Goal: Task Accomplishment & Management: Manage account settings

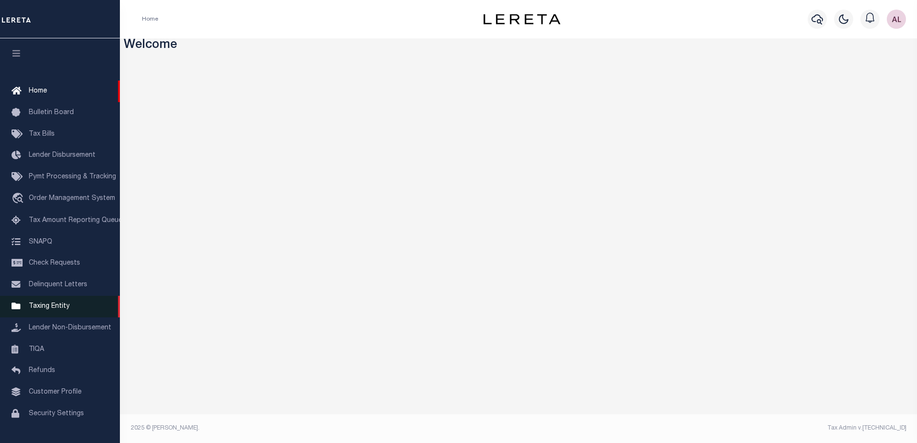
click at [58, 310] on span "Taxing Entity" at bounding box center [49, 306] width 41 height 7
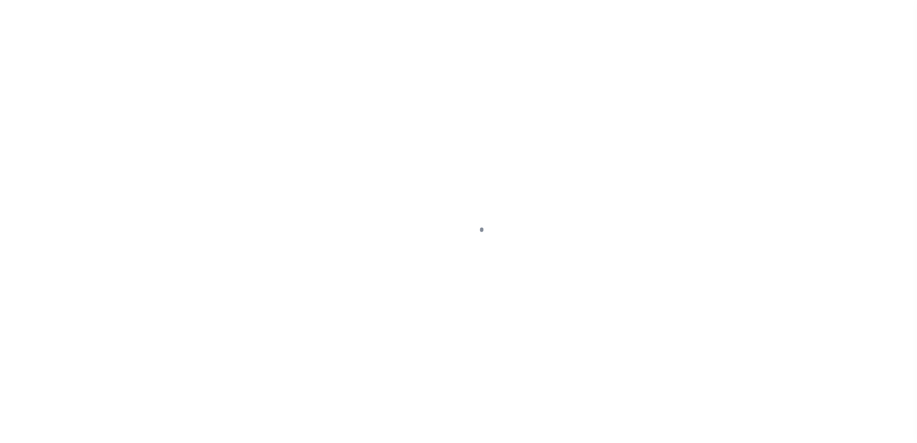
scroll to position [24, 0]
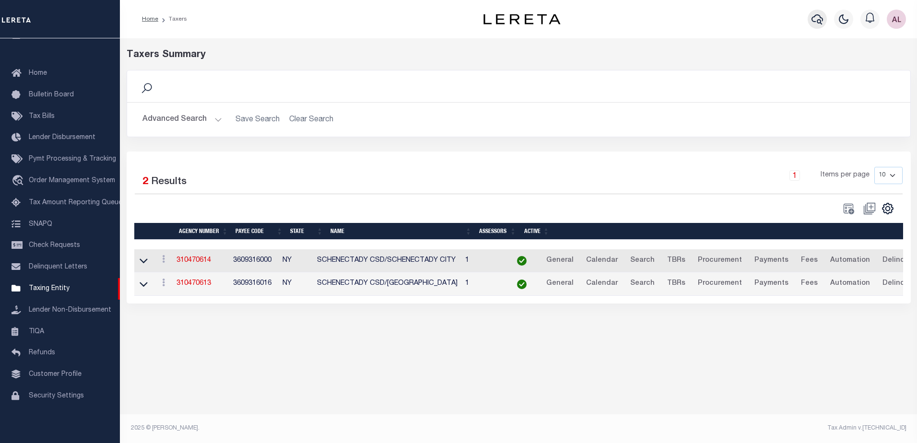
click at [815, 20] on icon "button" at bounding box center [818, 19] width 12 height 12
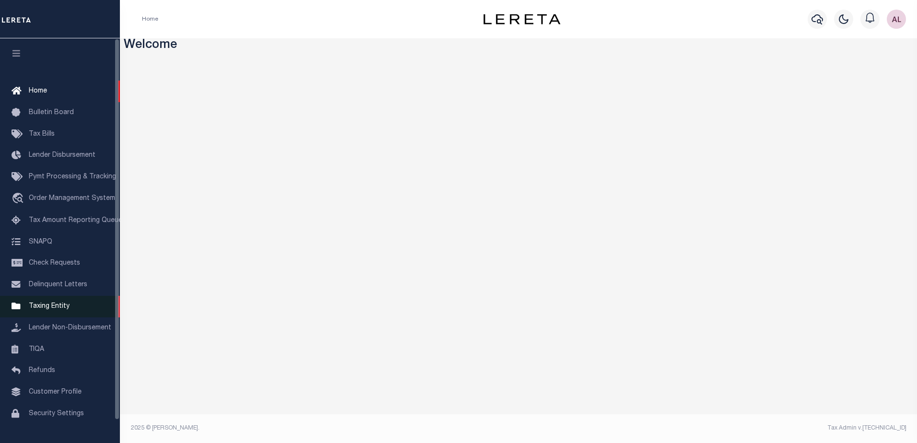
click at [37, 310] on span "Taxing Entity" at bounding box center [49, 306] width 41 height 7
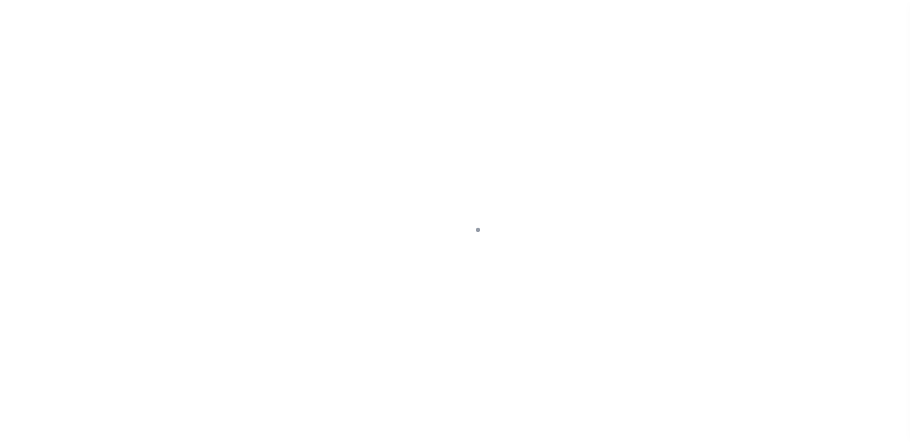
scroll to position [24, 0]
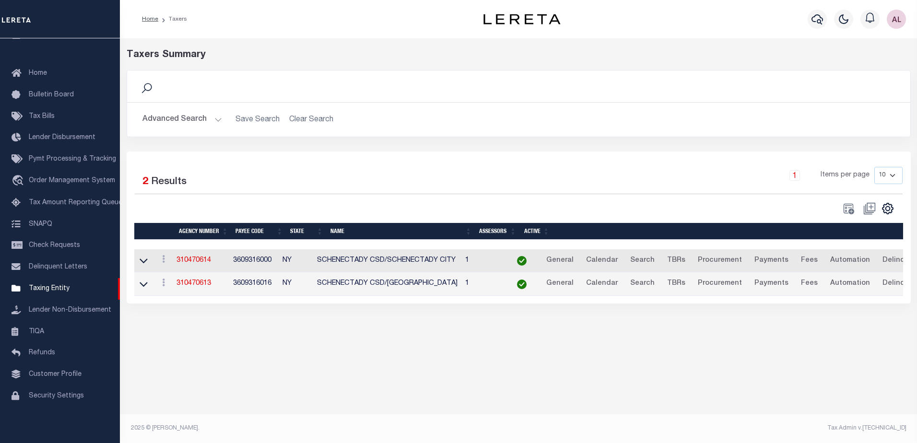
click at [218, 119] on button "Advanced Search" at bounding box center [183, 119] width 80 height 19
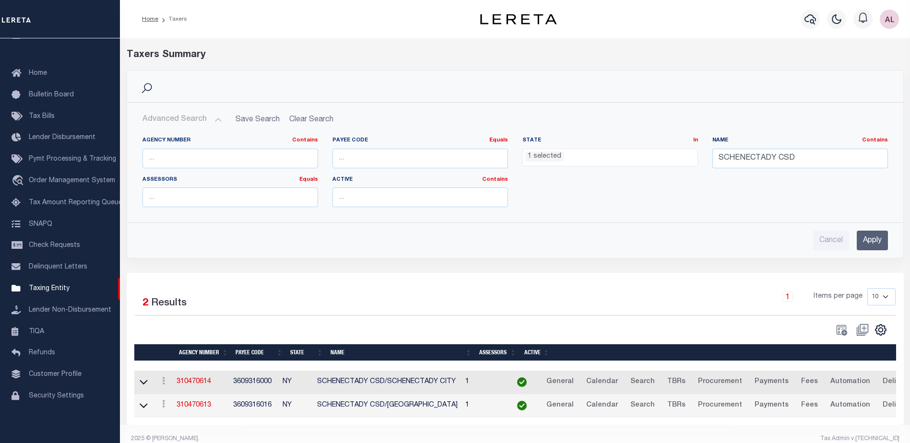
click at [557, 161] on li "1 selected" at bounding box center [544, 157] width 38 height 11
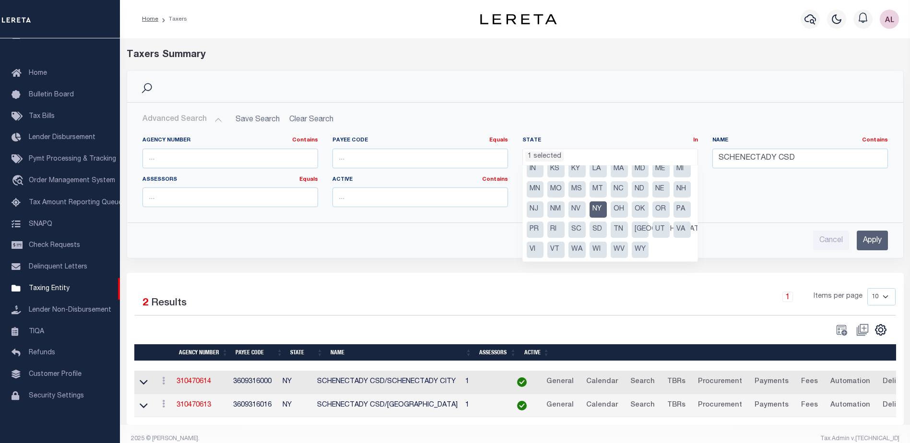
scroll to position [69, 0]
click at [590, 205] on li "NY" at bounding box center [598, 210] width 17 height 16
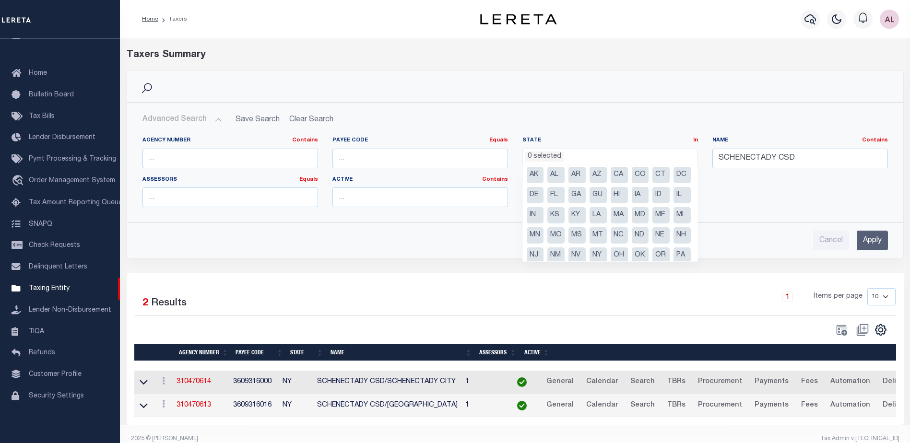
scroll to position [0, 0]
drag, startPoint x: 659, startPoint y: 218, endPoint x: 797, endPoint y: 168, distance: 146.8
click at [628, 217] on li "MA" at bounding box center [619, 218] width 17 height 16
select select "MA"
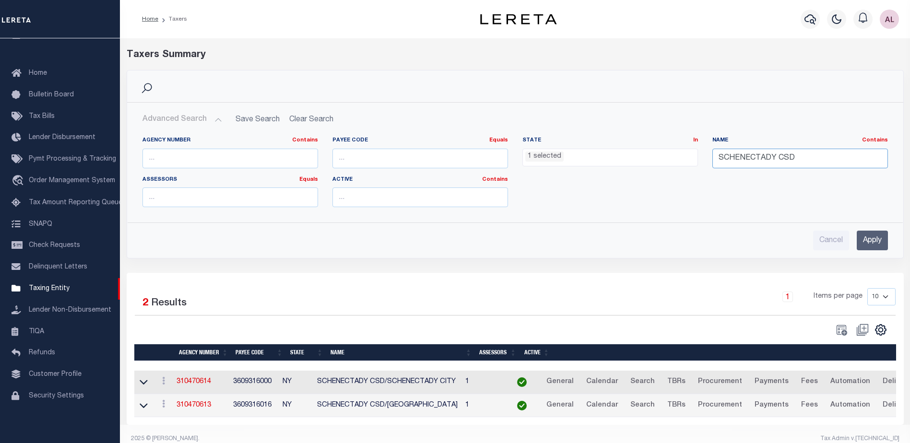
drag, startPoint x: 810, startPoint y: 158, endPoint x: 590, endPoint y: 162, distance: 220.3
click at [590, 162] on div "Agency Number Contains Contains Is Payee Code Equals Equals Is Not Equal To Is …" at bounding box center [515, 176] width 760 height 78
click at [860, 240] on input "Apply" at bounding box center [872, 241] width 31 height 20
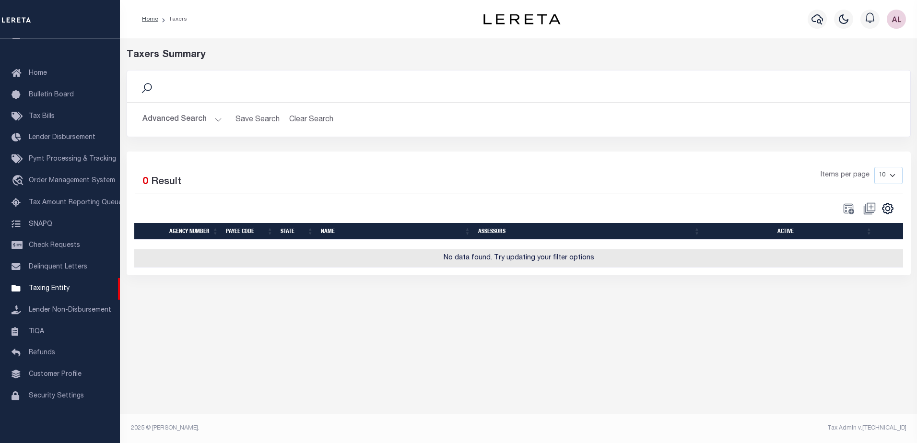
click at [215, 122] on button "Advanced Search" at bounding box center [183, 119] width 80 height 19
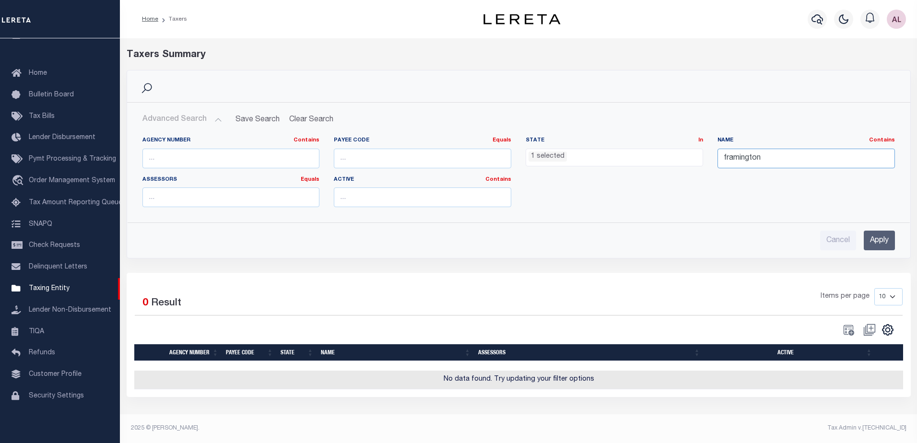
drag, startPoint x: 771, startPoint y: 156, endPoint x: 746, endPoint y: 155, distance: 25.0
click at [746, 155] on input "framington" at bounding box center [807, 159] width 178 height 20
type input "framingham"
click at [885, 240] on input "Apply" at bounding box center [879, 241] width 31 height 20
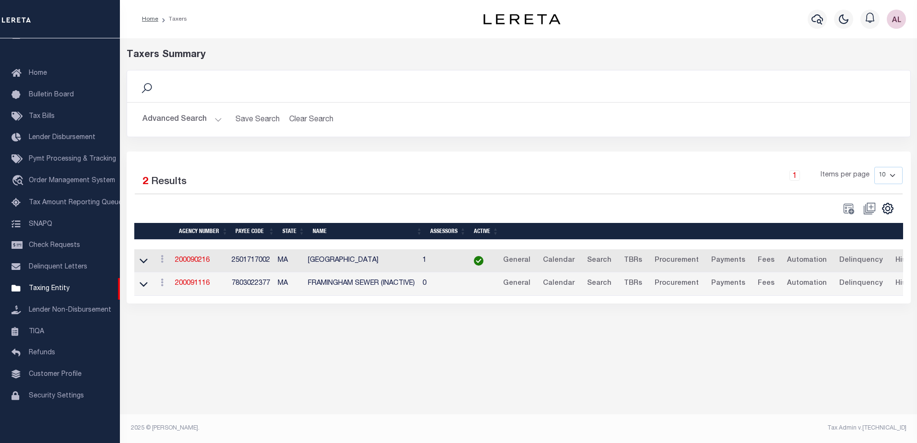
drag, startPoint x: 145, startPoint y: 263, endPoint x: 150, endPoint y: 263, distance: 5.3
click at [145, 263] on icon at bounding box center [144, 261] width 8 height 5
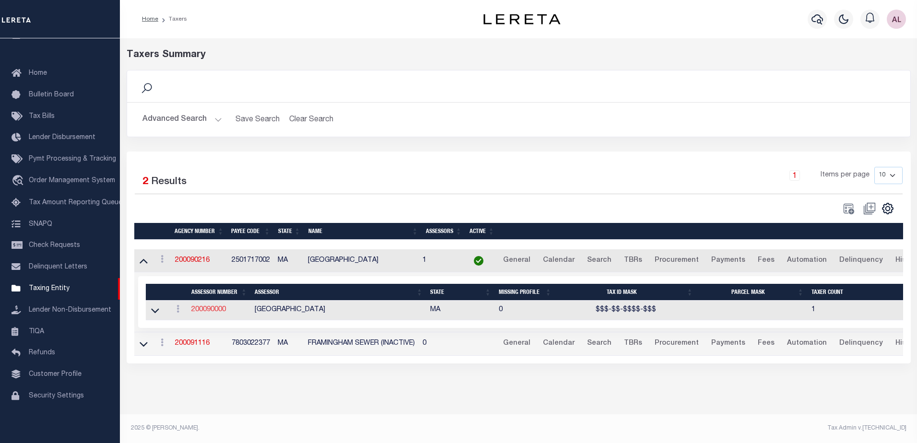
click at [214, 308] on link "200090000" at bounding box center [208, 310] width 35 height 7
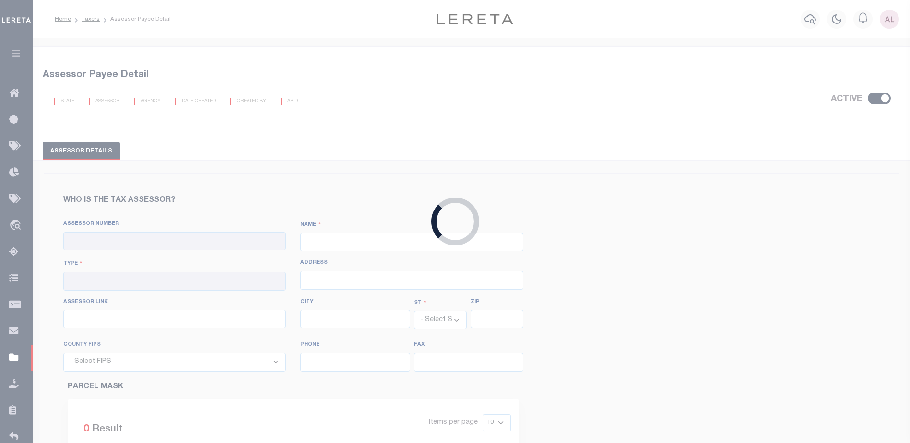
checkbox input "true"
type input "200090000"
type input "MIDDLESEX COUNTY"
type input "00 - County"
select select "MA"
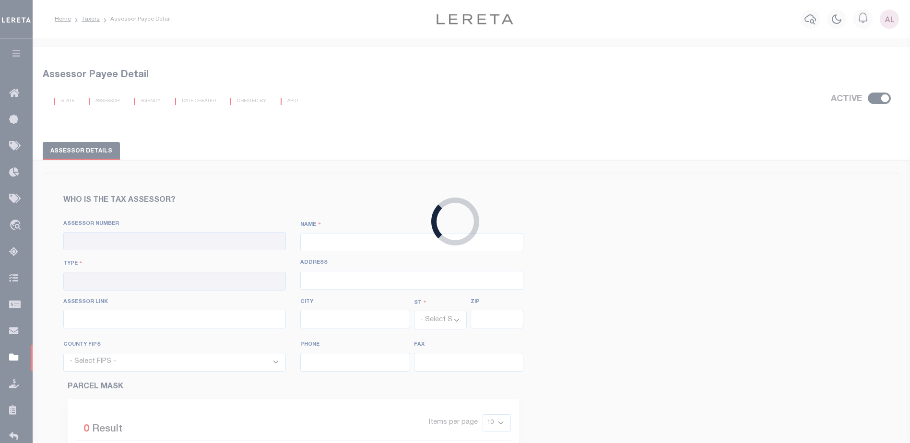
select select "25017"
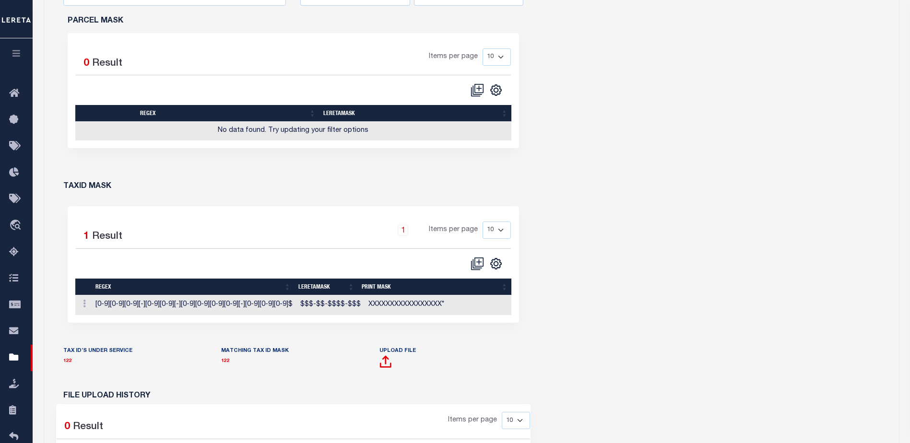
scroll to position [480, 0]
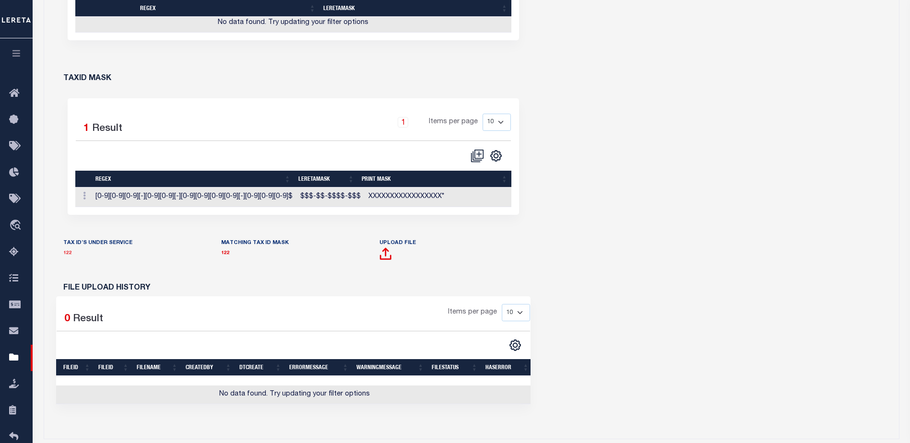
click at [68, 252] on link "122" at bounding box center [67, 253] width 9 height 5
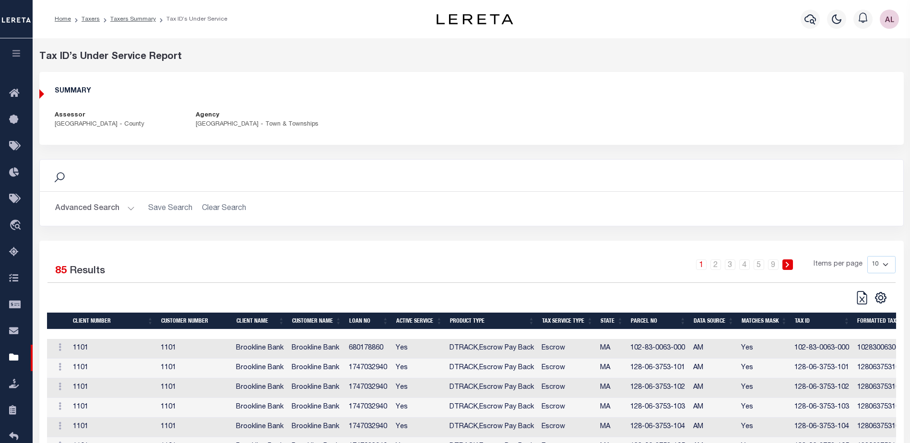
click at [888, 263] on select "10 25 50 100" at bounding box center [882, 264] width 28 height 17
select select "100"
click at [868, 256] on select "10 25 50 100" at bounding box center [882, 264] width 28 height 17
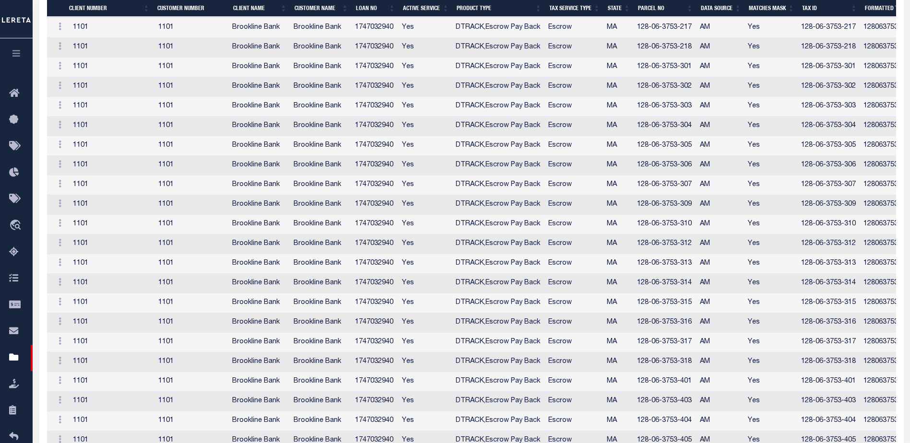
scroll to position [912, 0]
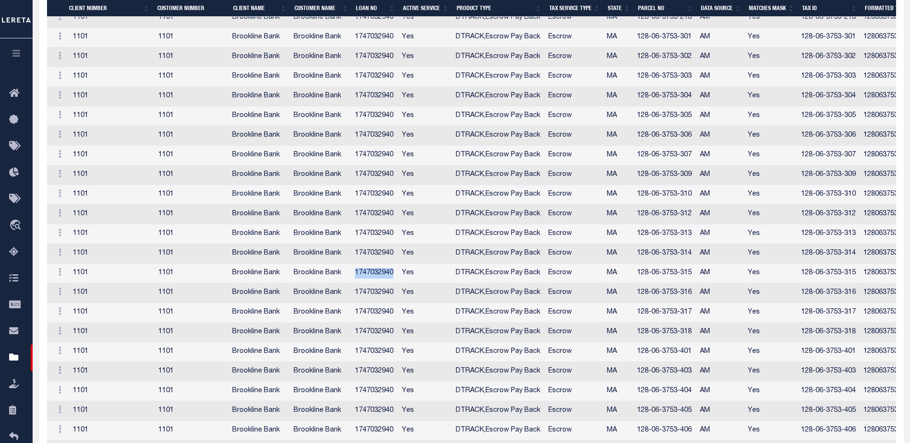
drag, startPoint x: 395, startPoint y: 276, endPoint x: 353, endPoint y: 275, distance: 41.7
click at [353, 275] on td "1747032940" at bounding box center [374, 274] width 47 height 20
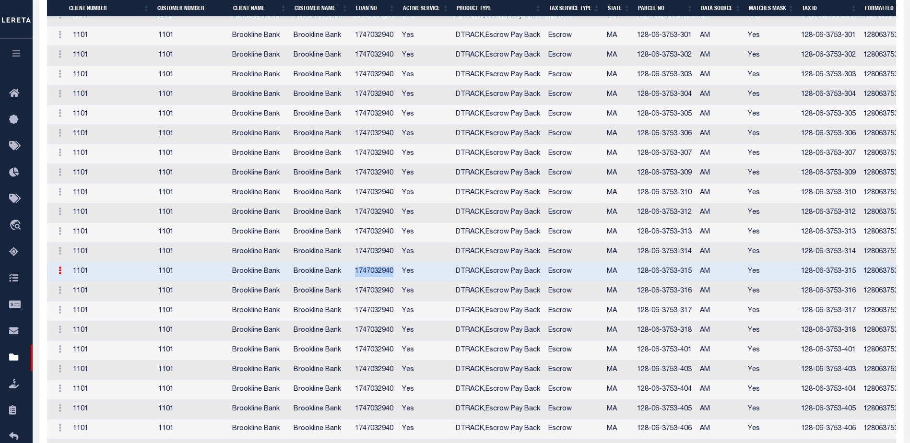
copy td "1747032940"
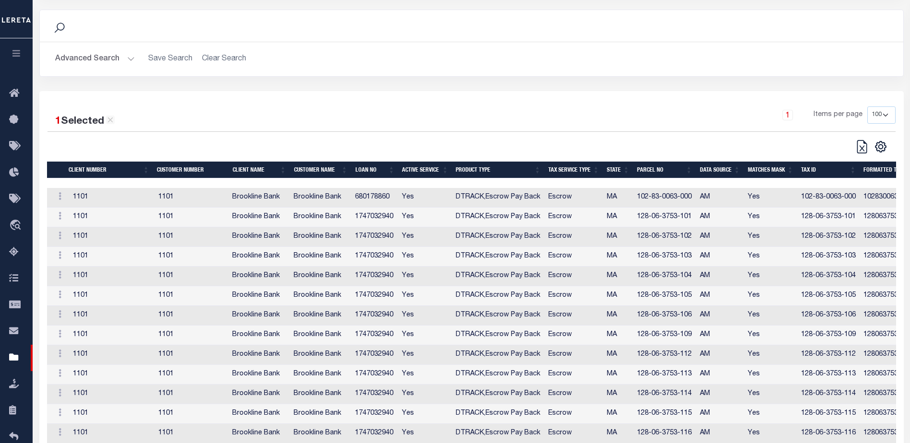
scroll to position [96, 0]
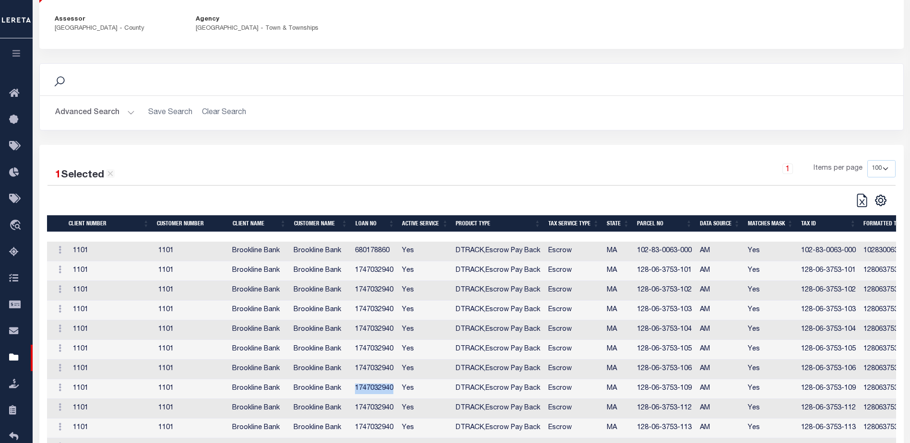
drag, startPoint x: 393, startPoint y: 387, endPoint x: 356, endPoint y: 385, distance: 37.5
click at [356, 385] on td "1747032940" at bounding box center [374, 390] width 47 height 20
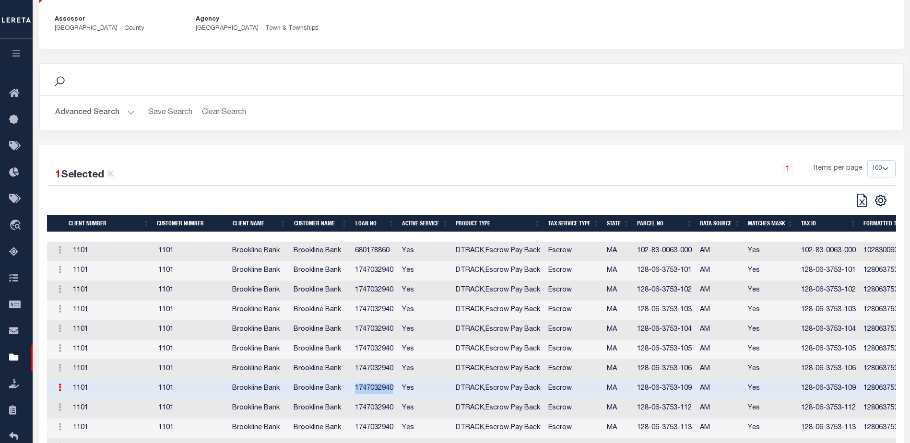
copy td "1747032940"
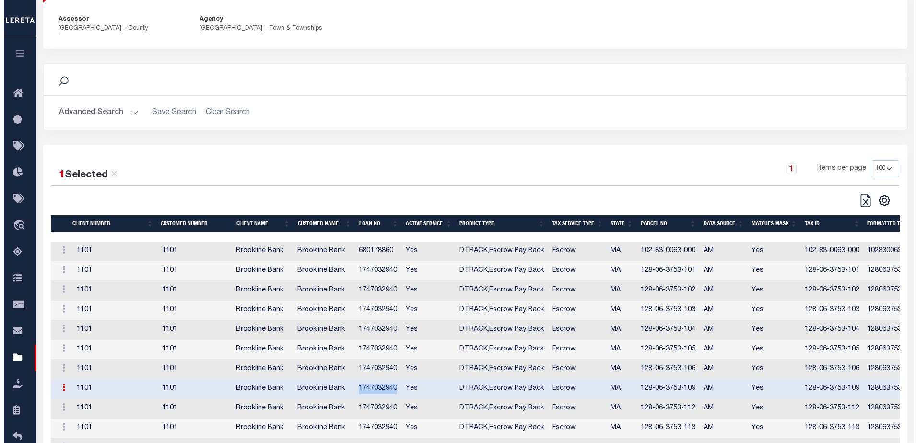
scroll to position [0, 0]
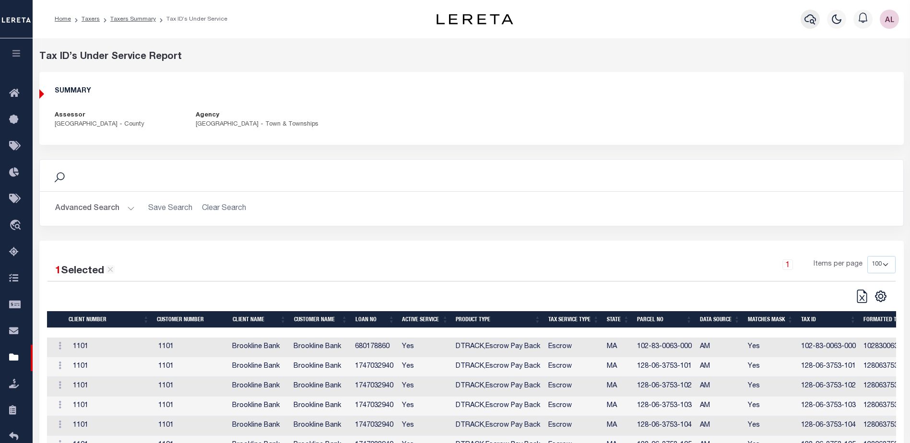
click at [809, 17] on icon "button" at bounding box center [811, 19] width 12 height 12
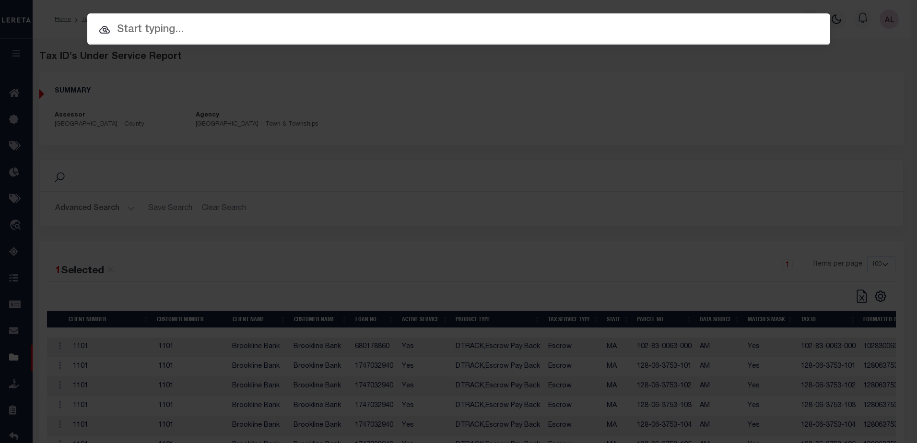
click at [156, 35] on input "text" at bounding box center [458, 30] width 743 height 17
paste input "1747032940"
type input "1747032940"
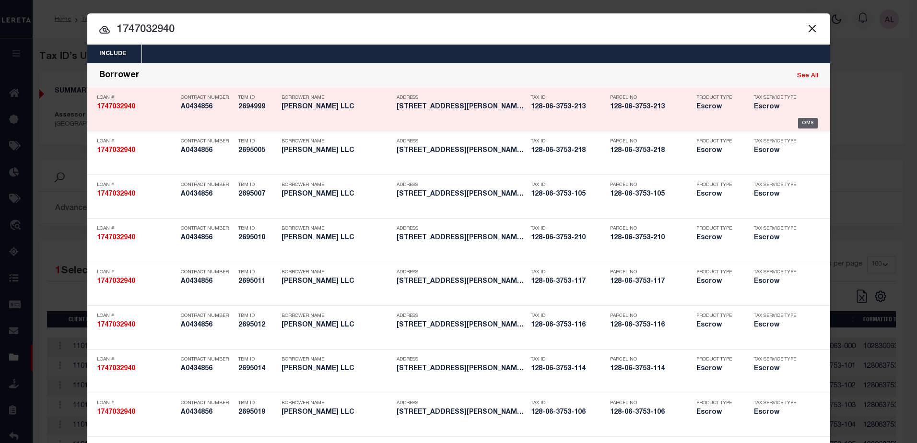
click at [799, 123] on div "OMS" at bounding box center [808, 123] width 20 height 11
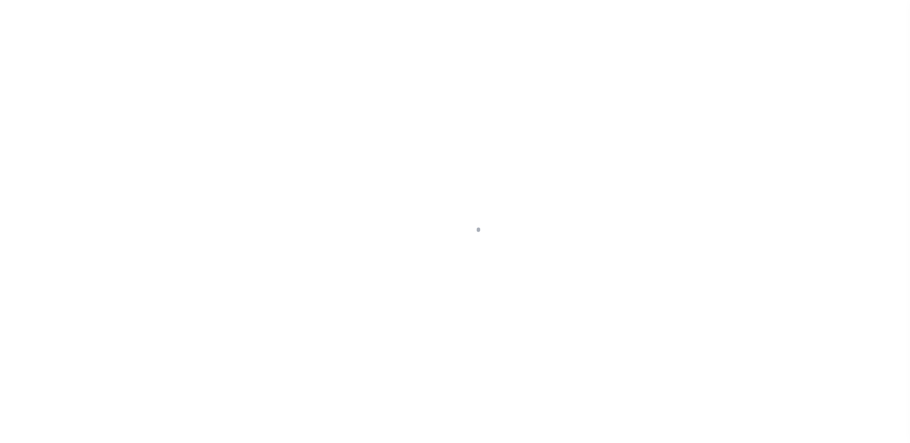
select select "Escrow"
type input "[STREET_ADDRESS][PERSON_NAME]"
type input "128-06-3753-213"
select select
type input "FRAMINGHAM MA 01702"
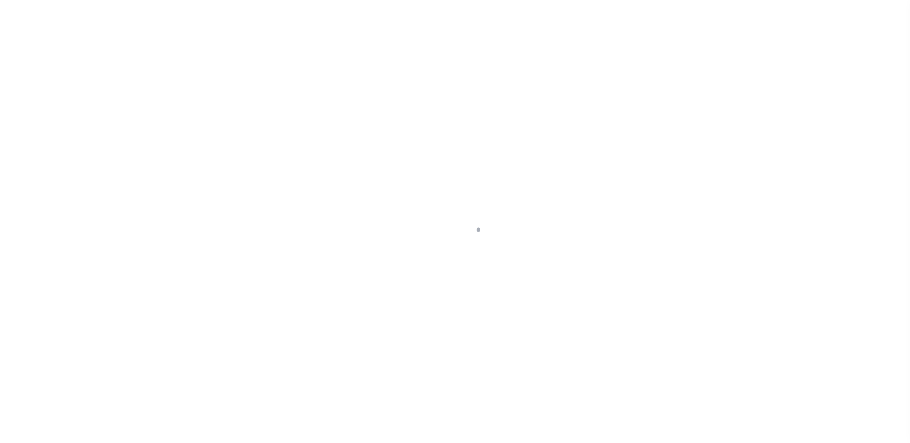
type input "24948"
type input "MA"
select select
select select "3188"
select select "1501"
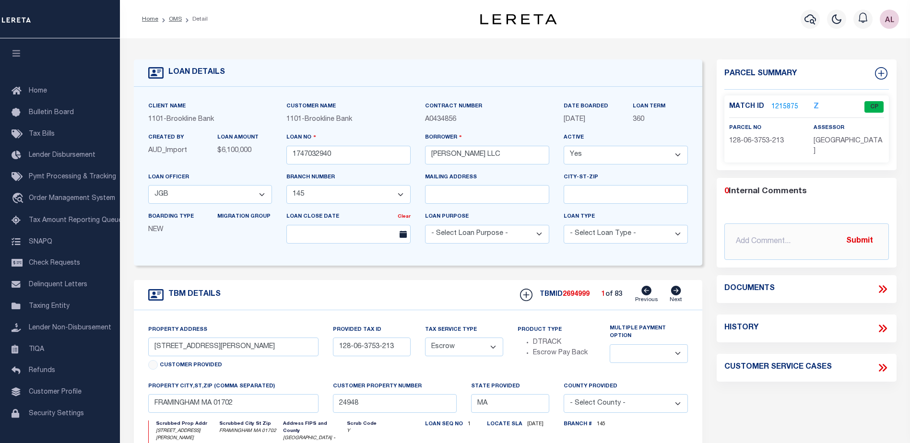
click at [791, 106] on link "1215875" at bounding box center [785, 107] width 27 height 10
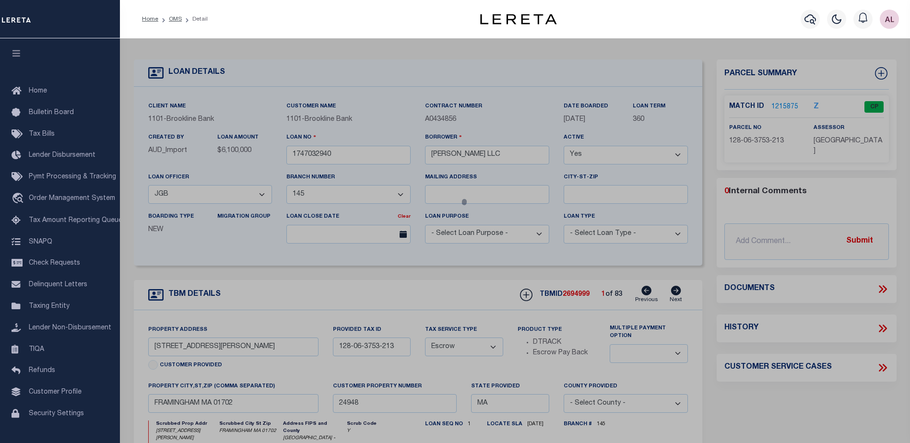
checkbox input "false"
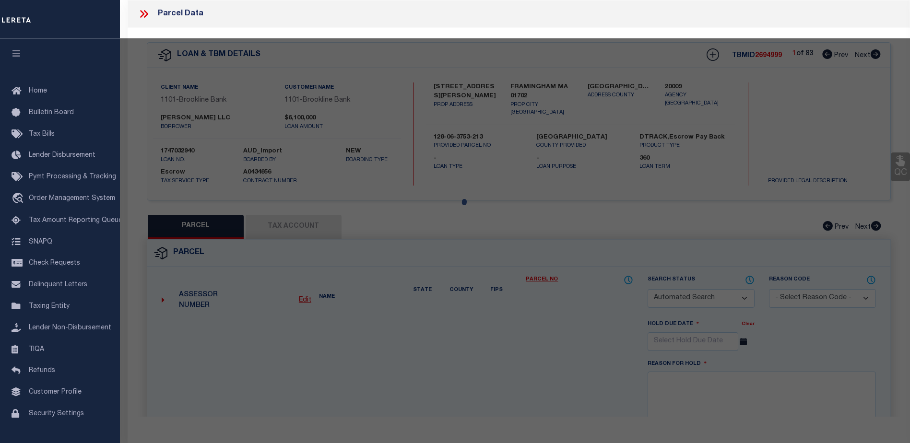
select select "CP"
type input "DENNISON BISHOP, LLC"
select select
type input "4 BISHOP ST 213"
checkbox input "false"
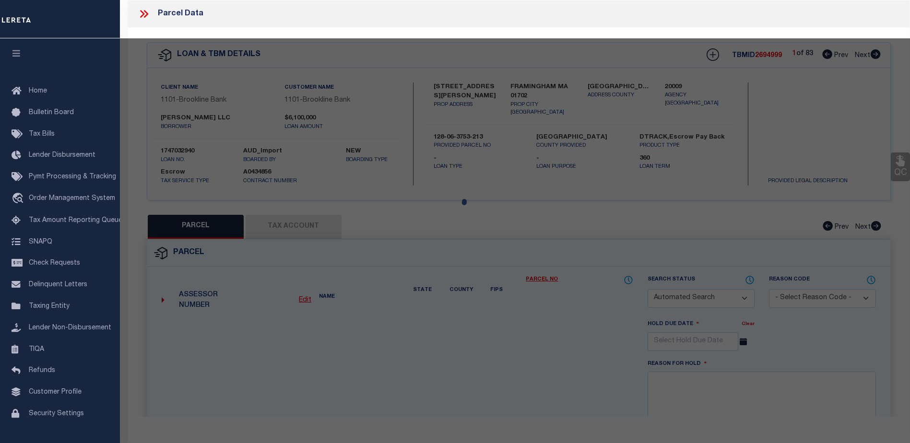
type input "FRAMINGHAM MA 01702"
type textarea "Locating by provided attachment rcvd on 12/16/19. 12/13/19 PK. Spoke to LC. Cli…"
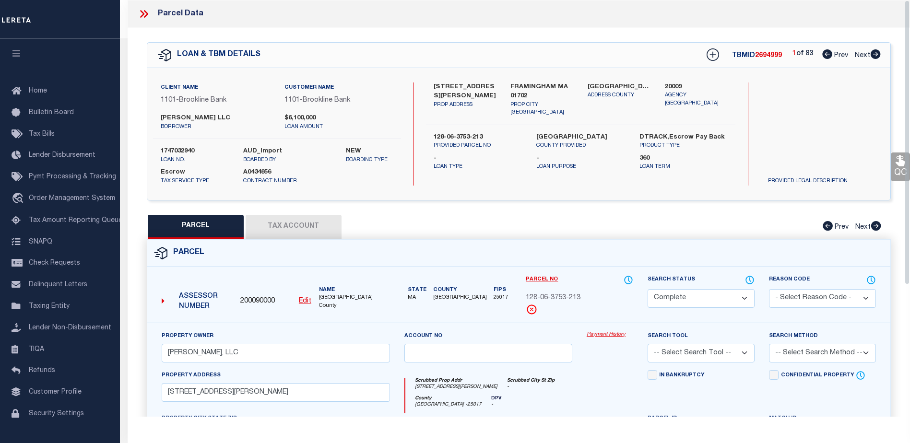
click at [606, 331] on link "Payment History" at bounding box center [610, 335] width 47 height 8
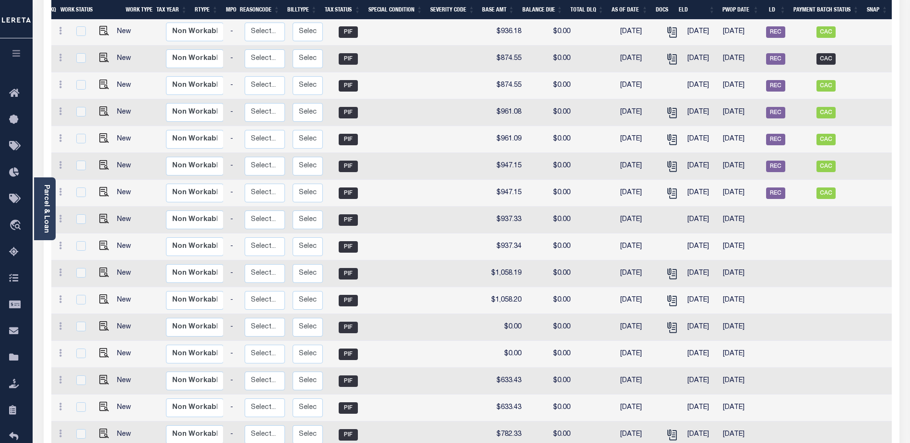
scroll to position [594, 0]
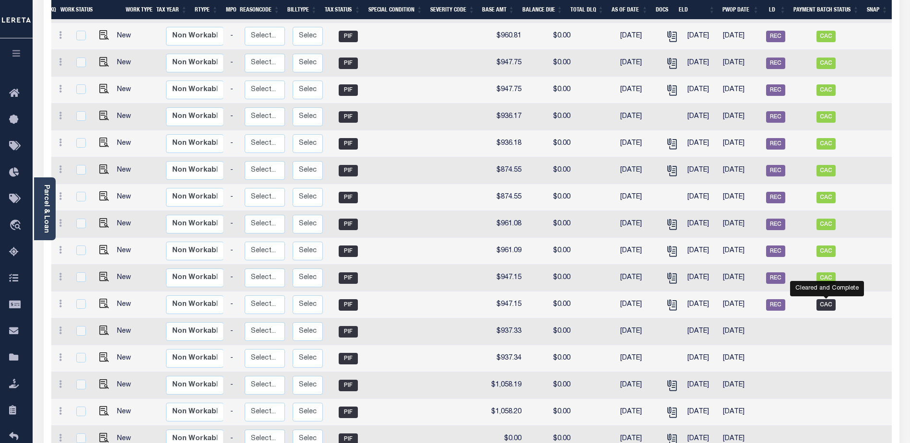
click at [827, 299] on span "CAC" at bounding box center [826, 305] width 19 height 12
checkbox input "true"
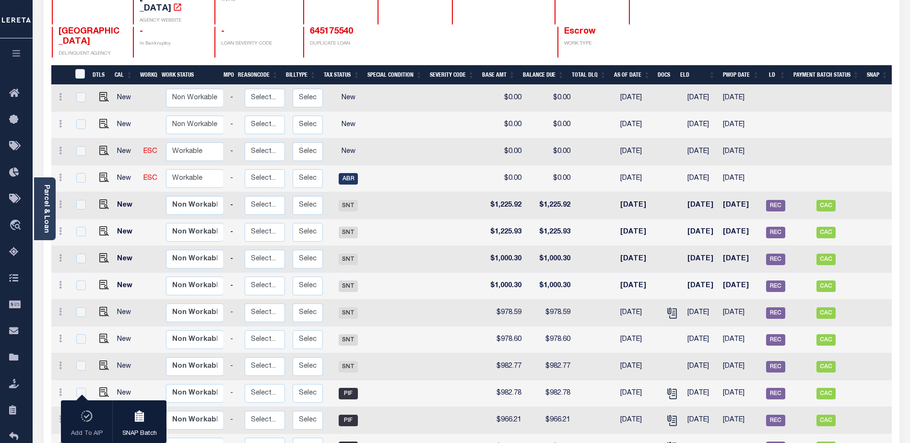
scroll to position [66, 0]
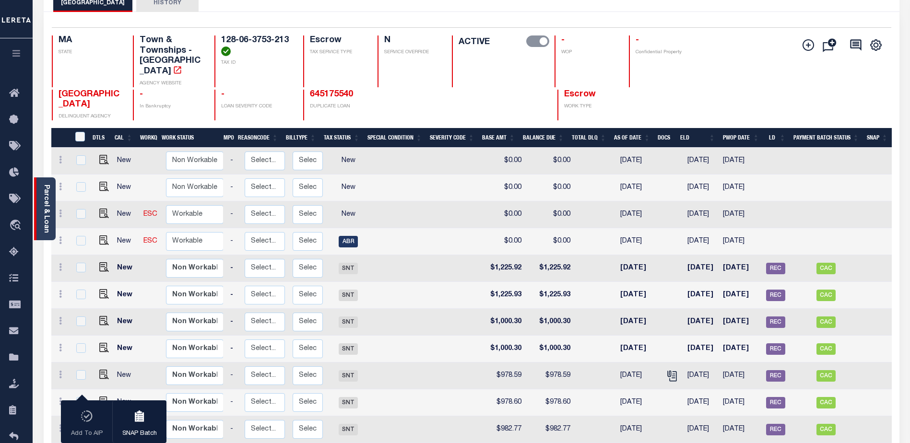
click at [48, 218] on link "Parcel & Loan" at bounding box center [46, 209] width 7 height 48
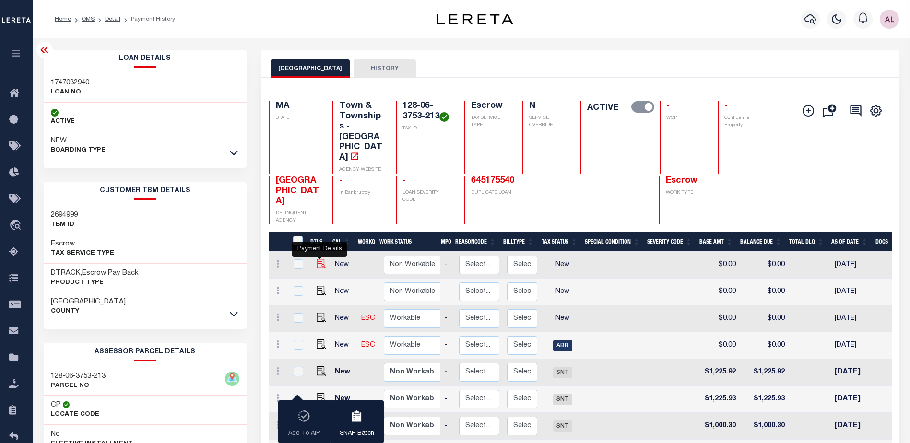
click at [317, 259] on img "" at bounding box center [322, 264] width 10 height 10
checkbox input "true"
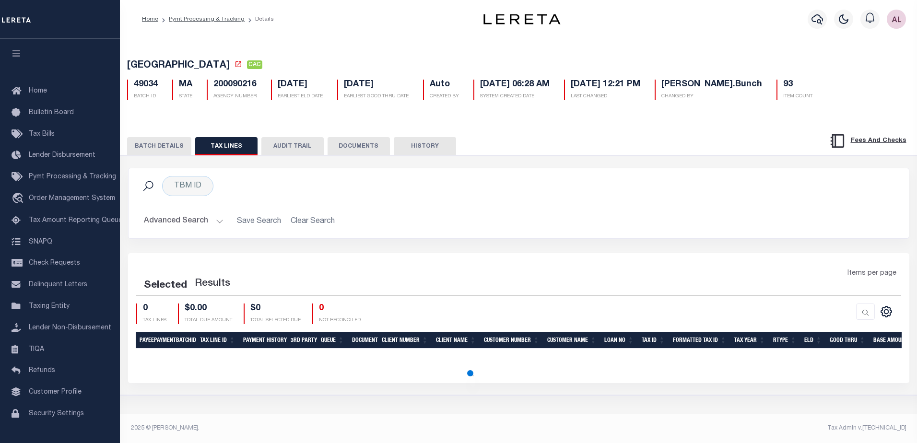
drag, startPoint x: 168, startPoint y: 144, endPoint x: 170, endPoint y: 153, distance: 8.8
click at [167, 150] on button "BATCH DETAILS" at bounding box center [159, 146] width 64 height 18
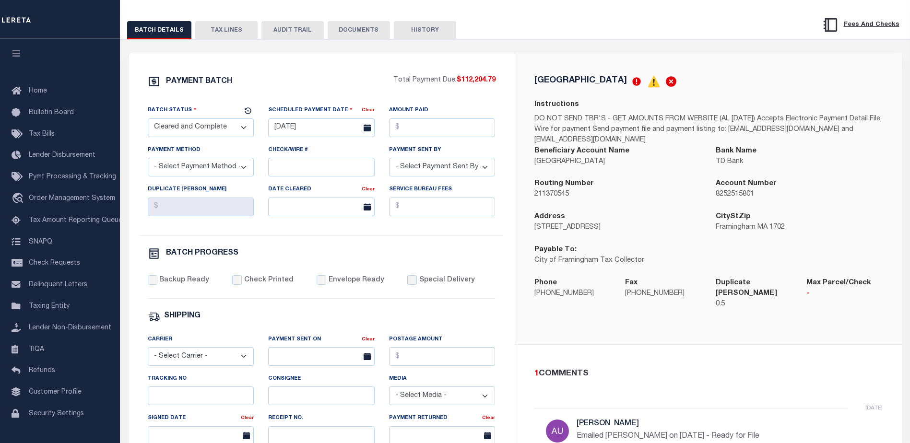
scroll to position [96, 0]
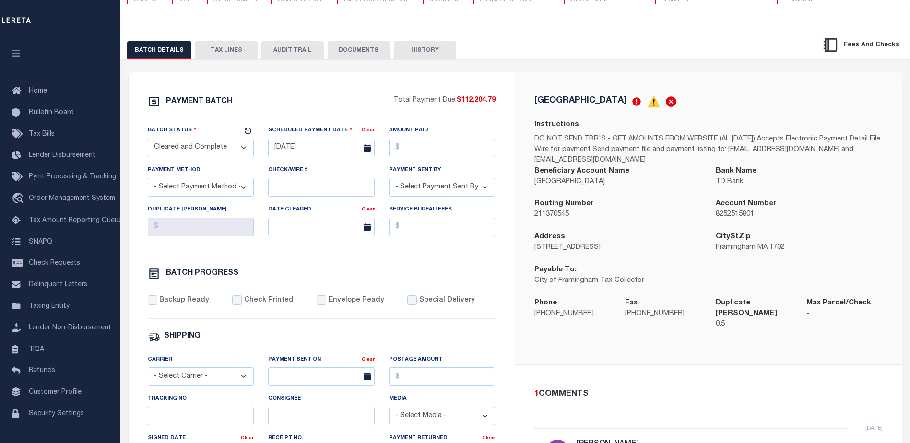
click at [231, 51] on button "TAX LINES" at bounding box center [226, 50] width 62 height 18
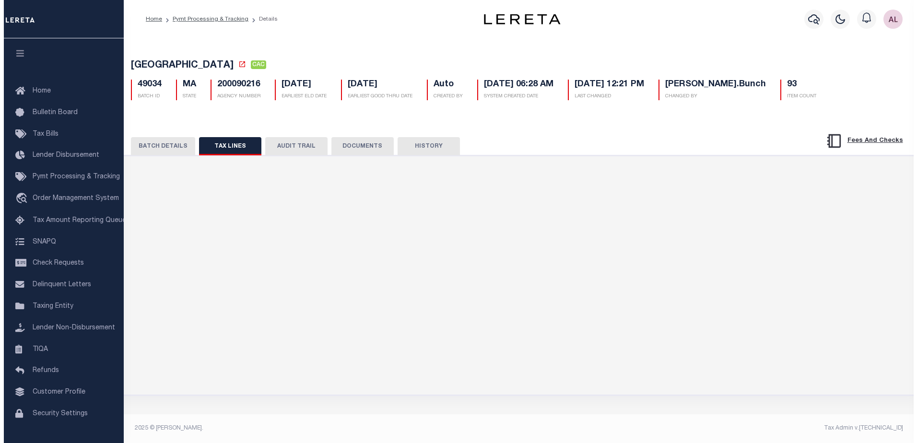
scroll to position [0, 0]
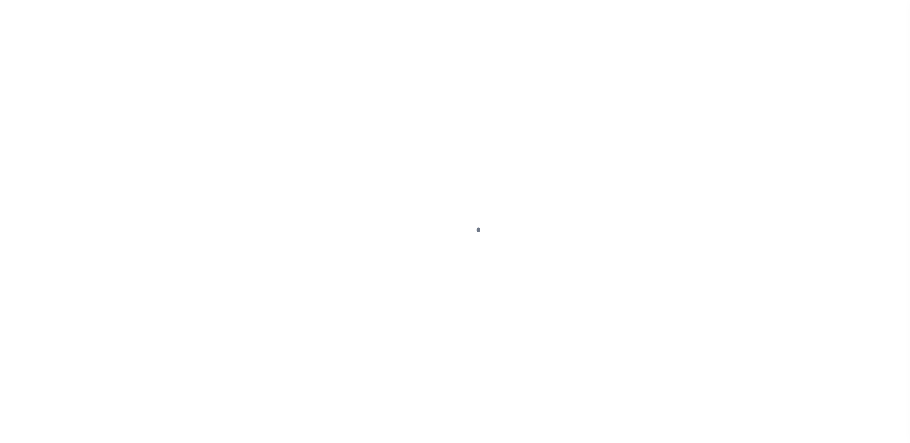
select select "NW2"
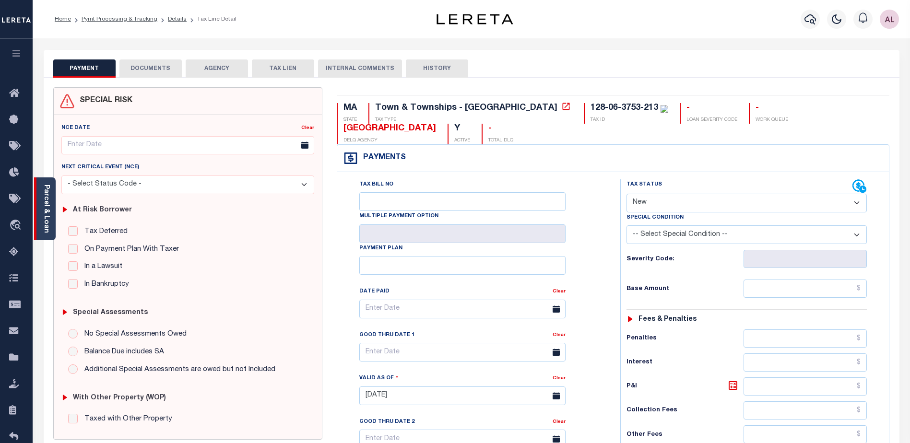
click at [43, 219] on link "Parcel & Loan" at bounding box center [46, 209] width 7 height 48
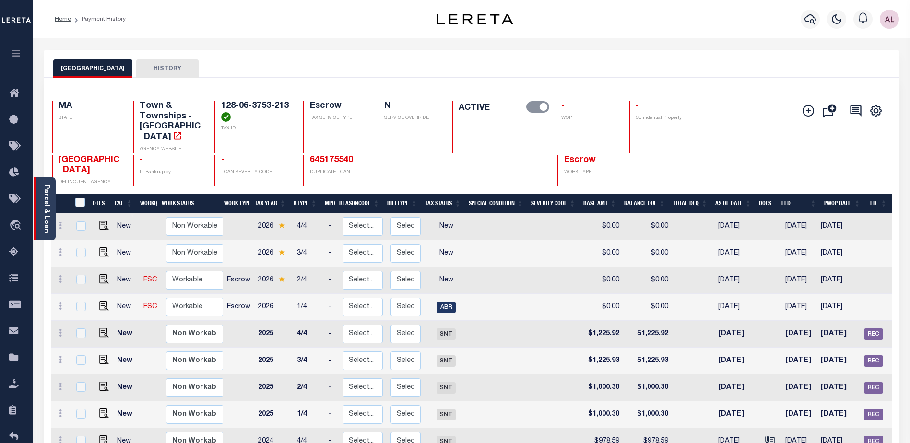
click at [43, 217] on link "Parcel & Loan" at bounding box center [46, 209] width 7 height 48
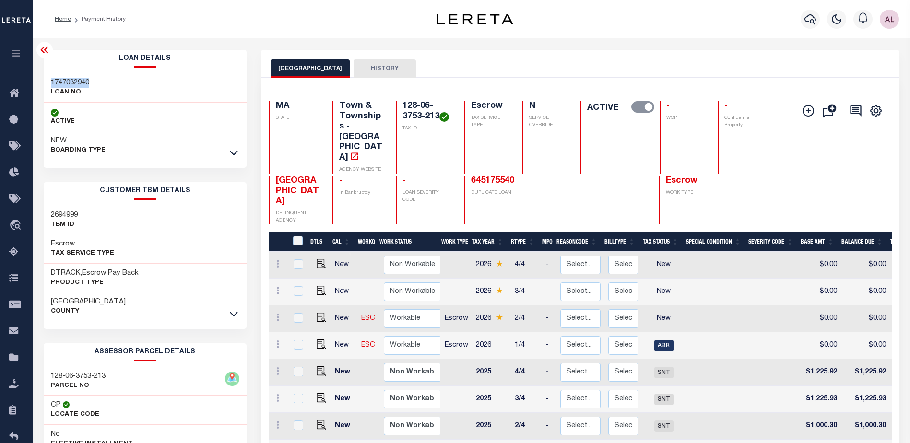
drag, startPoint x: 93, startPoint y: 82, endPoint x: 50, endPoint y: 81, distance: 42.7
click at [50, 81] on div "1747032940 LOAN NO" at bounding box center [145, 87] width 203 height 29
copy h3 "1747032940"
click at [807, 19] on icon "button" at bounding box center [811, 19] width 12 height 12
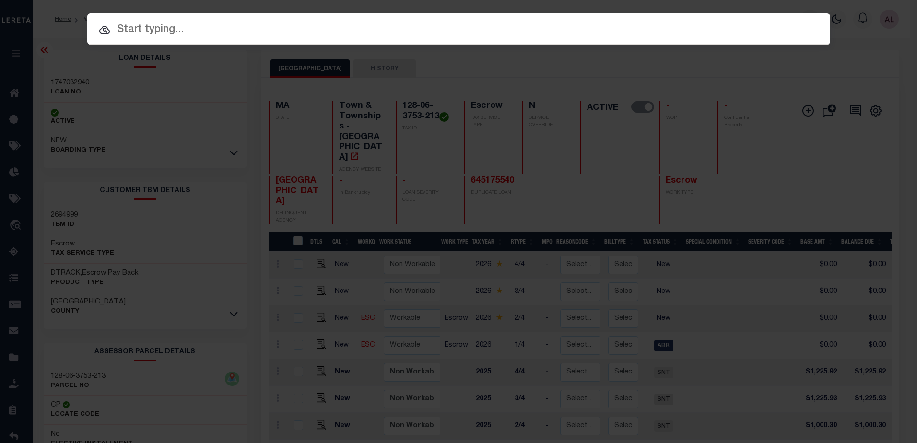
click at [133, 29] on input "text" at bounding box center [458, 30] width 743 height 17
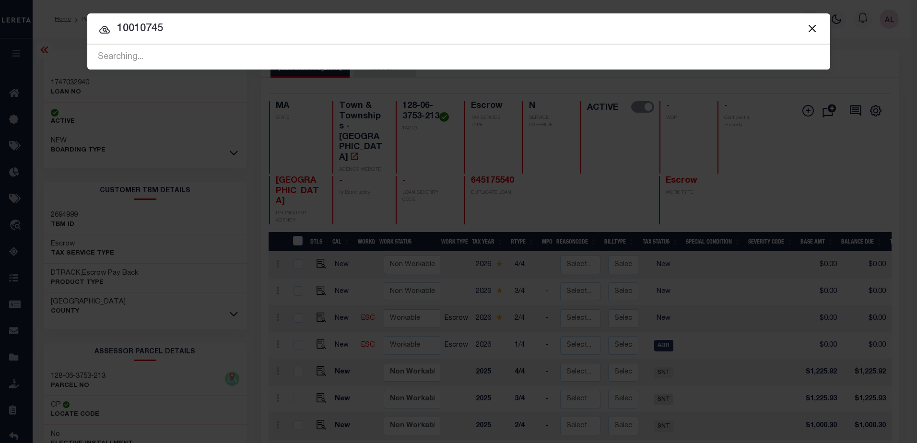
type input "10010745"
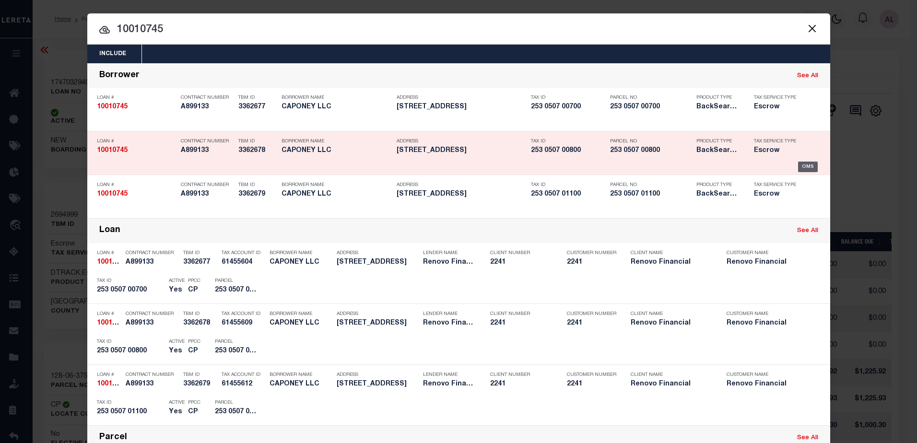
click at [807, 166] on div "OMS" at bounding box center [808, 167] width 20 height 11
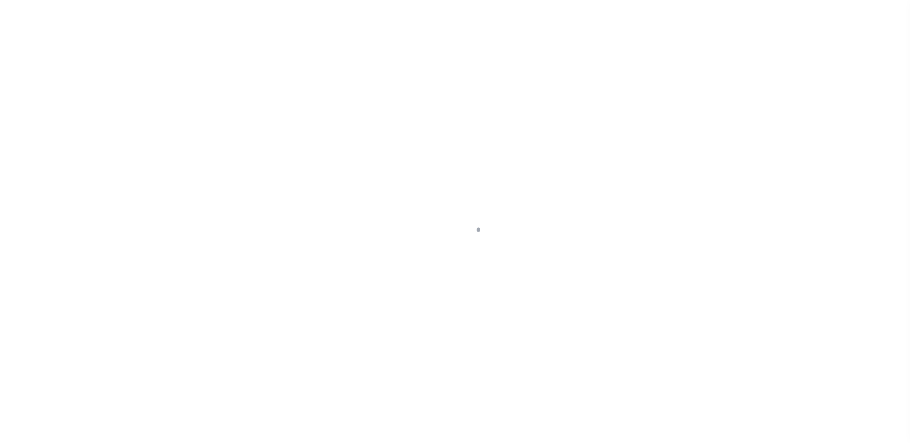
select select "25067"
select select "10"
select select "Escrow"
select select
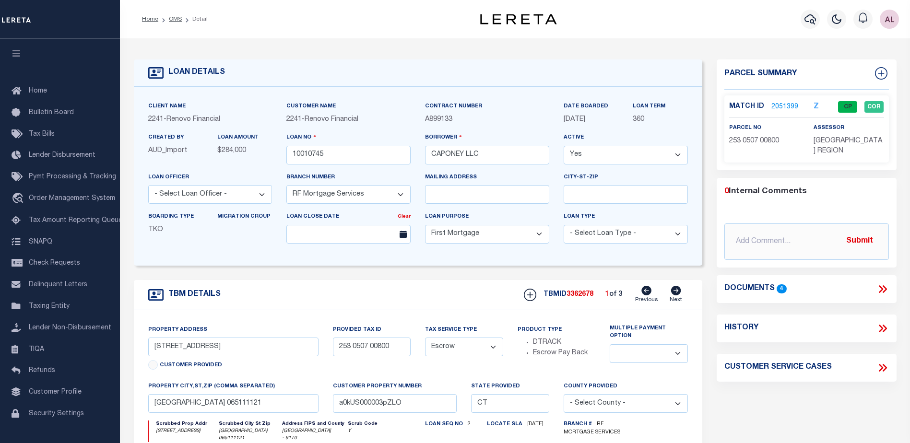
click at [788, 105] on link "2051399" at bounding box center [785, 107] width 27 height 10
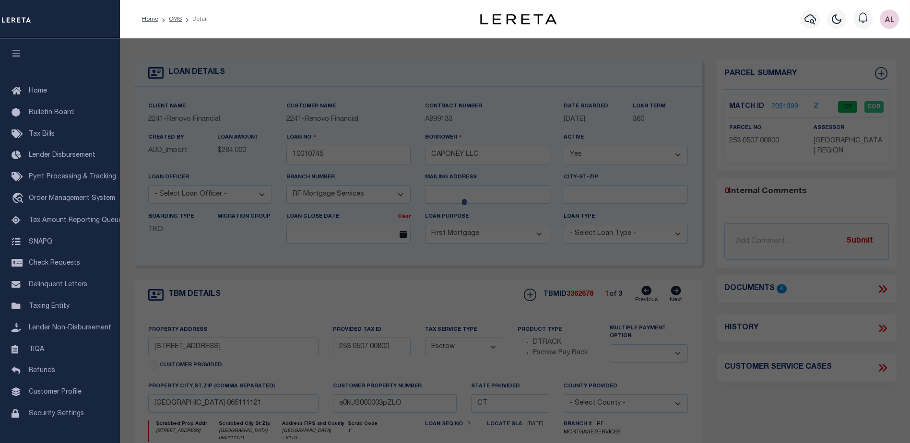
checkbox input "false"
select select "CP"
type input "READ PROPERTIES LLC"
select select "AGW"
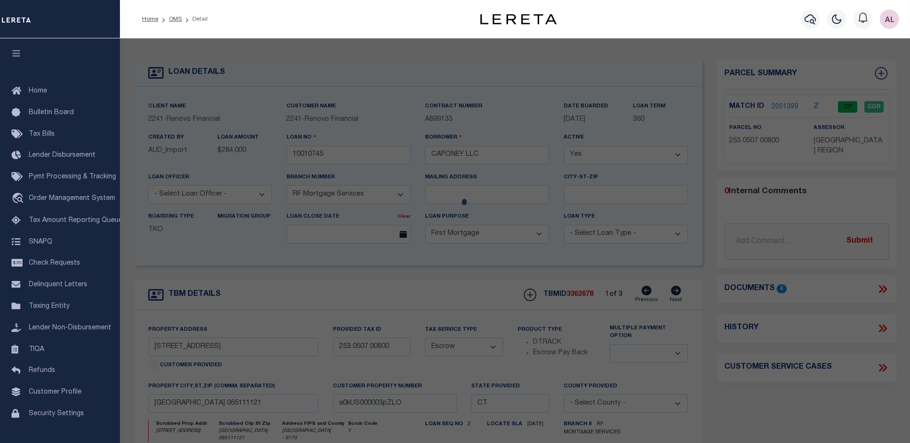
select select
type input "[STREET_ADDRESS]"
checkbox input "false"
type input "NEW HAVEN CT 06511"
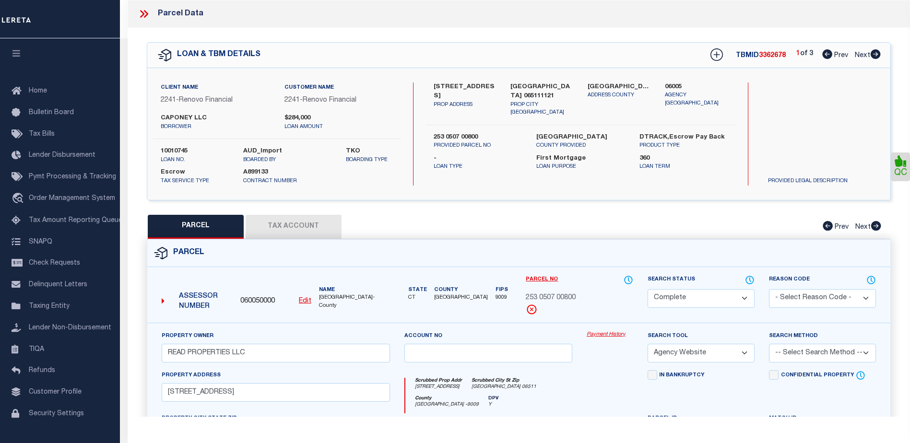
click at [608, 334] on link "Payment History" at bounding box center [610, 335] width 47 height 8
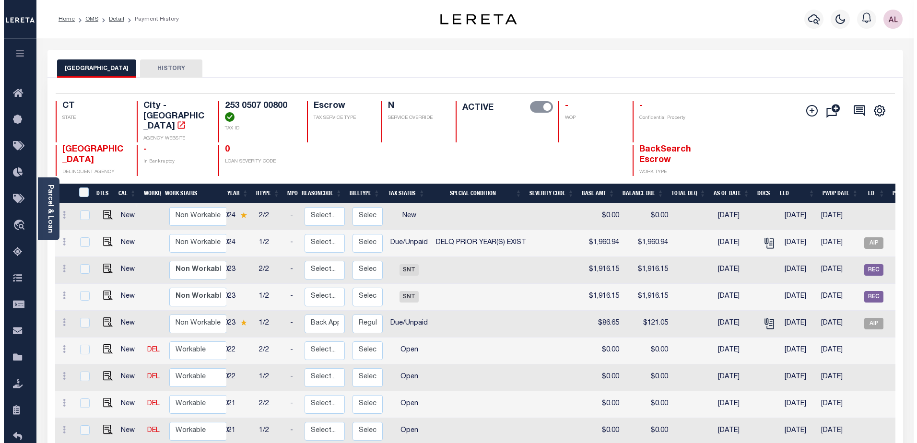
scroll to position [0, 152]
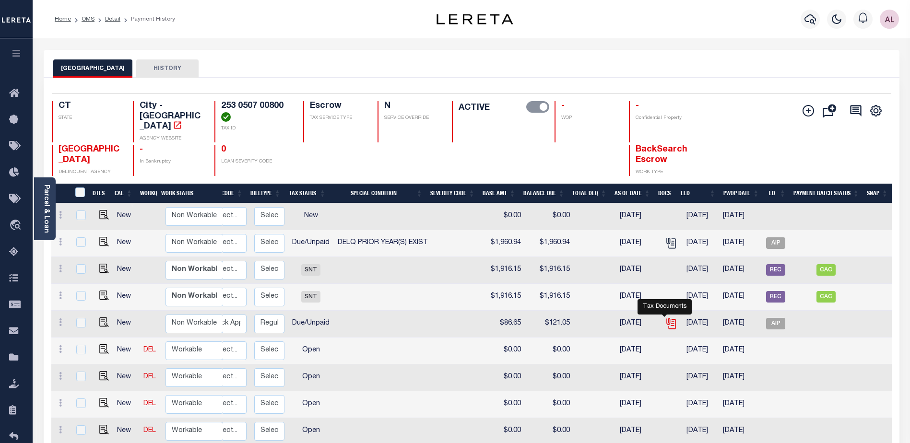
click at [666, 318] on icon "" at bounding box center [671, 324] width 12 height 12
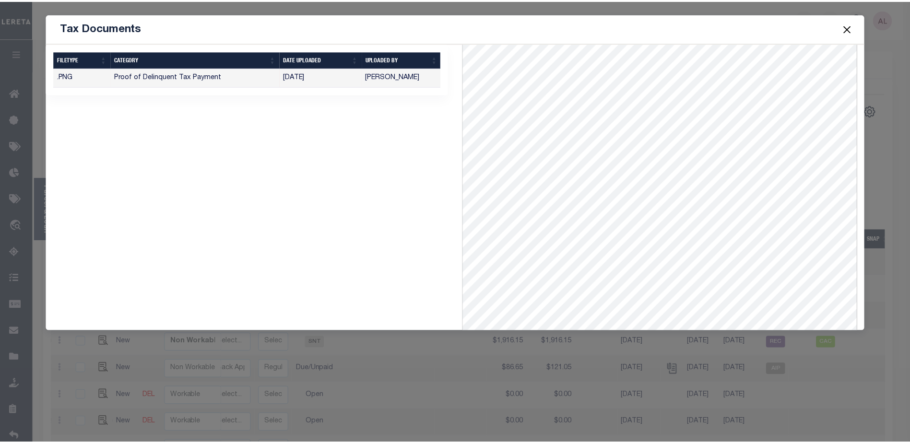
scroll to position [131, 0]
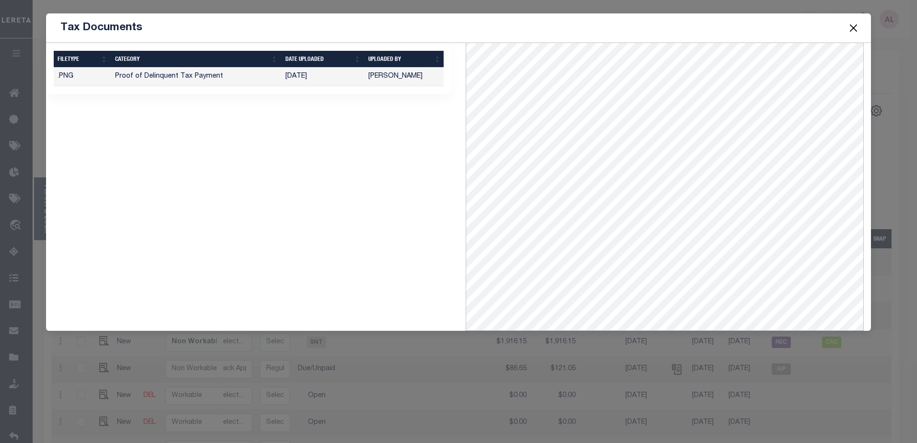
click at [855, 26] on button "Close" at bounding box center [853, 28] width 12 height 12
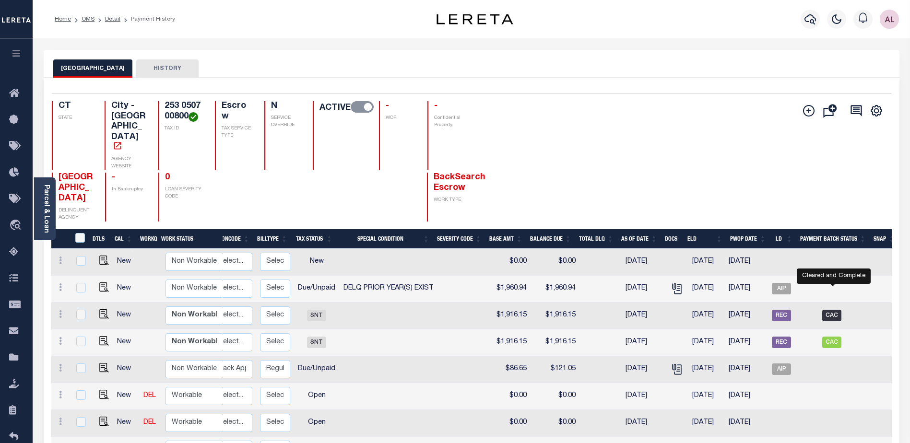
click at [834, 310] on span "CAC" at bounding box center [831, 316] width 19 height 12
checkbox input "true"
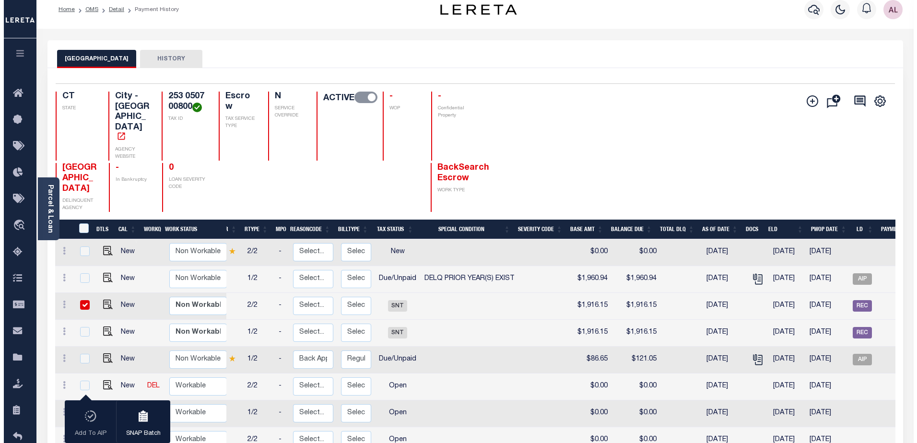
scroll to position [0, 0]
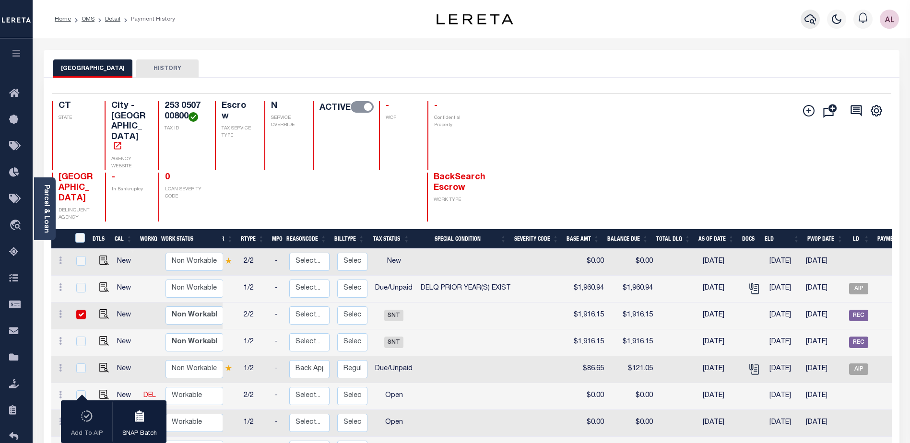
click at [810, 21] on icon "button" at bounding box center [811, 19] width 12 height 12
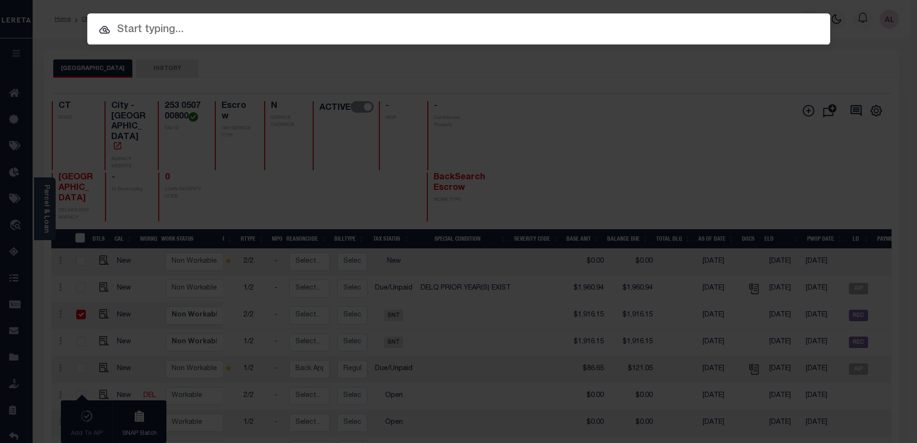
click at [136, 29] on input "text" at bounding box center [458, 30] width 743 height 17
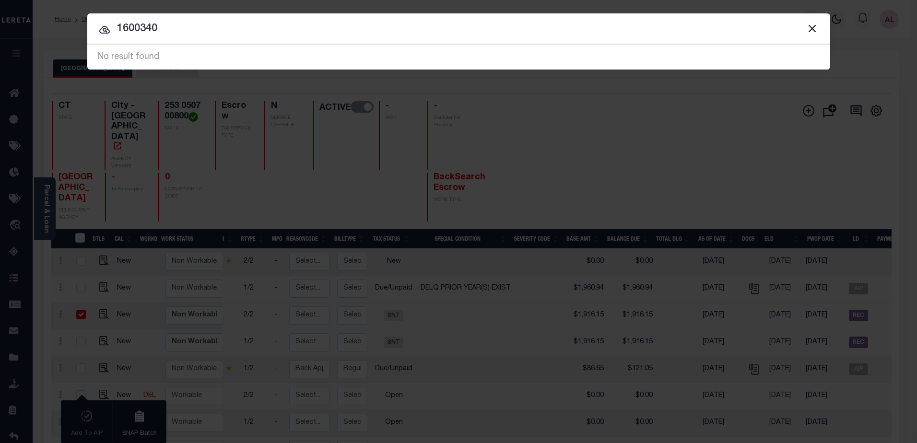
drag, startPoint x: 178, startPoint y: 34, endPoint x: 16, endPoint y: 11, distance: 164.3
click at [16, 11] on div "Include Loans TBM Customers Borrowers Payments (Lender Non-Disb) Payments (Lend…" at bounding box center [458, 221] width 917 height 443
type input "10883"
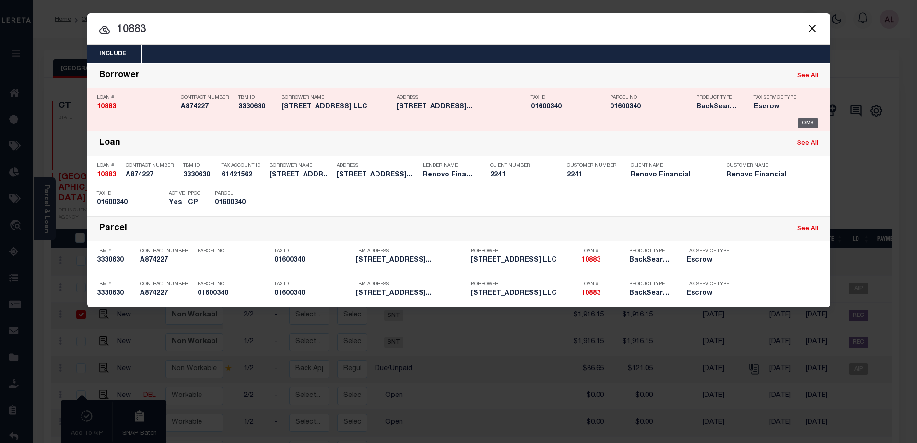
click at [808, 123] on div "OMS" at bounding box center [808, 123] width 20 height 11
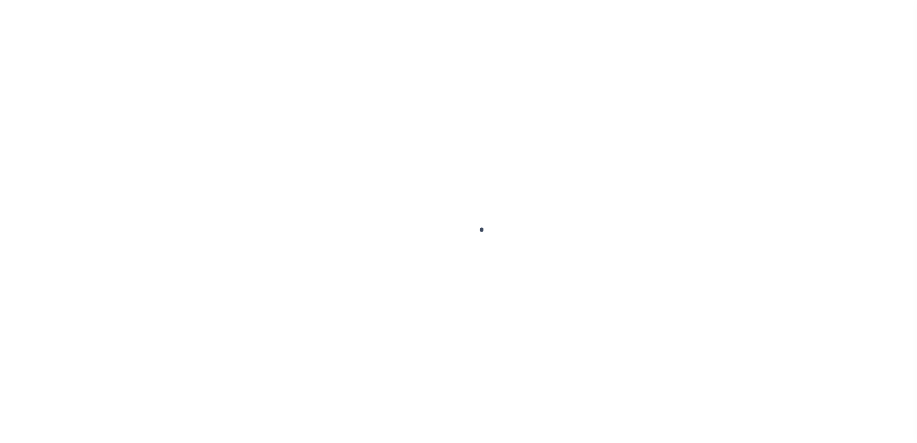
select select "CAC"
select select "CHK"
select select "[PERSON_NAME]"
select select "FDX"
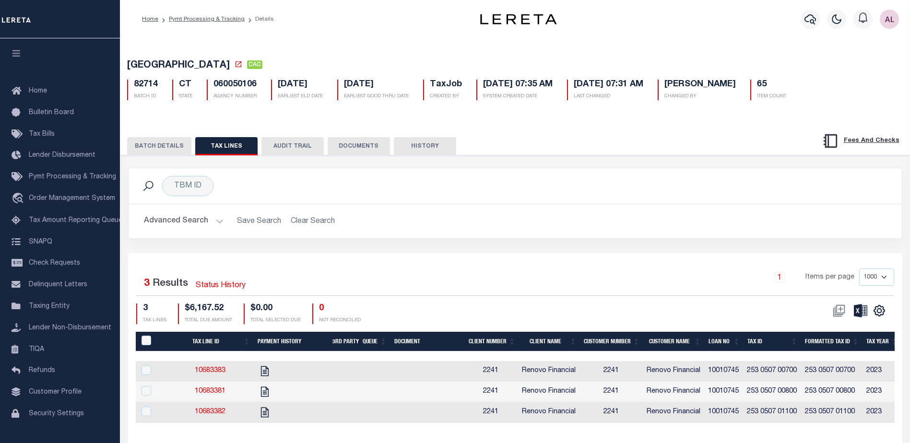
click at [172, 153] on button "BATCH DETAILS" at bounding box center [159, 146] width 64 height 18
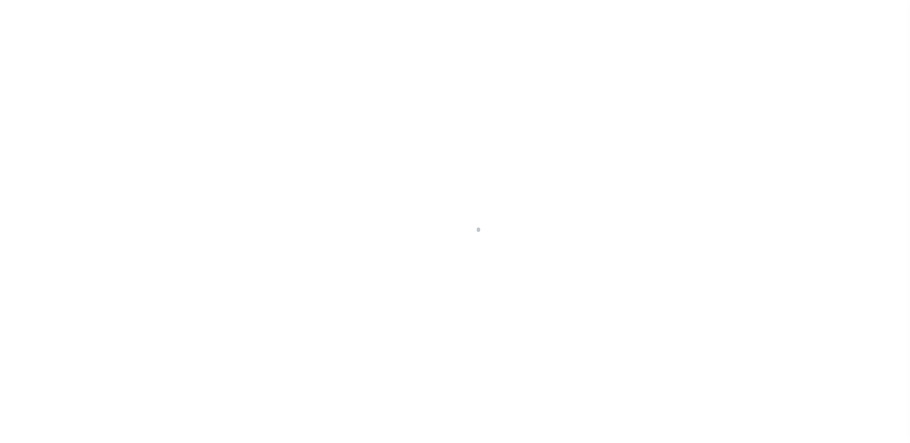
select select "10"
select select "Escrow"
select select
select select "25067"
select select
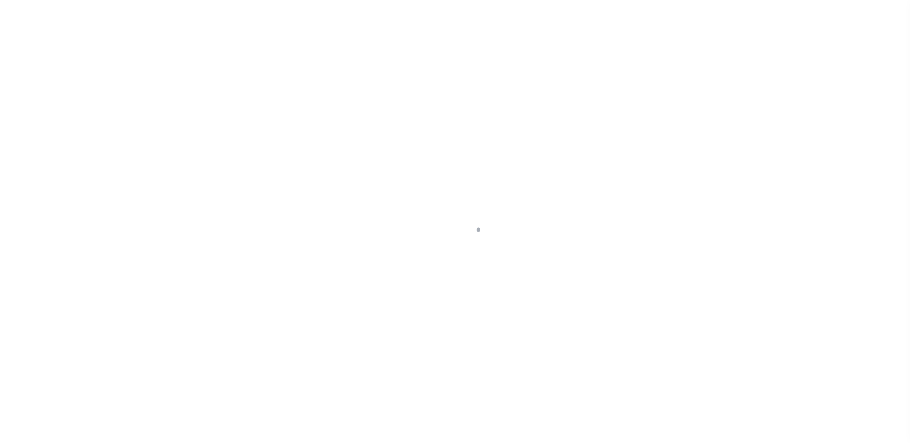
select select "10"
select select "Escrow"
type input "[STREET_ADDRESS]"
type input "[GEOGRAPHIC_DATA]"
type input "a0k8Y00000jcMtX"
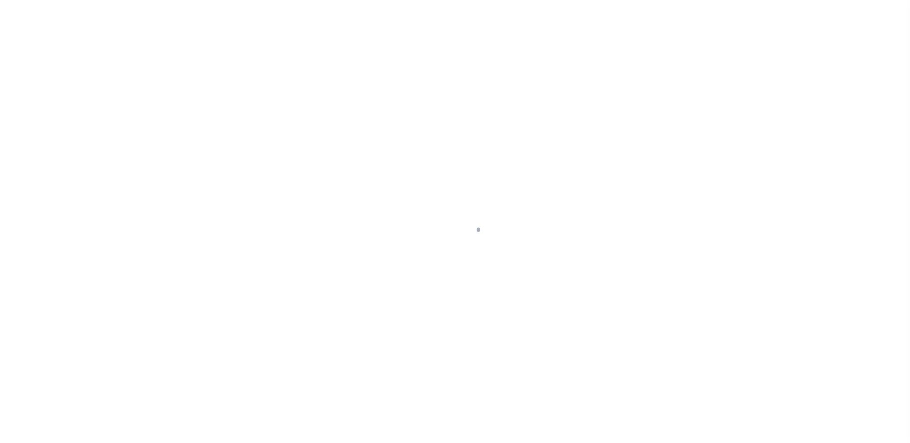
type input "CT"
select select
type textarea "LEGAL REQUIRED"
select select "14701"
select select "25066"
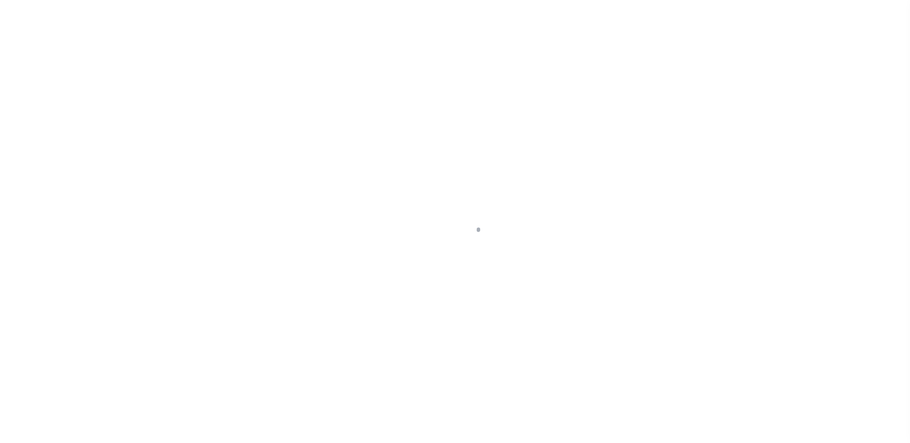
select select
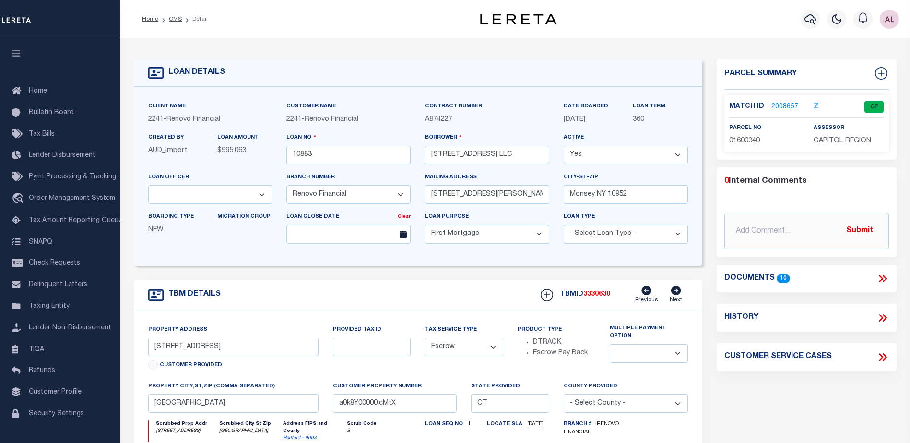
click at [783, 102] on link "2008657" at bounding box center [785, 107] width 27 height 10
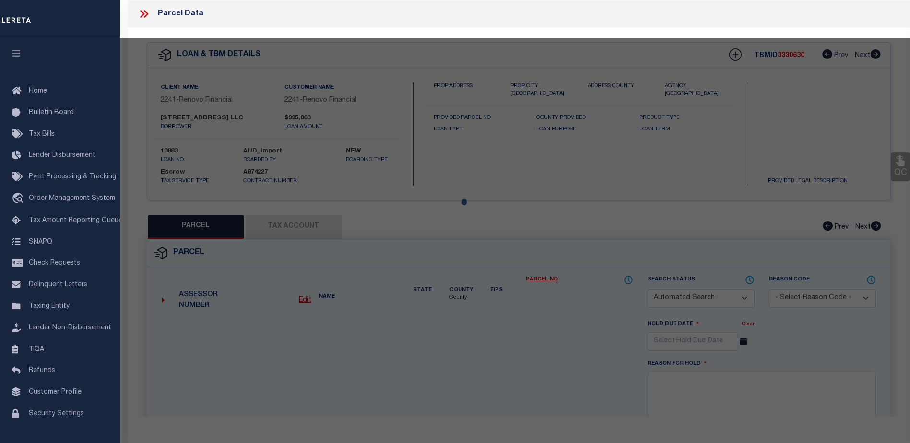
checkbox input "false"
select select "CP"
type input "THREE HUNDRED ACHE ST LLC"
select select "AGW"
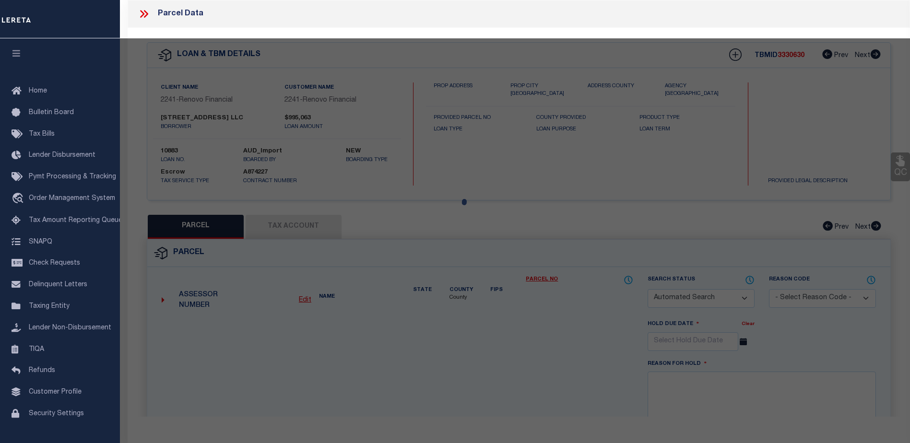
select select
type input "340 ARCH ST"
checkbox input "false"
type input "[GEOGRAPHIC_DATA]"
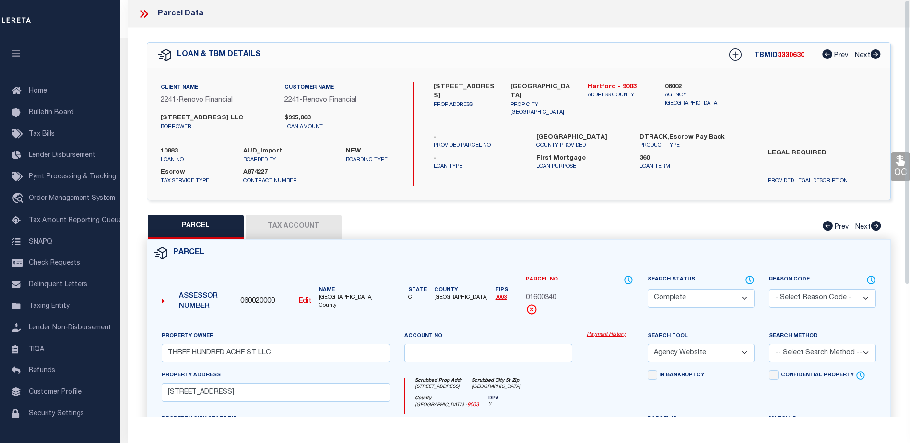
click at [611, 334] on link "Payment History" at bounding box center [610, 335] width 47 height 8
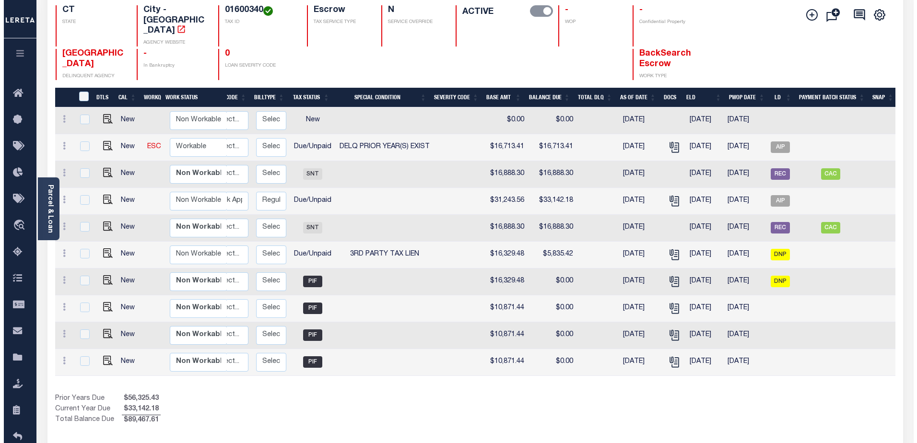
scroll to position [0, 139]
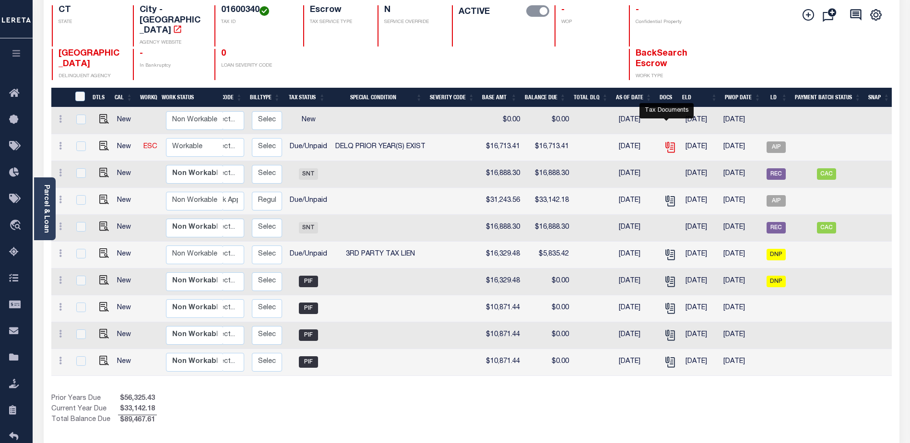
click at [669, 142] on icon "" at bounding box center [670, 146] width 8 height 8
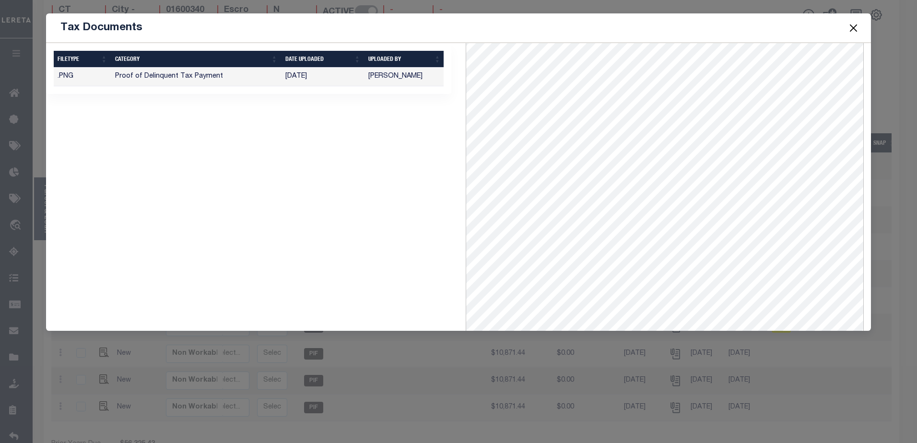
scroll to position [36, 0]
click at [855, 26] on button "Close" at bounding box center [853, 28] width 12 height 12
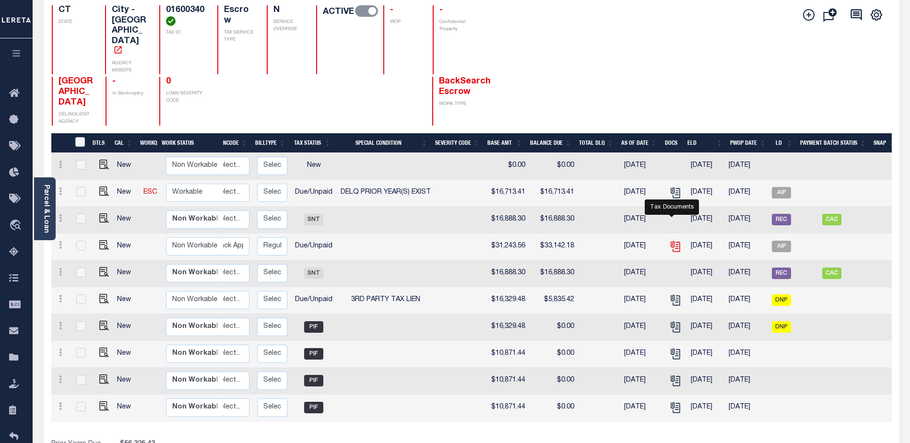
click at [674, 240] on icon "" at bounding box center [675, 246] width 12 height 12
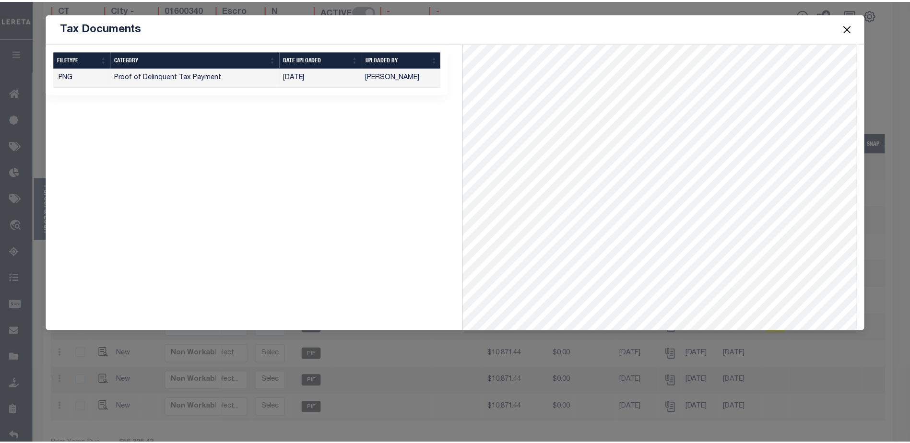
scroll to position [131, 0]
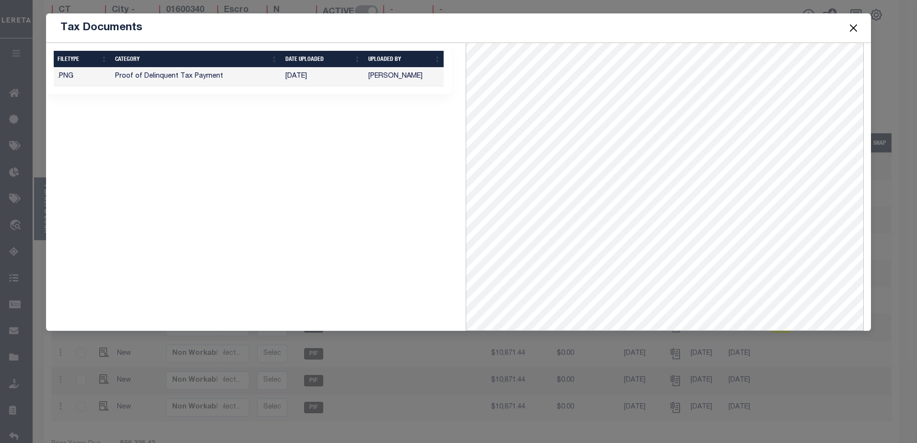
click at [856, 27] on button "Close" at bounding box center [853, 28] width 12 height 12
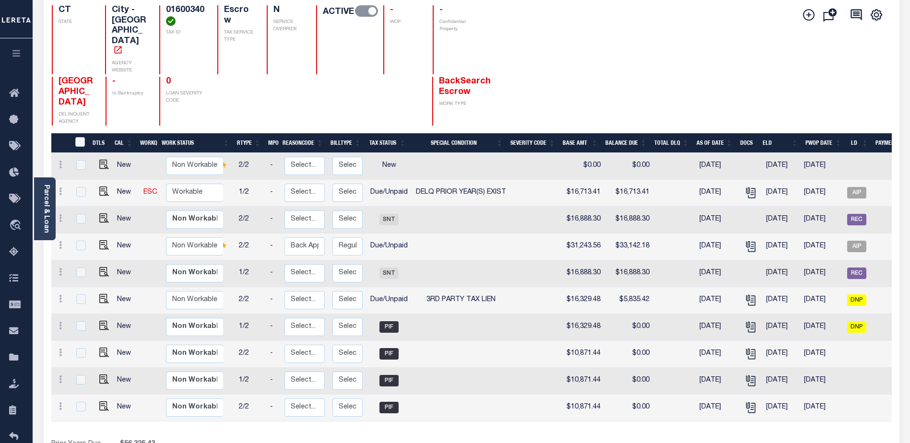
scroll to position [0, 0]
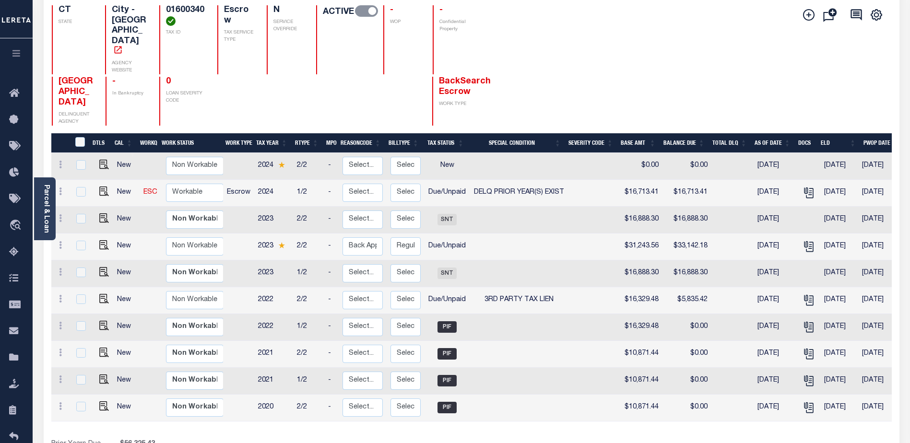
drag, startPoint x: 594, startPoint y: 398, endPoint x: 691, endPoint y: 405, distance: 97.6
click at [691, 405] on div "DTLS CAL WorkQ Work Status Work Type Tax Year RType MPO ReasonCode BillType Tax…" at bounding box center [471, 302] width 841 height 338
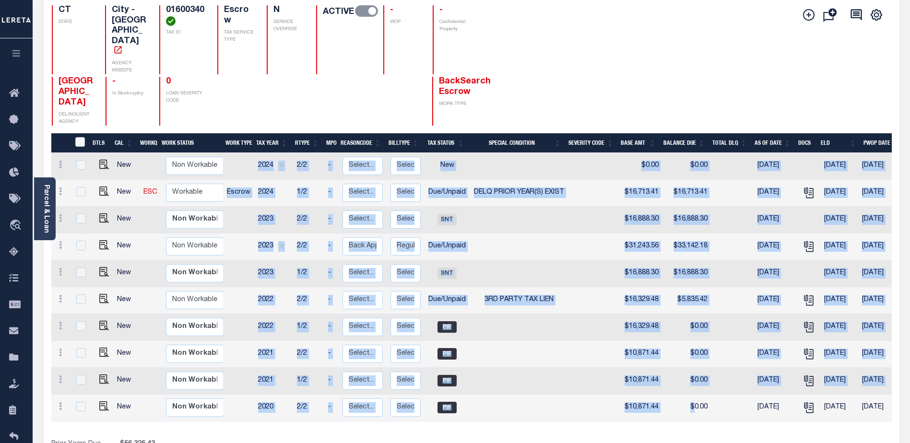
drag, startPoint x: 691, startPoint y: 390, endPoint x: 726, endPoint y: 391, distance: 34.6
click at [726, 391] on div "DTLS CAL WorkQ Work Status Work Type Tax Year RType MPO ReasonCode BillType Tax…" at bounding box center [471, 287] width 841 height 269
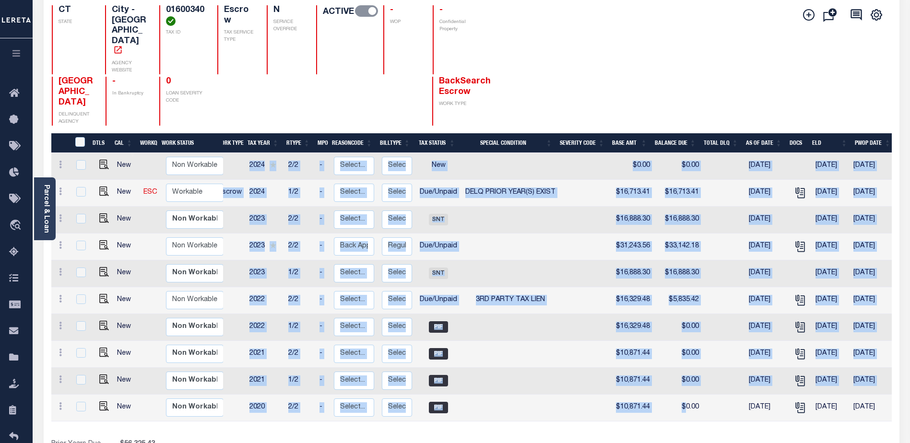
scroll to position [0, 9]
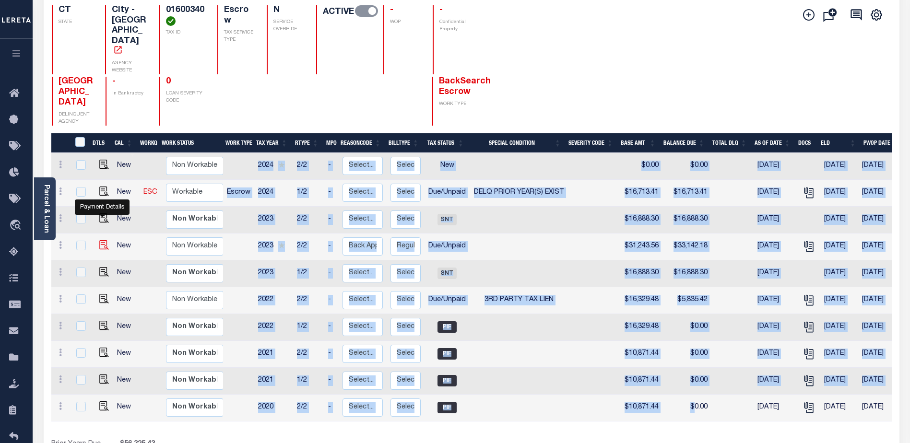
click at [101, 240] on img "" at bounding box center [104, 245] width 10 height 10
checkbox input "true"
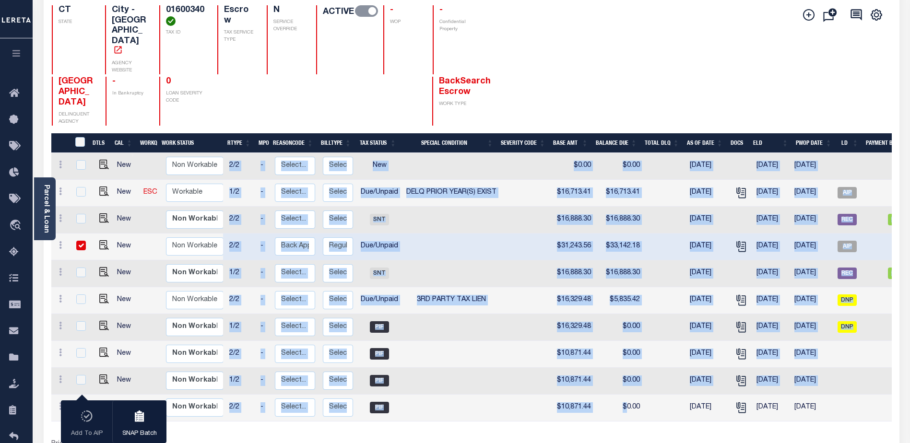
scroll to position [0, 54]
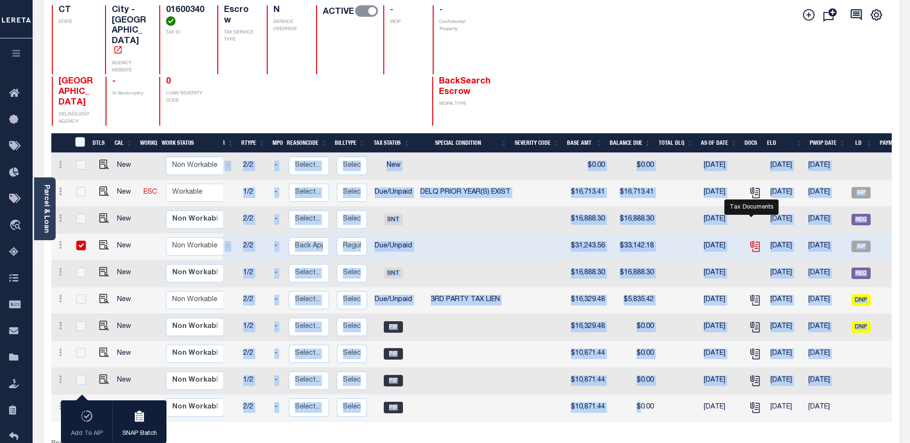
click at [750, 240] on icon "" at bounding box center [755, 246] width 12 height 12
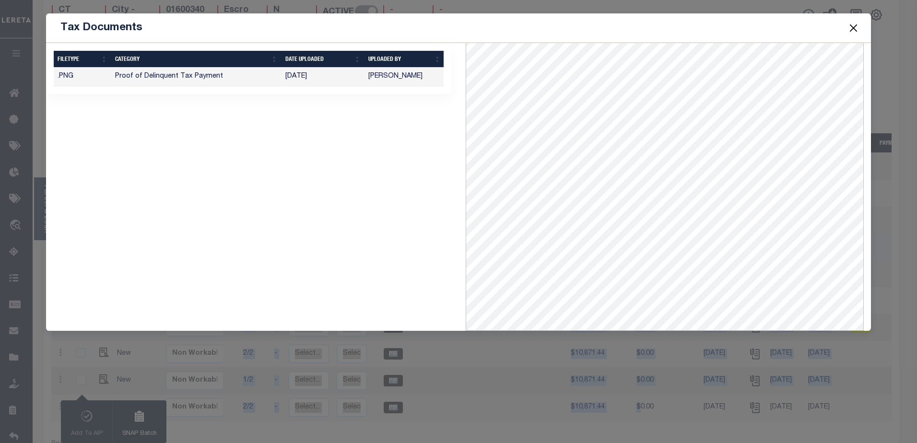
click at [855, 26] on button "Close" at bounding box center [853, 28] width 12 height 12
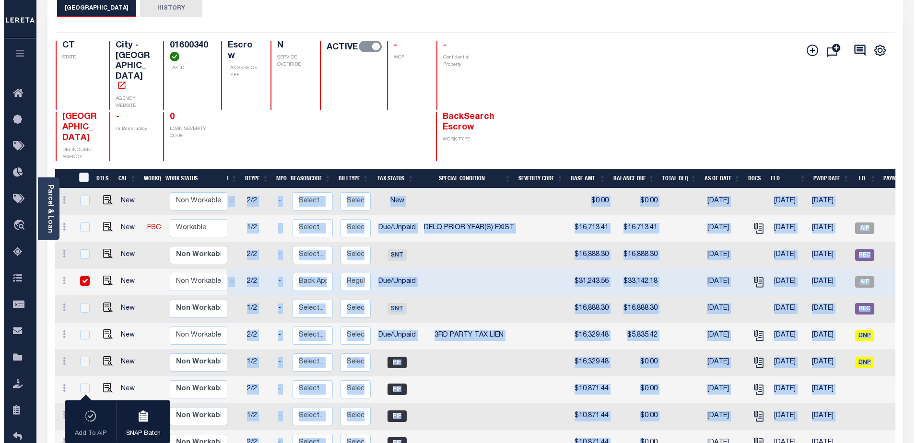
scroll to position [0, 0]
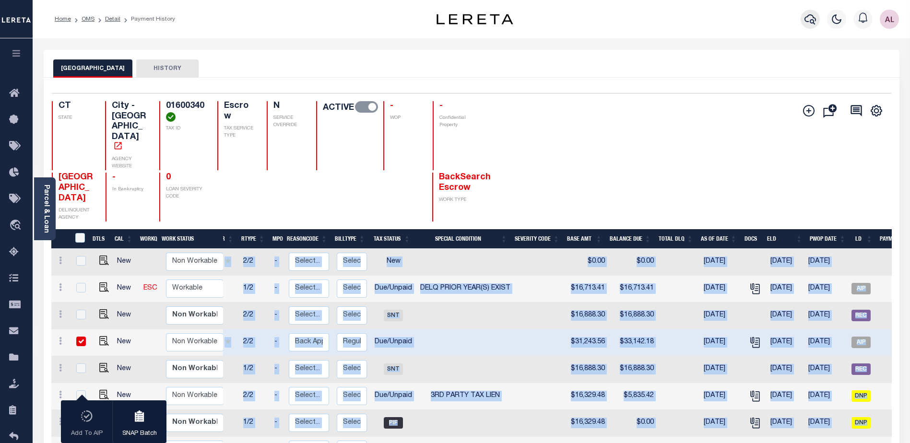
click at [812, 18] on icon "button" at bounding box center [811, 19] width 12 height 12
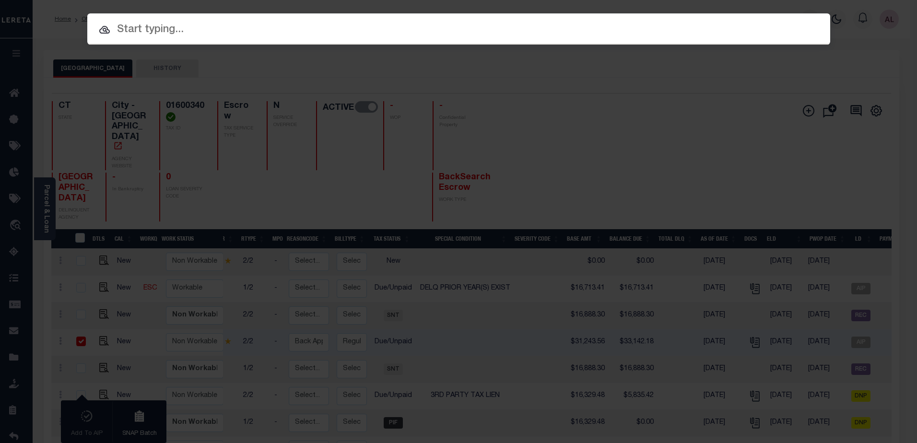
click at [126, 26] on input "text" at bounding box center [458, 30] width 743 height 17
paste input "10010128"
type input "10010128"
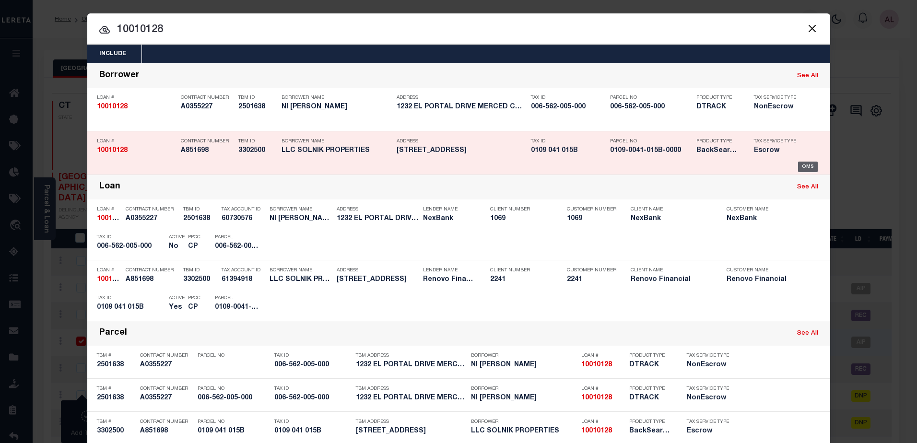
click at [809, 164] on div "OMS" at bounding box center [808, 167] width 20 height 11
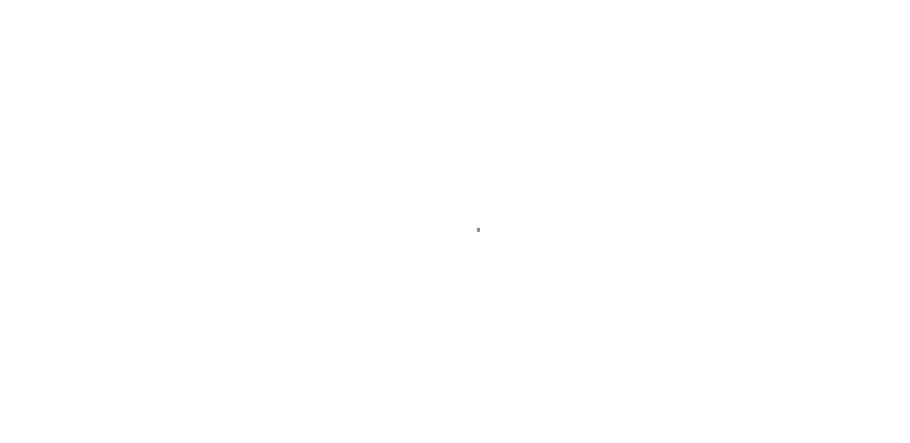
select select "DUE"
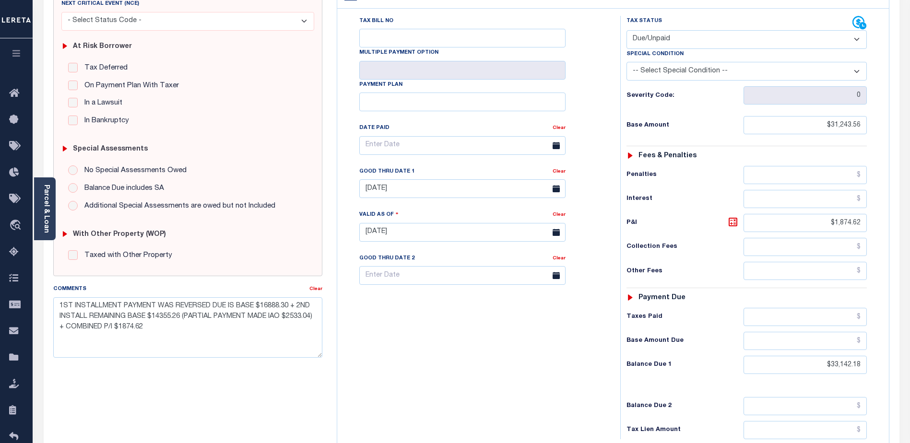
scroll to position [119, 0]
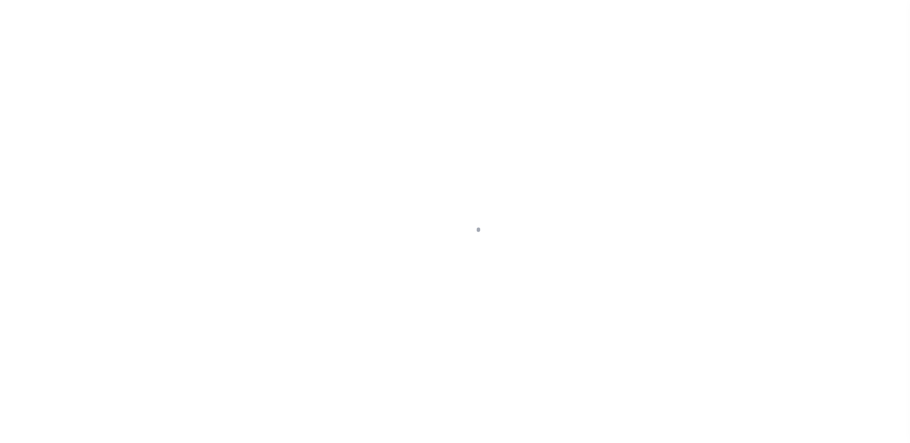
select select "Escrow"
type input "[STREET_ADDRESS]"
type input "0109 041 015B"
type input "MERIDEN CT 064505715"
type input "a0k8Y00000dDzzc"
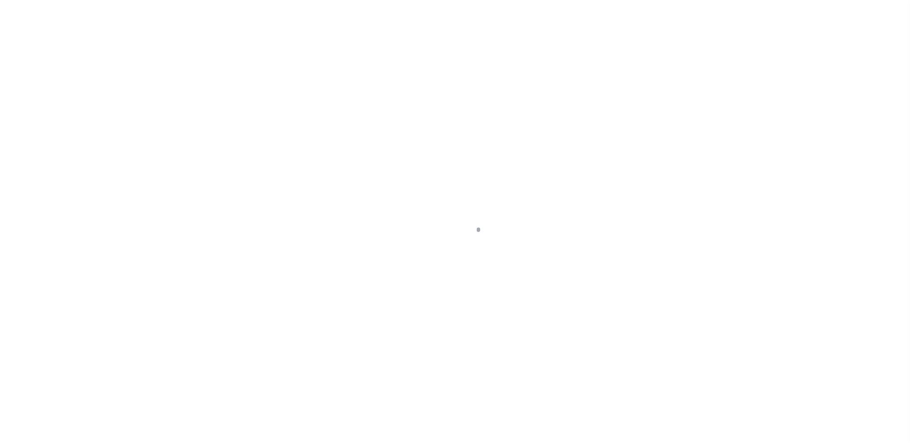
type input "CT"
select select
select select "25067"
select select
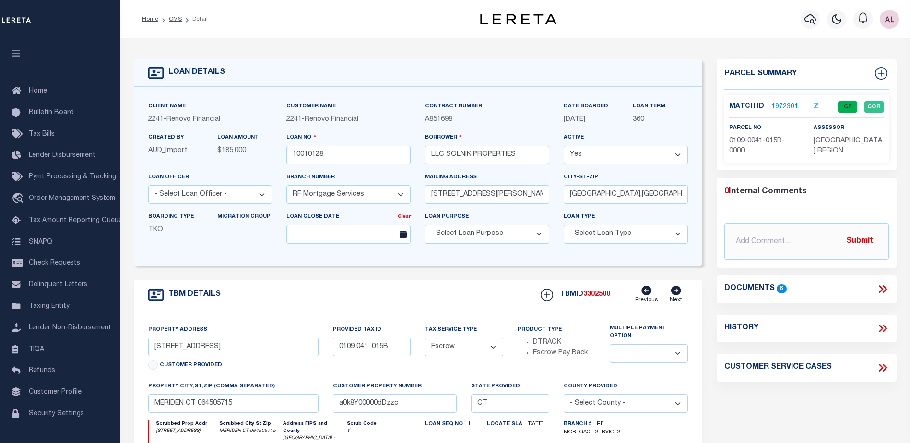
click at [788, 107] on link "1972301" at bounding box center [785, 107] width 27 height 10
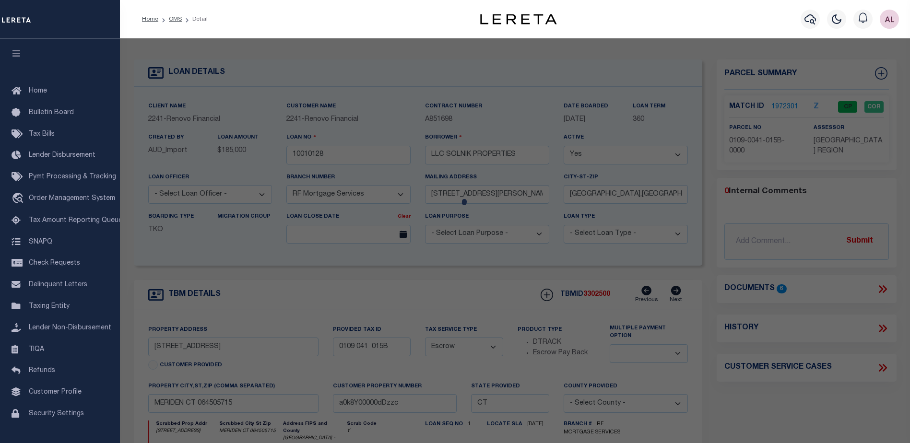
checkbox input "false"
select select "CP"
type input "SOLNIK PROPERTIES LLC"
select select "AGW"
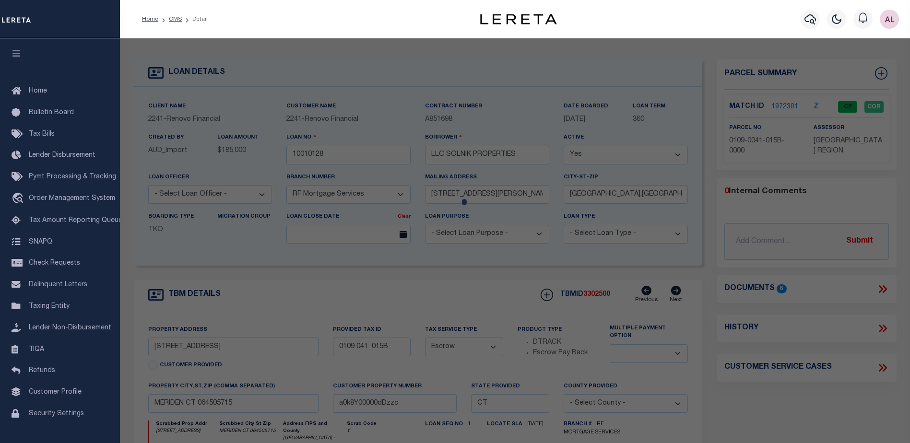
select select
type input "[STREET_ADDRESS]"
checkbox input "false"
type input "MERIDEN CT 064505715"
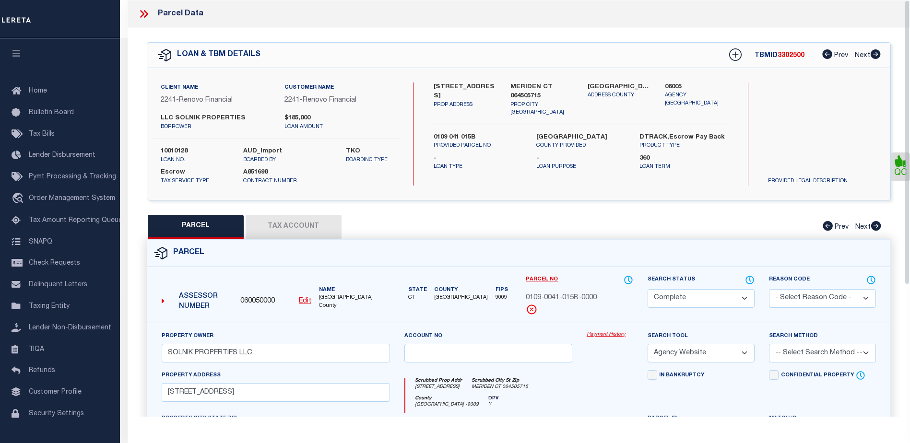
click at [597, 333] on link "Payment History" at bounding box center [610, 335] width 47 height 8
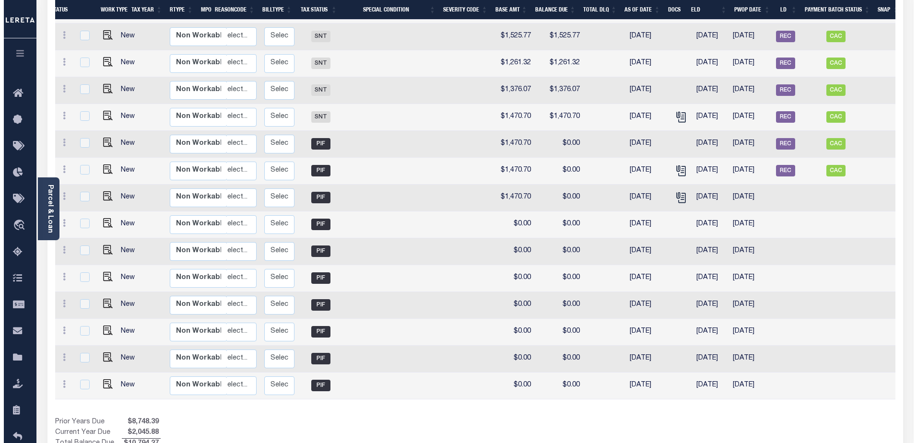
scroll to position [228, 0]
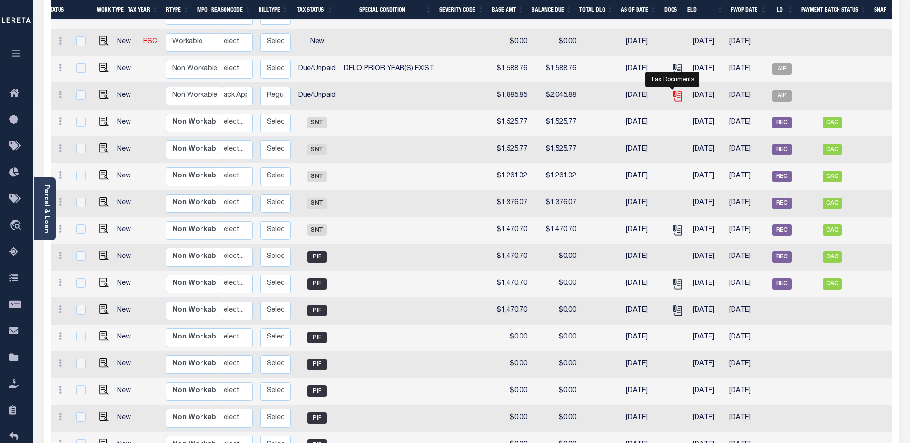
click at [675, 91] on icon "" at bounding box center [677, 95] width 8 height 8
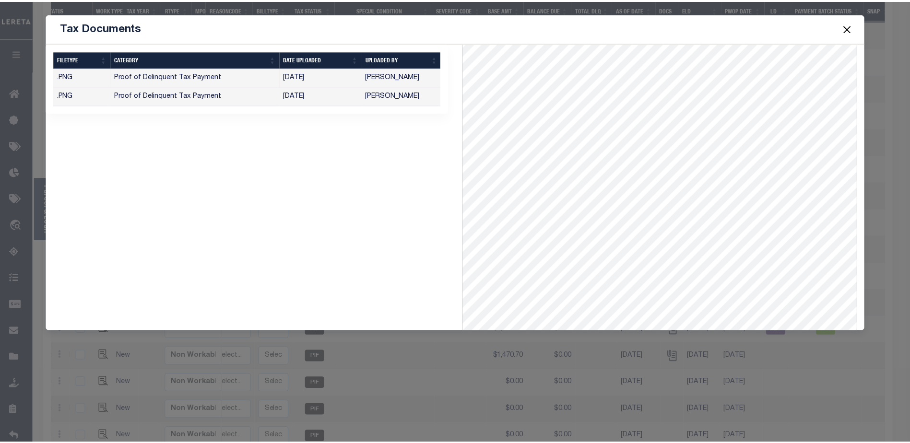
scroll to position [83, 0]
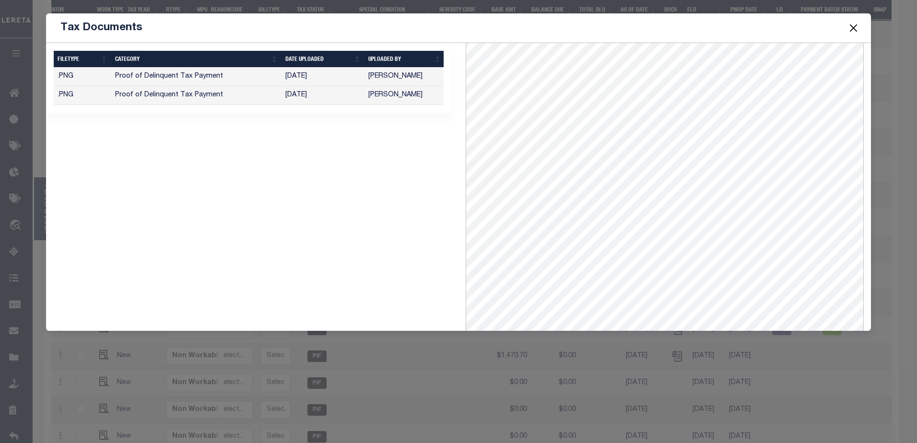
click at [853, 27] on button "Close" at bounding box center [853, 28] width 12 height 12
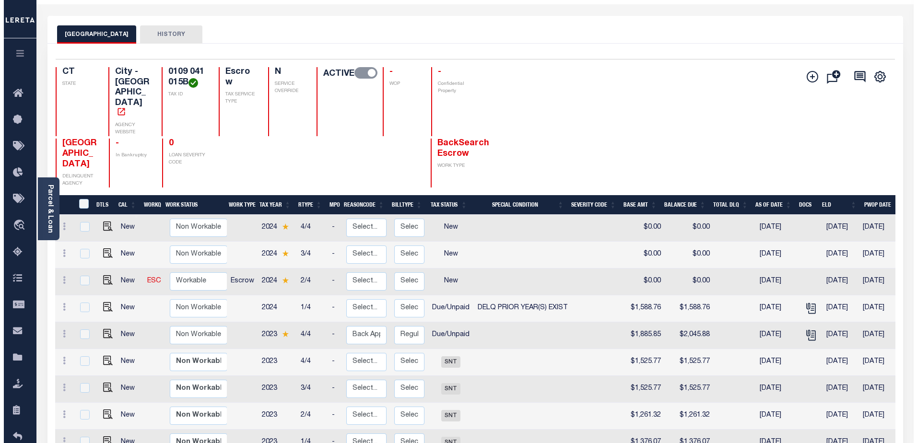
scroll to position [1, 0]
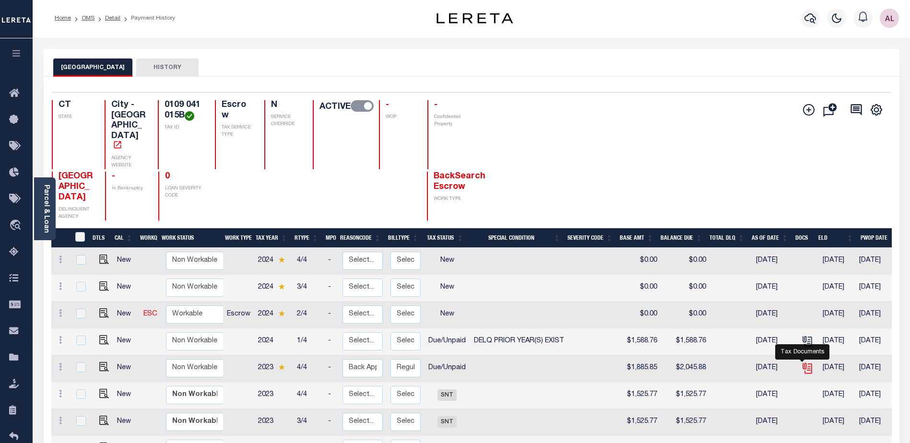
click at [804, 362] on icon "" at bounding box center [807, 368] width 12 height 12
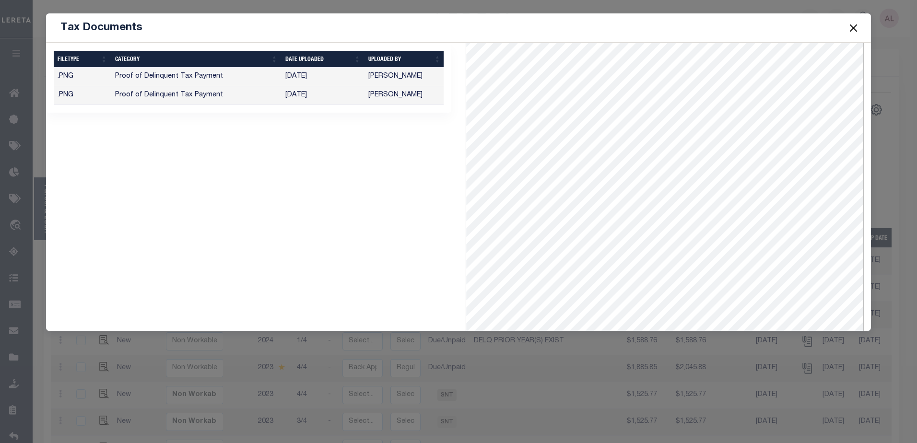
click at [854, 31] on button "Close" at bounding box center [853, 28] width 12 height 12
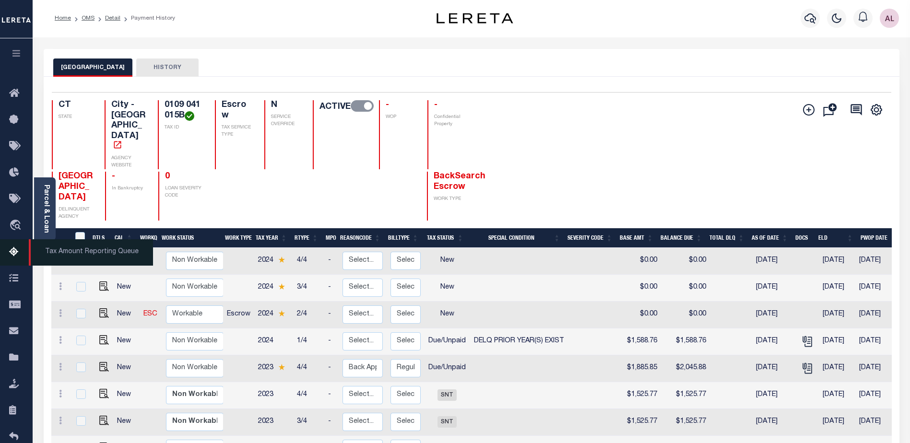
click at [14, 251] on icon at bounding box center [16, 253] width 15 height 12
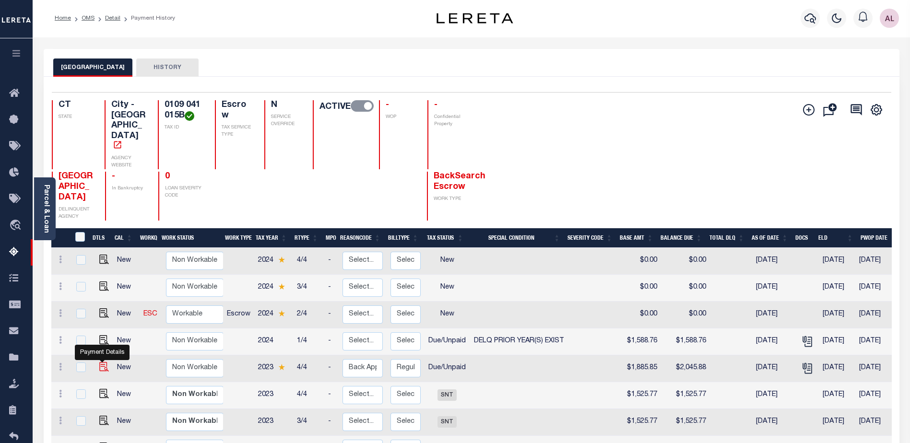
click at [99, 362] on img "" at bounding box center [104, 367] width 10 height 10
checkbox input "true"
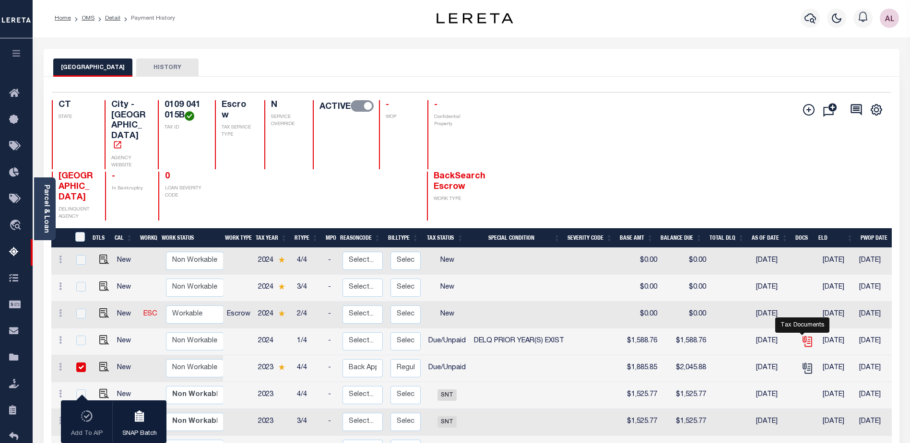
click at [806, 335] on icon "" at bounding box center [807, 341] width 12 height 12
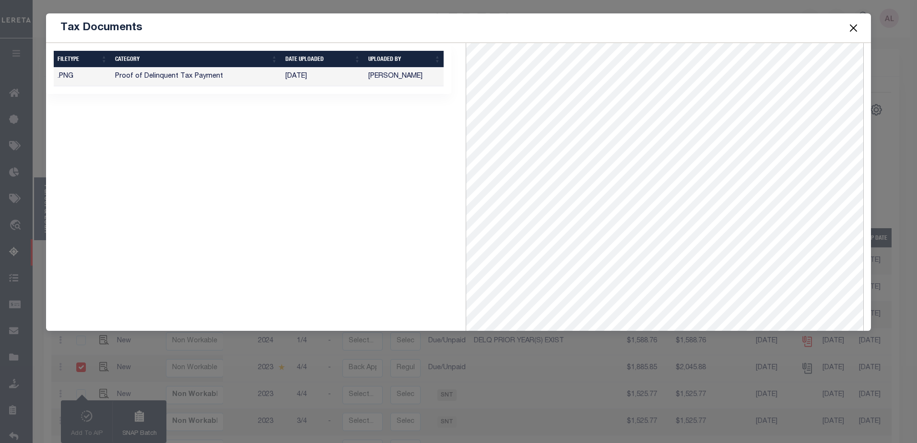
scroll to position [36, 0]
click at [858, 27] on button "Close" at bounding box center [853, 28] width 12 height 12
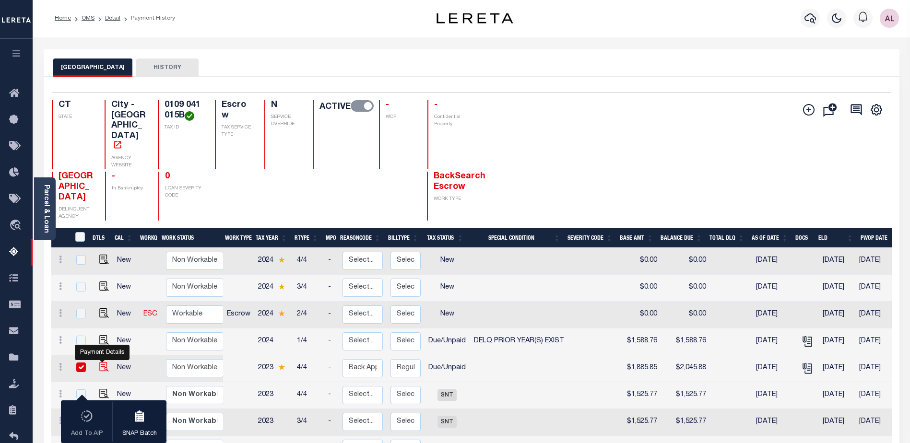
click at [100, 362] on img "" at bounding box center [104, 367] width 10 height 10
checkbox input "false"
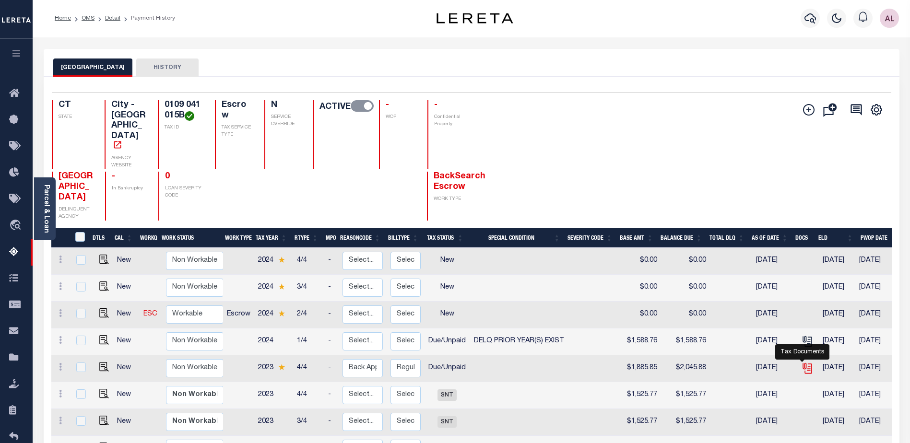
click at [802, 362] on icon "" at bounding box center [807, 368] width 12 height 12
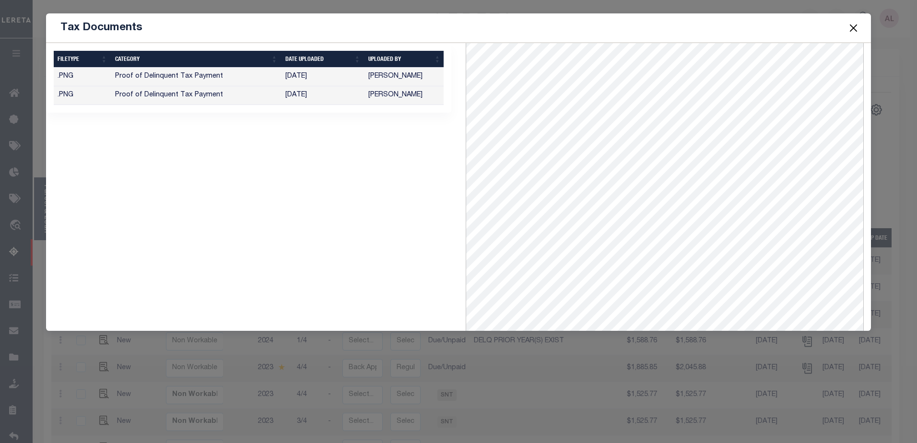
click at [854, 31] on button "Close" at bounding box center [853, 28] width 12 height 12
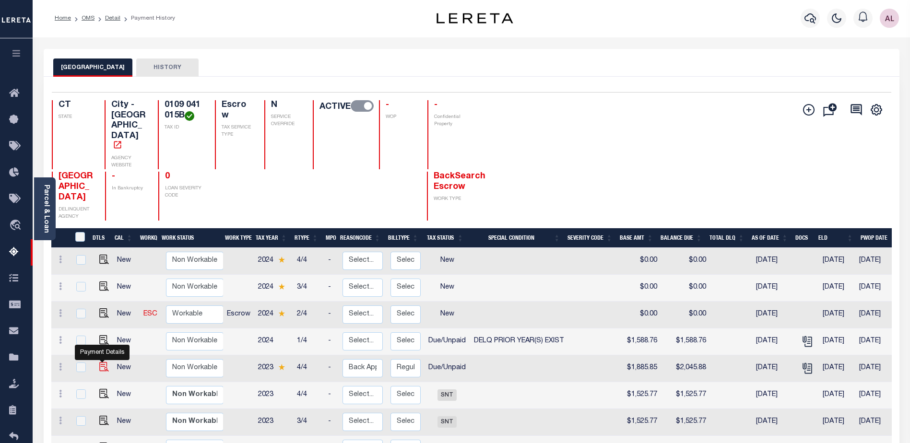
click at [102, 362] on img "" at bounding box center [104, 367] width 10 height 10
checkbox input "true"
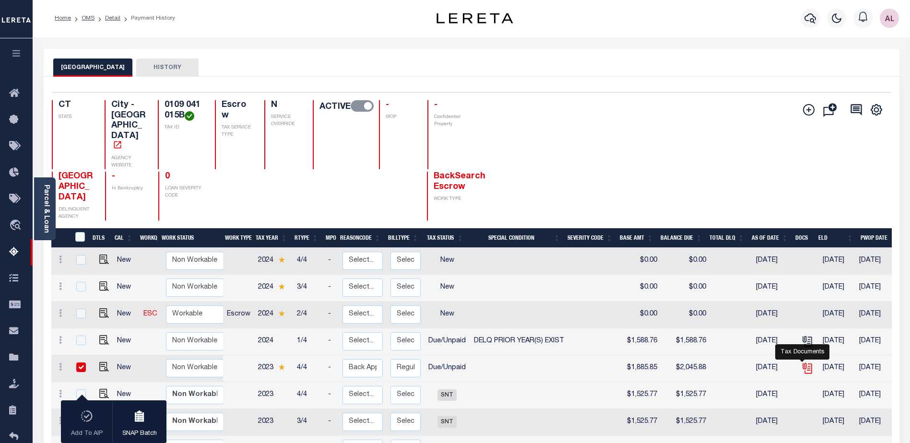
click at [805, 363] on icon "" at bounding box center [807, 367] width 8 height 8
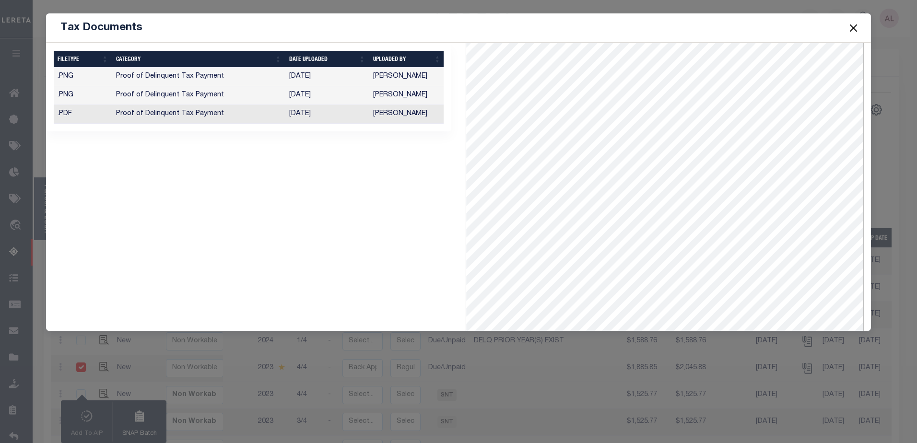
click at [89, 113] on td ".PDF" at bounding box center [83, 114] width 59 height 19
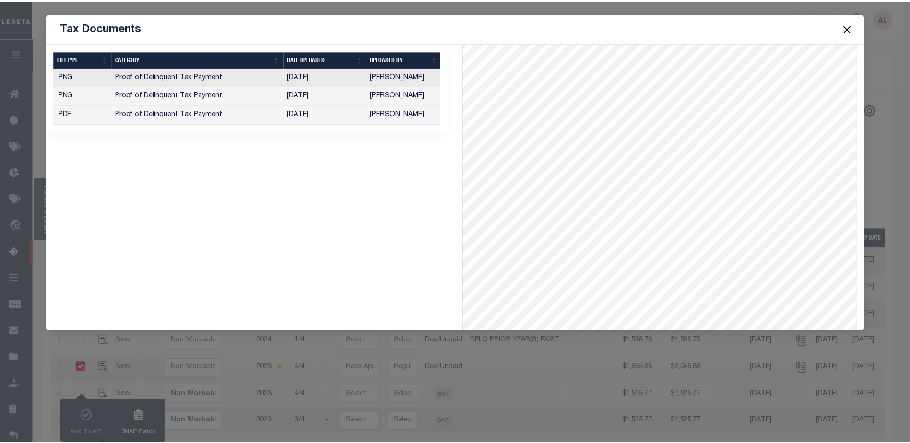
scroll to position [0, 0]
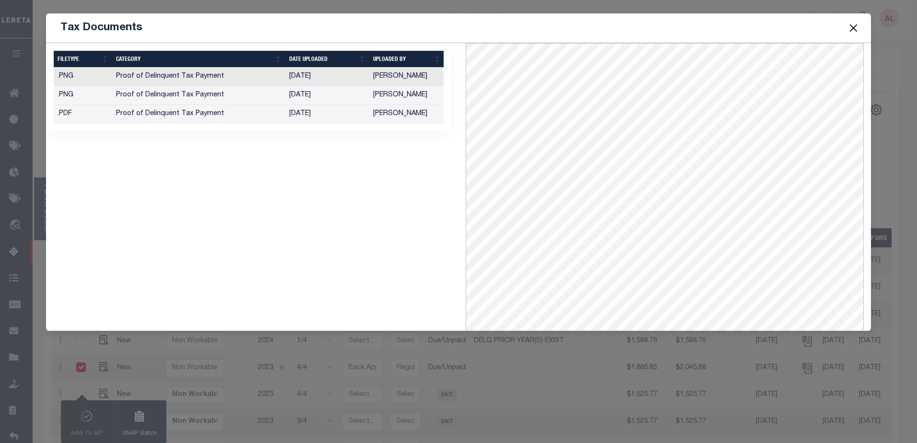
click at [854, 28] on button "Close" at bounding box center [853, 28] width 12 height 12
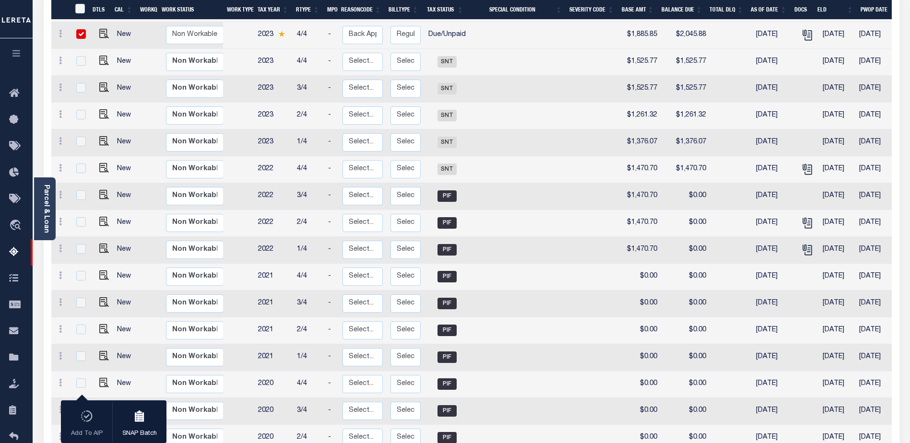
scroll to position [385, 0]
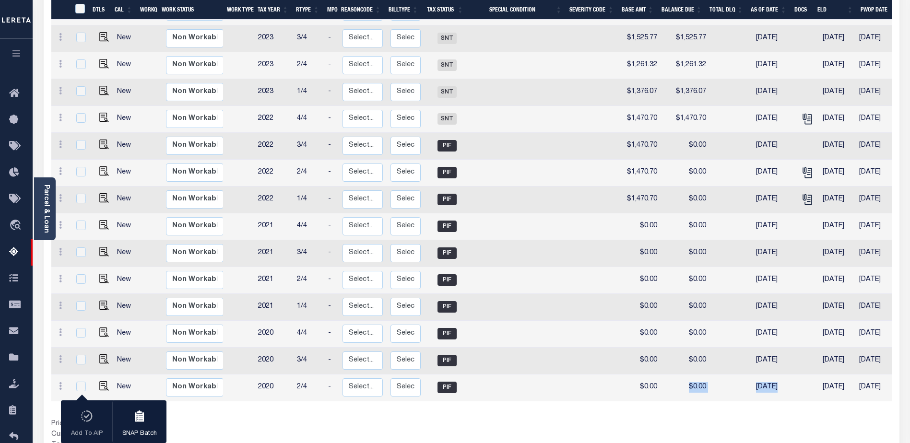
drag, startPoint x: 667, startPoint y: 359, endPoint x: 772, endPoint y: 356, distance: 104.7
click at [772, 375] on tr "New Non Workable Workable 2020 2/4 - Select... Payment Reversal Taxable Value C…" at bounding box center [539, 388] width 977 height 27
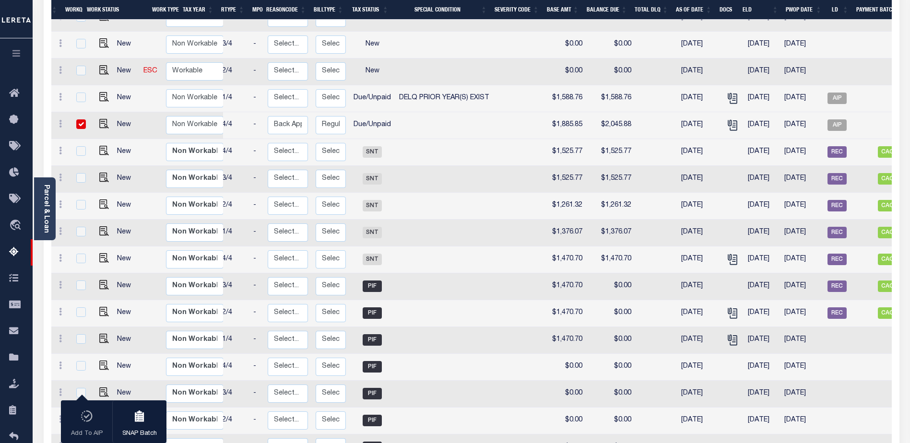
scroll to position [241, 0]
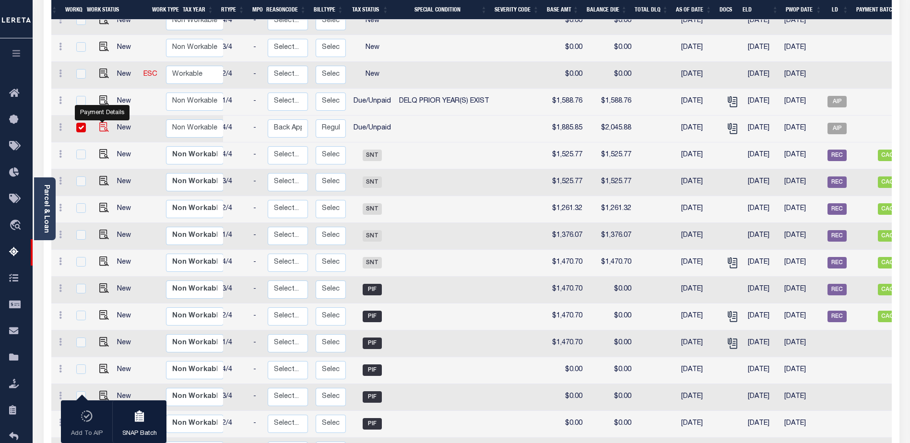
click at [103, 122] on img "" at bounding box center [104, 127] width 10 height 10
checkbox input "false"
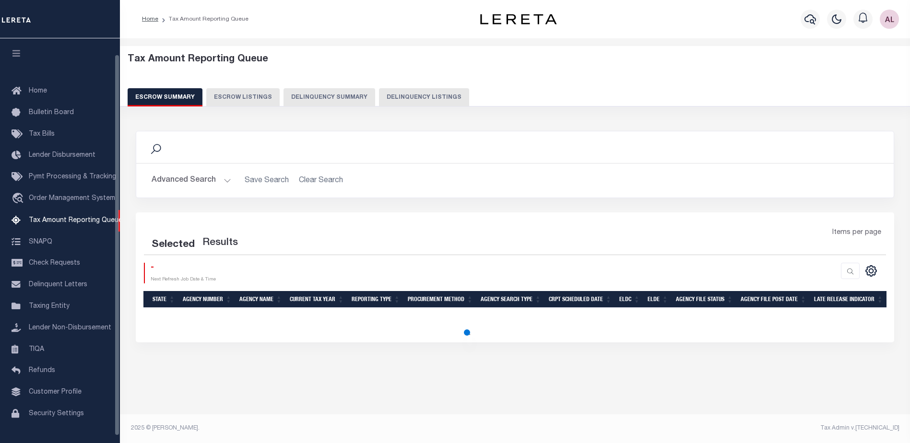
select select "100"
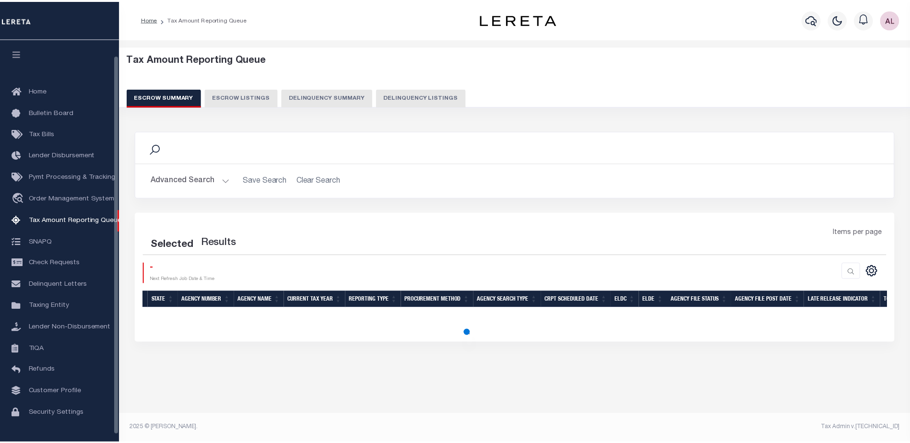
scroll to position [24, 0]
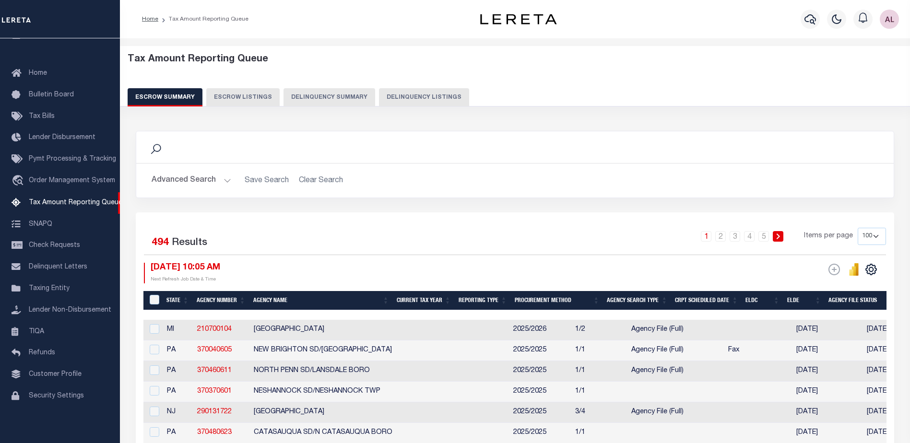
drag, startPoint x: 309, startPoint y: 303, endPoint x: 317, endPoint y: 304, distance: 8.2
click at [310, 303] on th "Agency Name" at bounding box center [321, 301] width 143 height 20
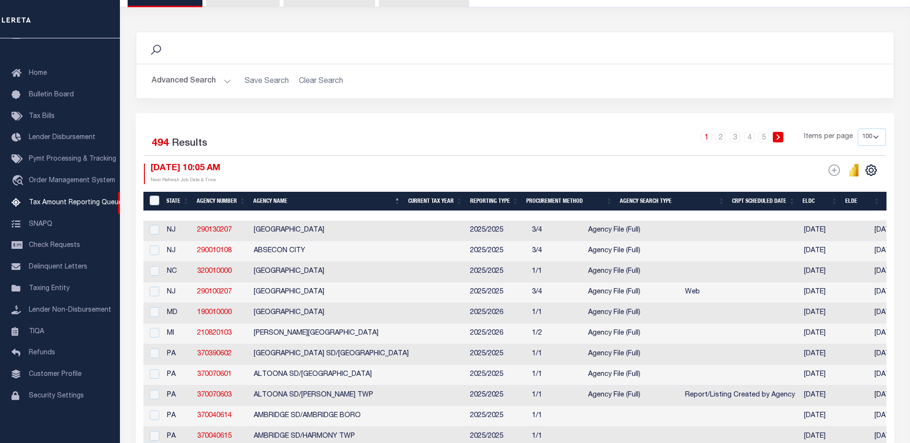
scroll to position [96, 0]
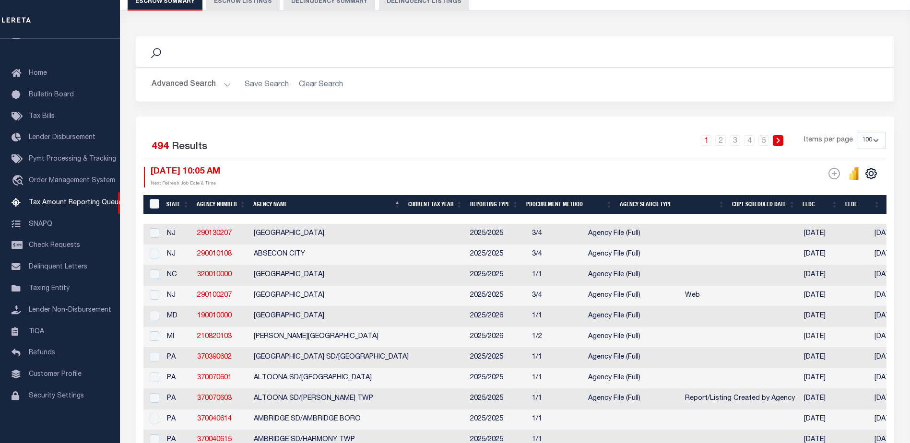
click at [225, 83] on button "Advanced Search" at bounding box center [192, 84] width 80 height 19
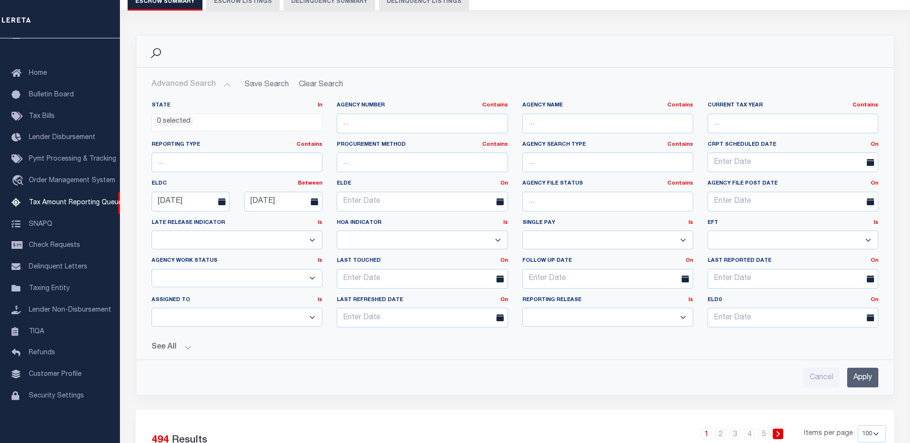
drag, startPoint x: 865, startPoint y: 381, endPoint x: 407, endPoint y: 337, distance: 460.4
click at [859, 378] on input "Apply" at bounding box center [862, 378] width 31 height 20
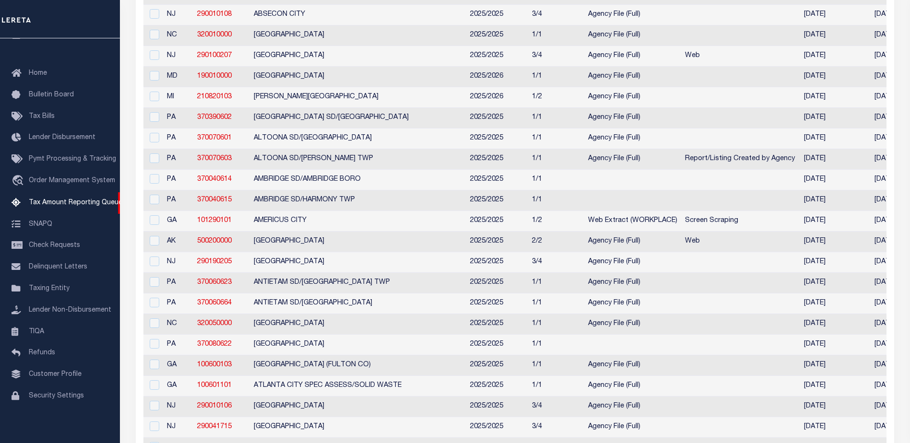
scroll to position [0, 0]
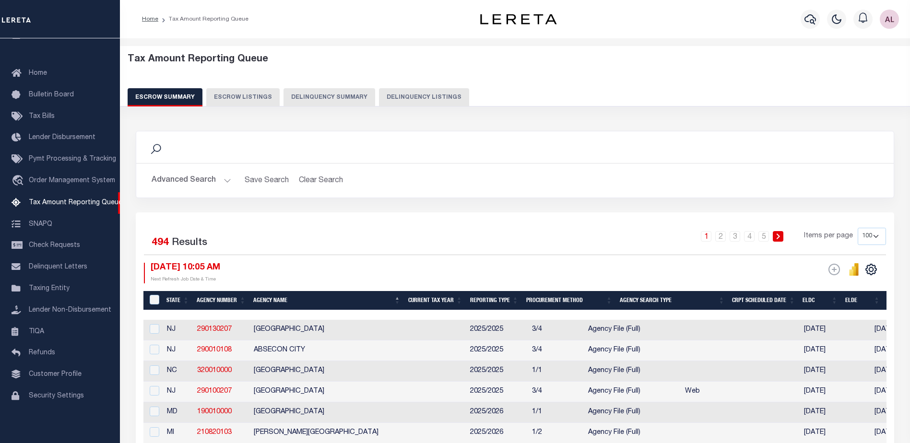
click at [873, 236] on select "10 25 50 100 500" at bounding box center [872, 236] width 28 height 17
select select "500"
click at [858, 228] on select "10 25 50 100 500" at bounding box center [872, 236] width 28 height 17
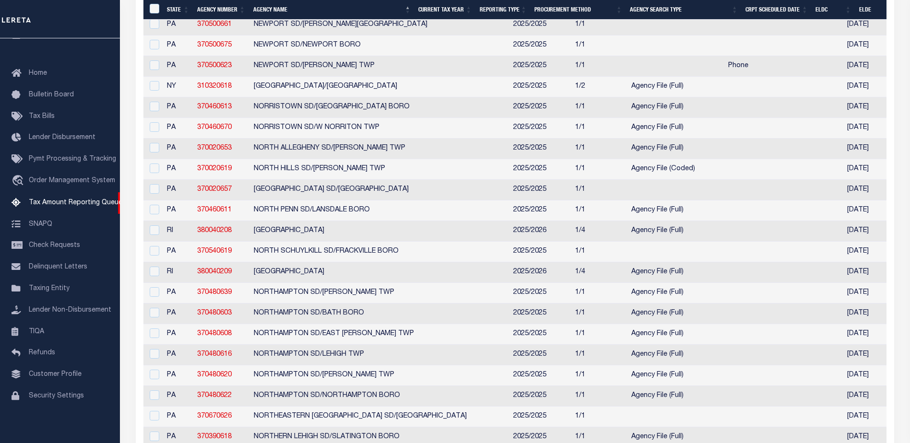
scroll to position [6507, 0]
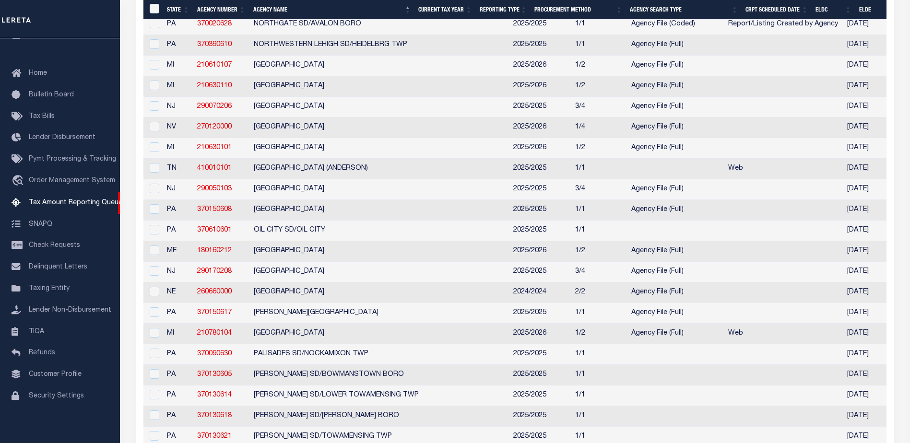
drag, startPoint x: 377, startPoint y: 22, endPoint x: 412, endPoint y: 23, distance: 35.0
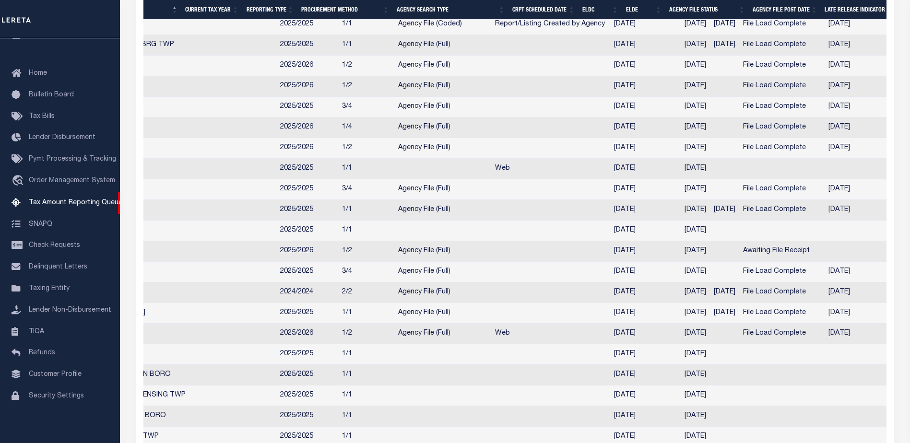
scroll to position [0, 342]
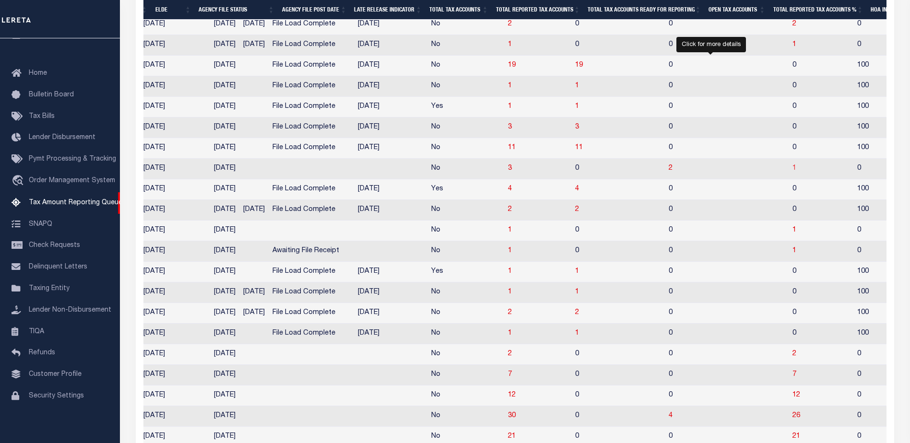
click at [793, 172] on span "1" at bounding box center [795, 168] width 4 height 7
select select "100"
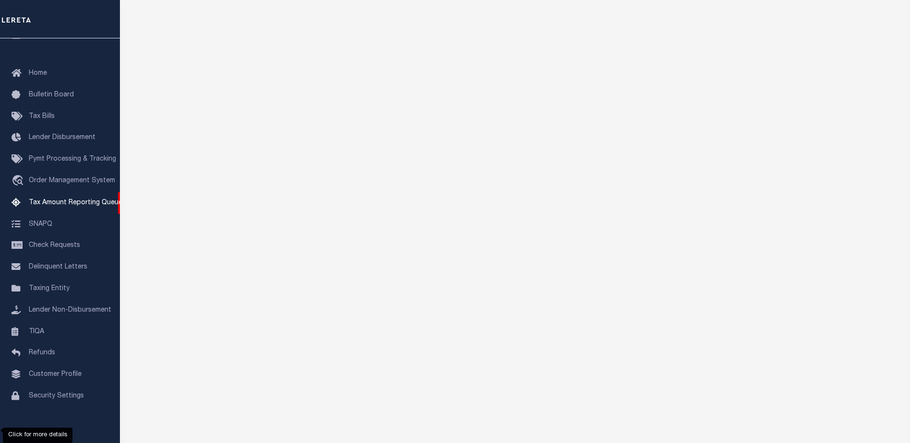
select select "100"
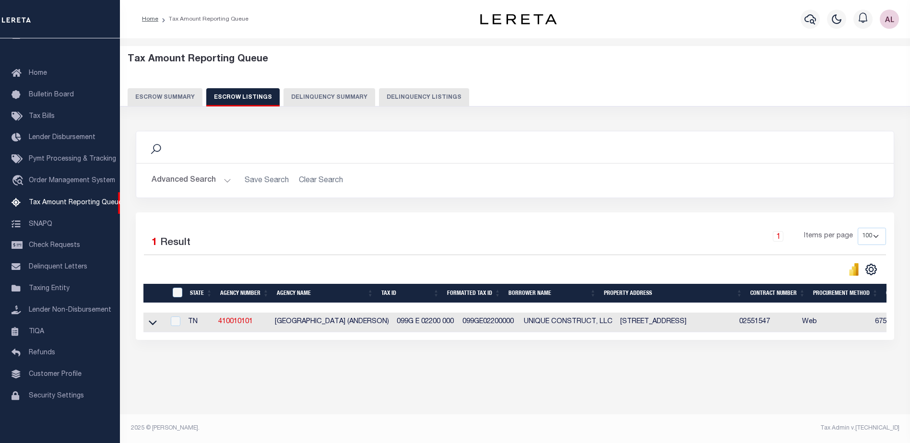
scroll to position [0, 0]
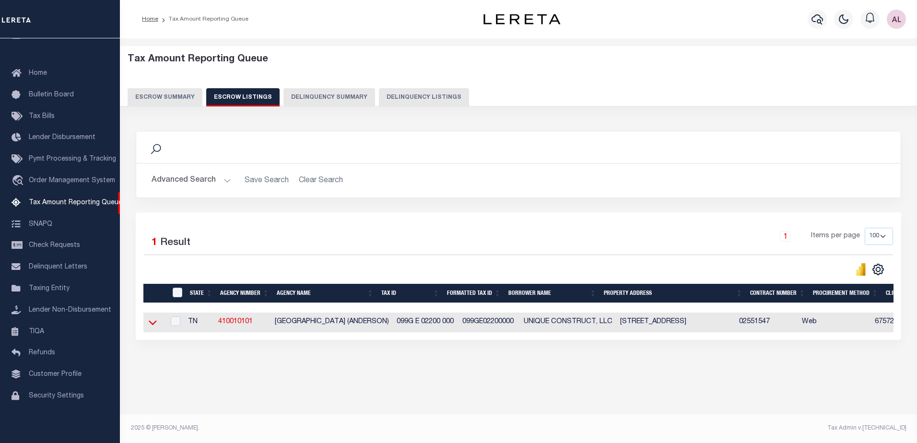
click at [151, 328] on icon at bounding box center [153, 323] width 8 height 10
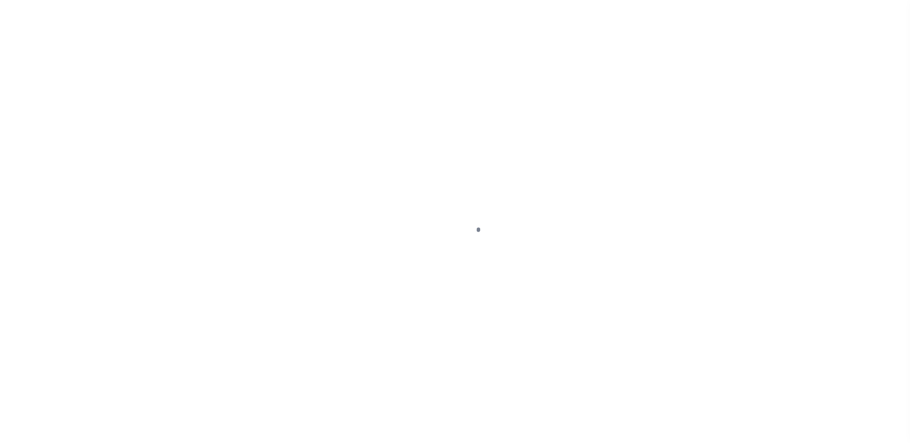
select select "DUE"
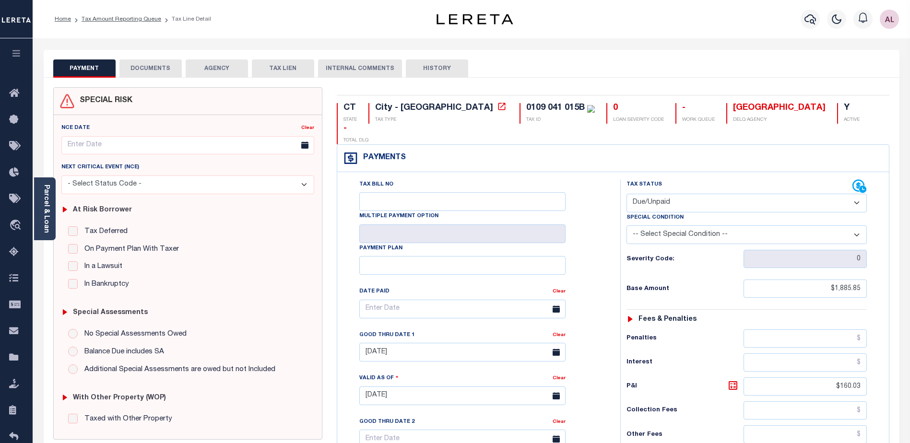
click at [43, 222] on link "Parcel & Loan" at bounding box center [46, 209] width 7 height 48
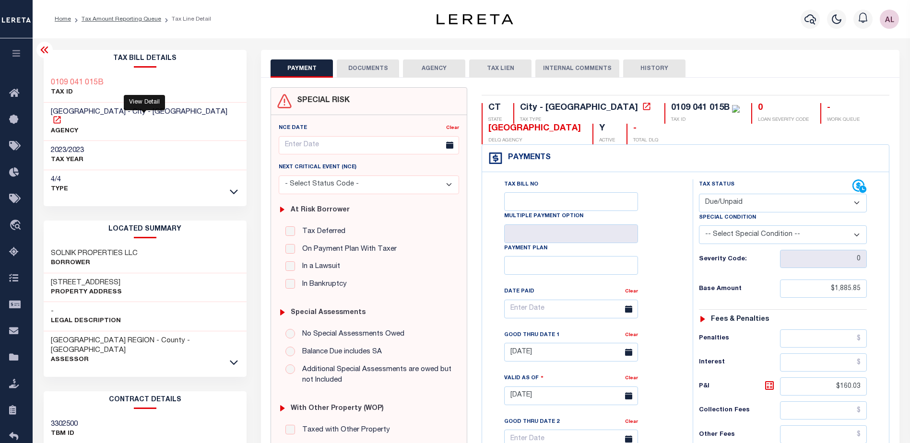
click at [62, 115] on icon at bounding box center [57, 120] width 10 height 10
drag, startPoint x: 105, startPoint y: 83, endPoint x: 46, endPoint y: 85, distance: 59.0
click at [46, 85] on div "0109 041 015B TAX ID" at bounding box center [145, 87] width 203 height 29
copy h3 "0109 041 015B"
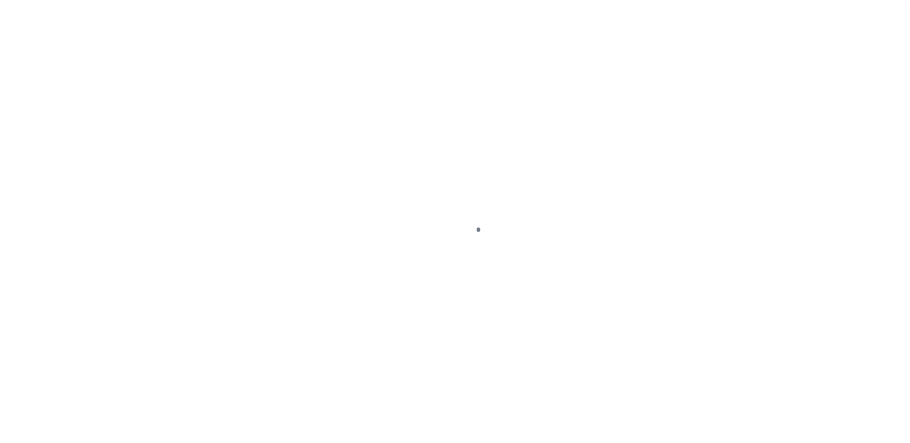
select select "DUE"
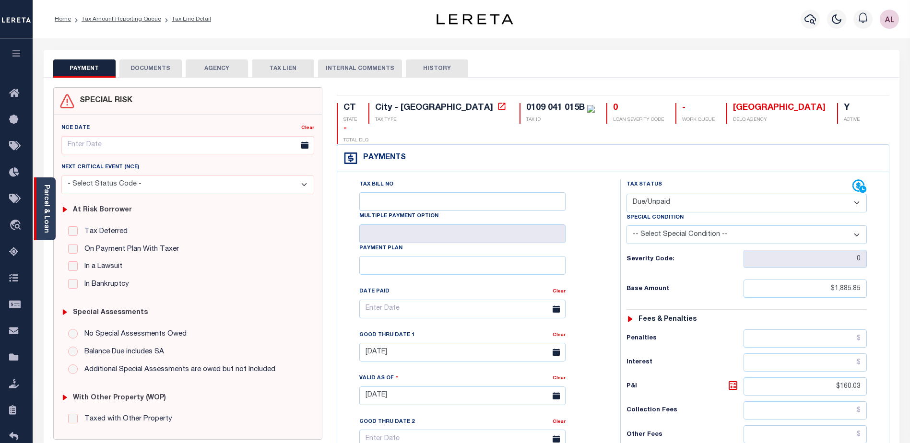
click at [47, 223] on link "Parcel & Loan" at bounding box center [46, 209] width 7 height 48
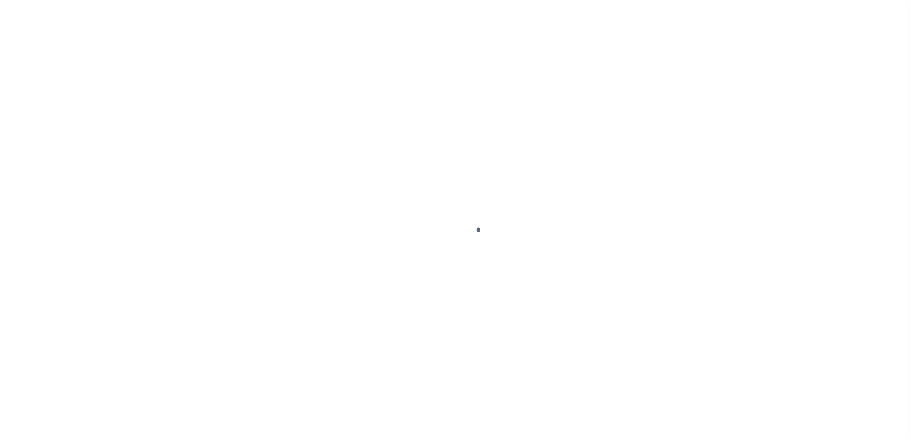
select select "DUE"
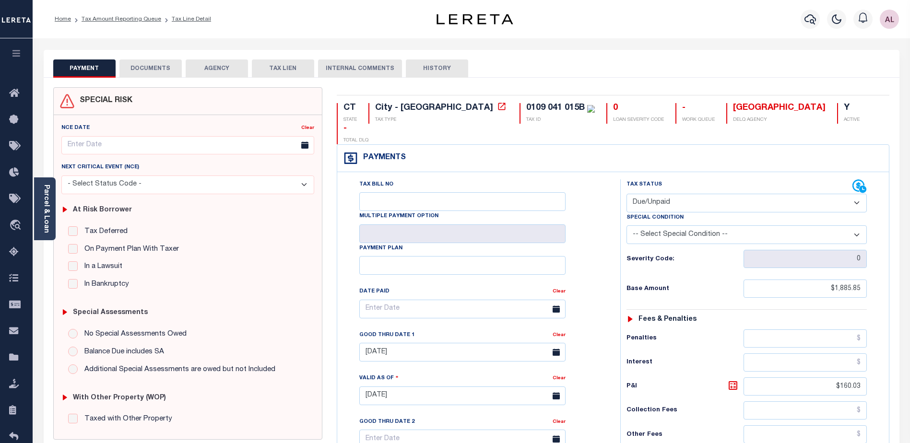
click at [142, 64] on button "DOCUMENTS" at bounding box center [150, 68] width 62 height 18
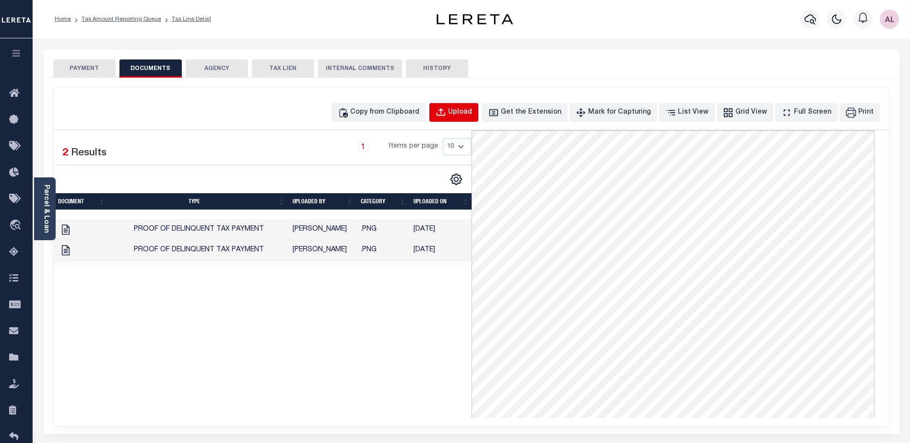
click at [472, 114] on div "Upload" at bounding box center [460, 112] width 24 height 11
select select "POP"
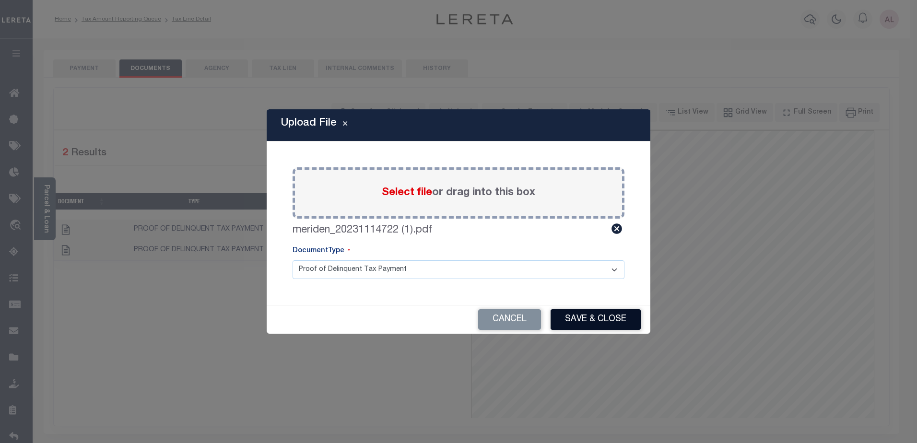
click at [597, 317] on button "Save & Close" at bounding box center [596, 319] width 90 height 21
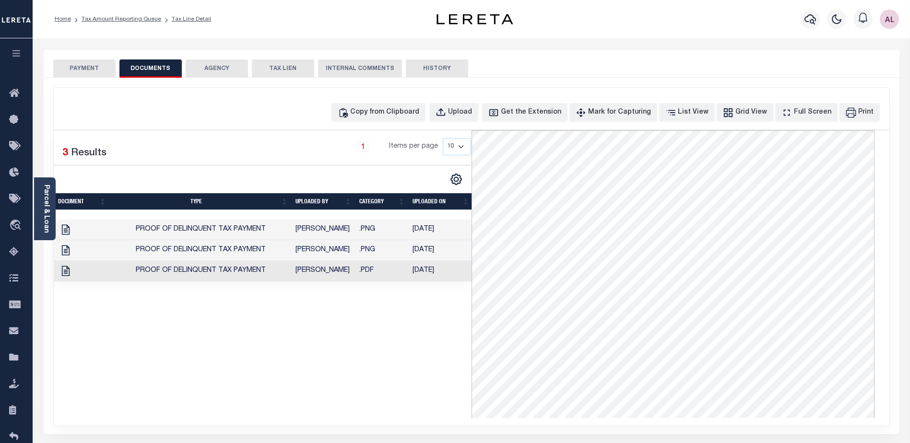
scroll to position [131, 0]
drag, startPoint x: 302, startPoint y: 357, endPoint x: 301, endPoint y: 338, distance: 18.3
click at [300, 356] on div "1 Selected 3 Results 1 Items per page 10 25 50 100" at bounding box center [262, 275] width 417 height 288
click at [234, 125] on div "Copy from Clipboard Upload Get the Extension Mark for Capturing Got it List Vie…" at bounding box center [472, 257] width 836 height 338
click at [68, 275] on icon at bounding box center [65, 271] width 12 height 12
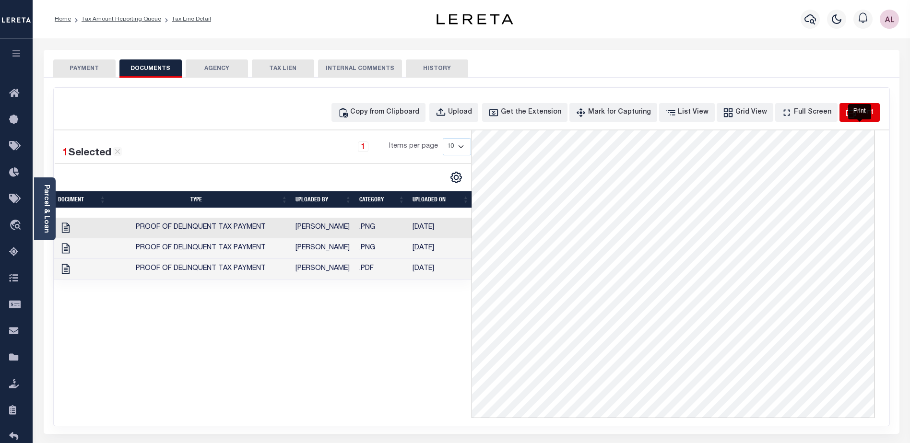
click at [869, 114] on div "Print" at bounding box center [865, 112] width 15 height 11
click at [864, 108] on div "Print" at bounding box center [865, 112] width 15 height 11
click at [373, 267] on td ".PDF" at bounding box center [382, 269] width 53 height 21
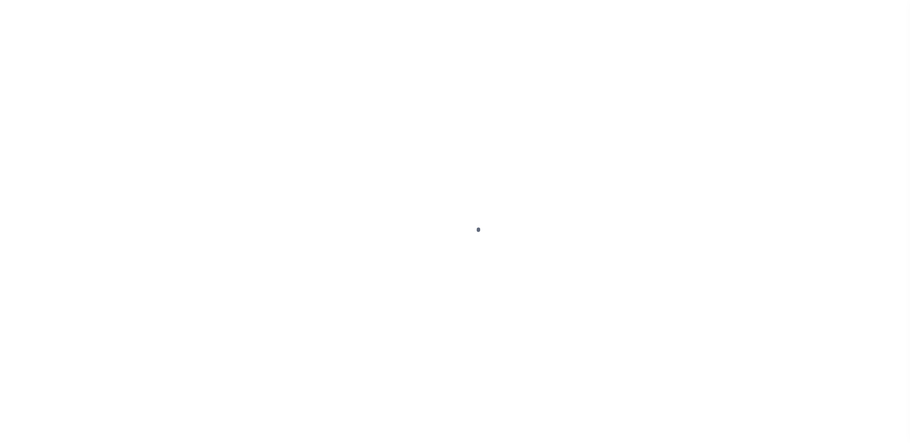
select select "DUE"
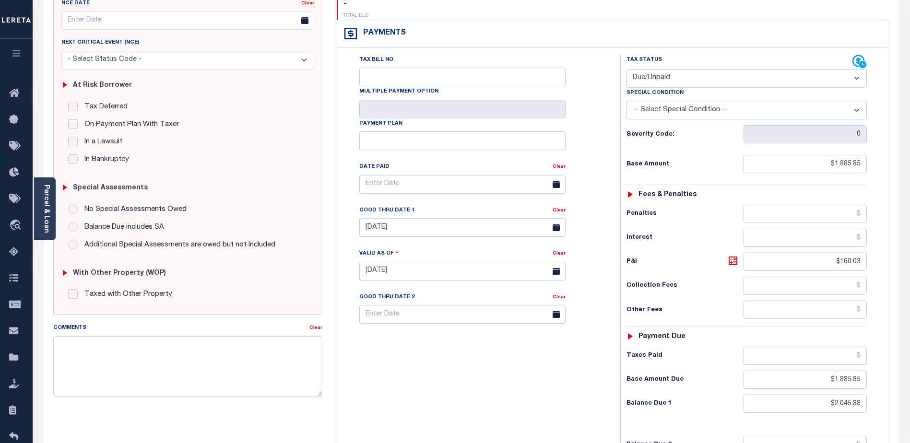
scroll to position [96, 0]
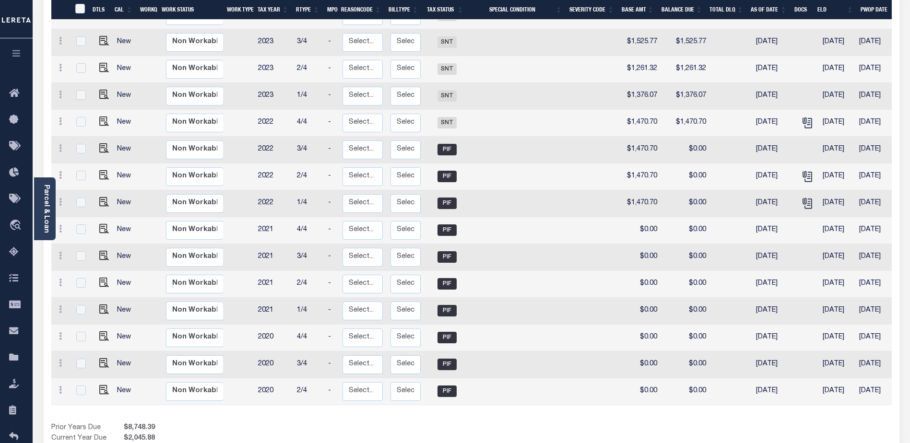
scroll to position [372, 0]
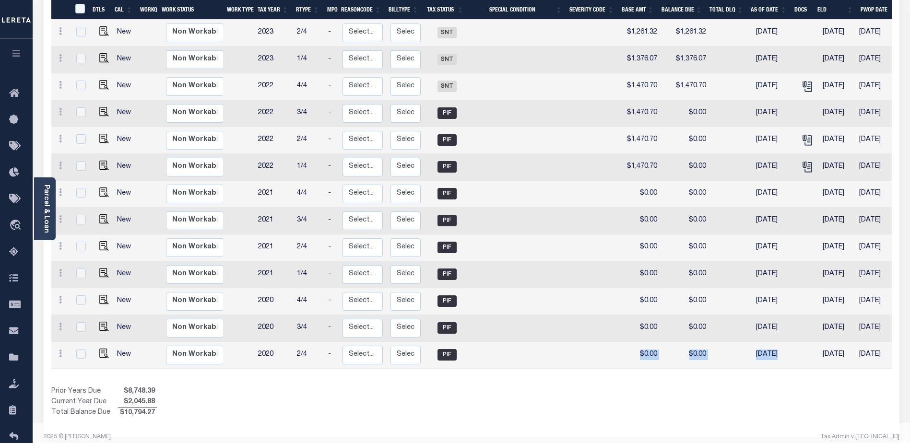
drag, startPoint x: 633, startPoint y: 359, endPoint x: 773, endPoint y: 356, distance: 140.1
click at [773, 356] on tr "New Non Workable Workable 2020 2/4 - Select... Payment Reversal Taxable Value C…" at bounding box center [539, 355] width 977 height 27
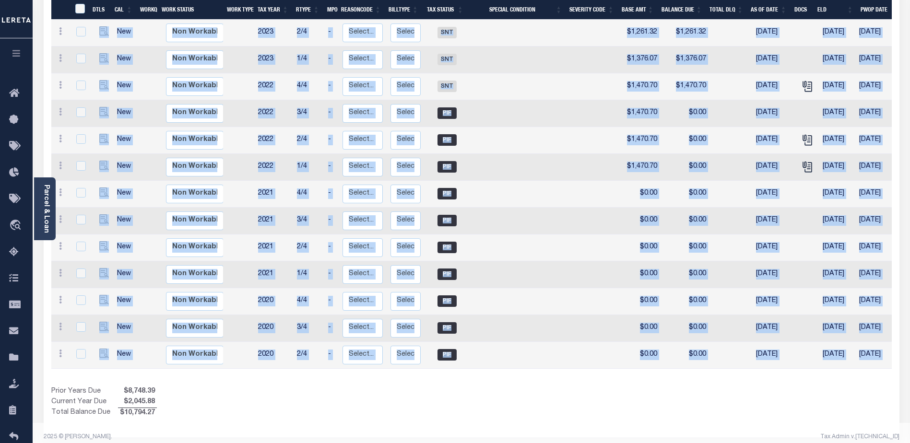
drag, startPoint x: 743, startPoint y: 364, endPoint x: 833, endPoint y: 361, distance: 89.8
click at [833, 361] on div "DTLS CAL WorkQ Work Status Work Type Tax Year RType MPO ReasonCode BillType Tax…" at bounding box center [471, 115] width 841 height 607
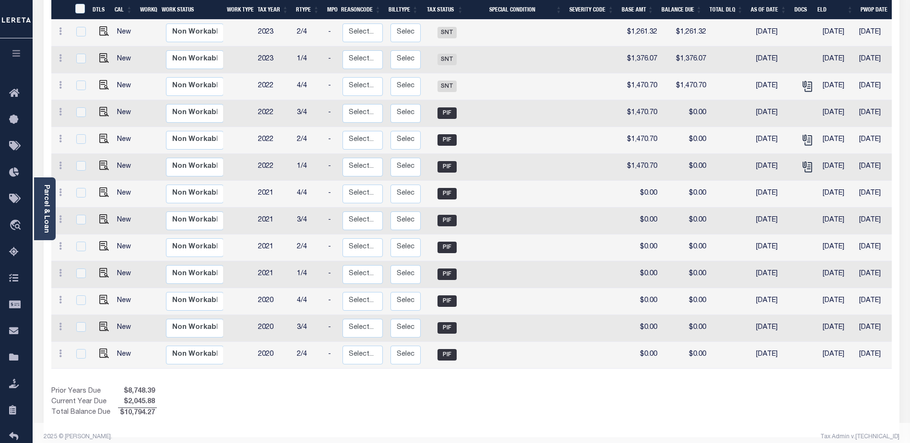
drag, startPoint x: 671, startPoint y: 417, endPoint x: 660, endPoint y: 402, distance: 18.6
click at [671, 423] on footer "2025 © [PERSON_NAME]. Tax Admin v.[TECHNICAL_ID]" at bounding box center [472, 437] width 878 height 29
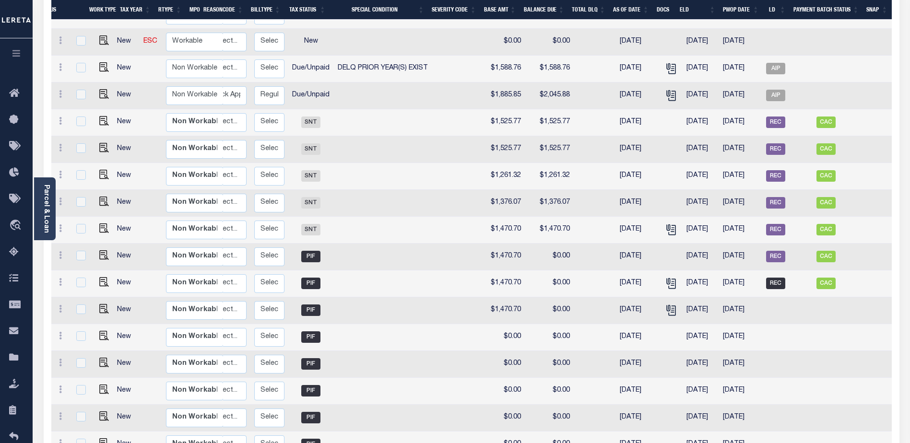
scroll to position [228, 0]
click at [777, 117] on span "REC" at bounding box center [775, 123] width 19 height 12
checkbox input "true"
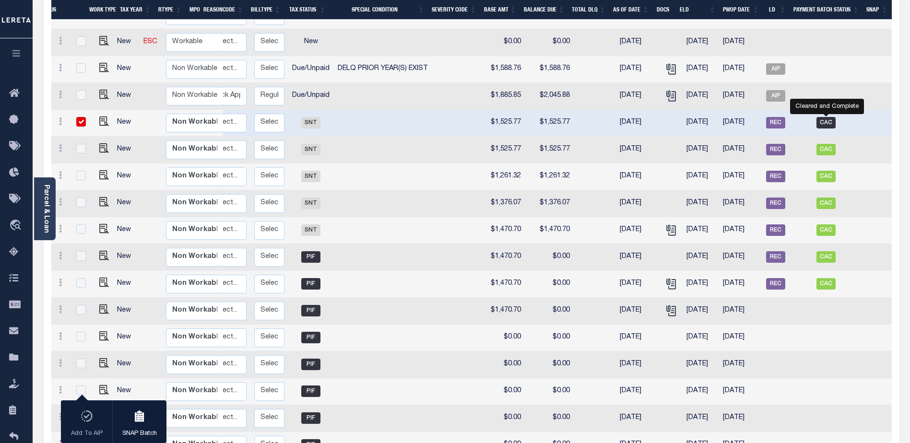
click at [828, 117] on span "CAC" at bounding box center [826, 123] width 19 height 12
checkbox input "false"
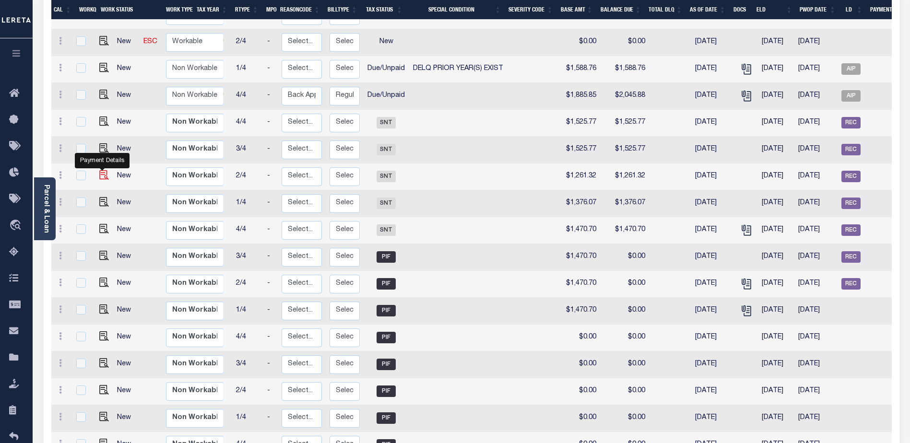
click at [100, 170] on img "" at bounding box center [104, 175] width 10 height 10
checkbox input "true"
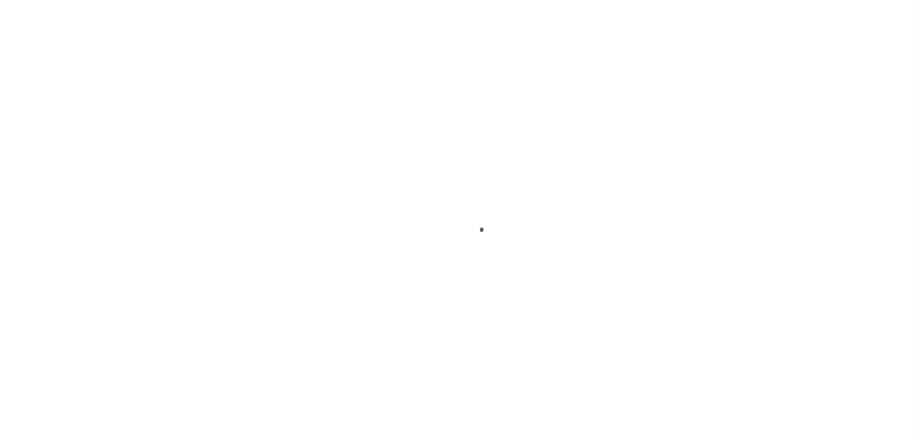
select select "CAC"
select select "CHK"
select select "Little, Audria"
select select "FDX"
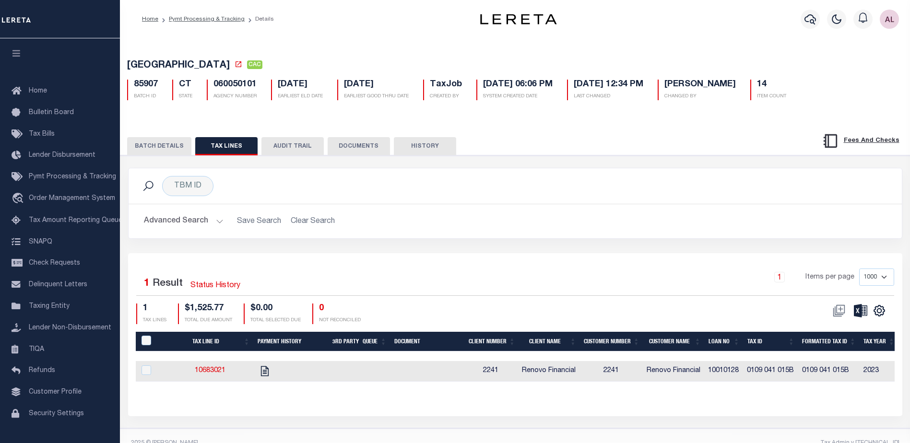
click at [157, 149] on button "BATCH DETAILS" at bounding box center [159, 146] width 64 height 18
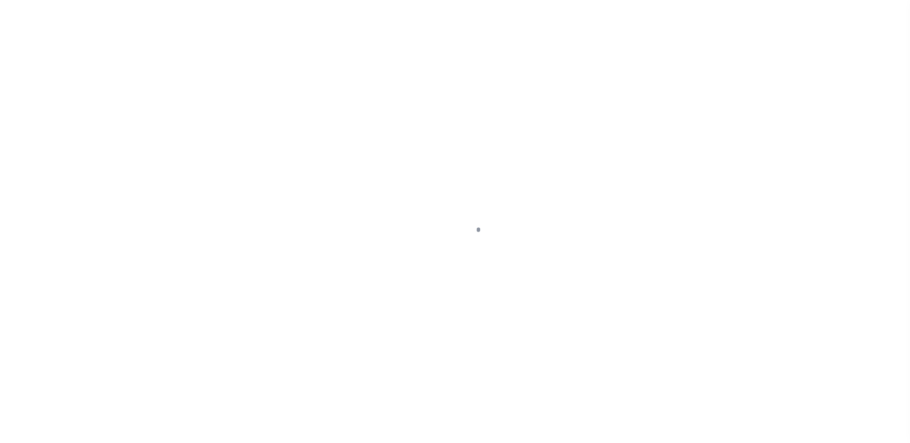
select select "SNT"
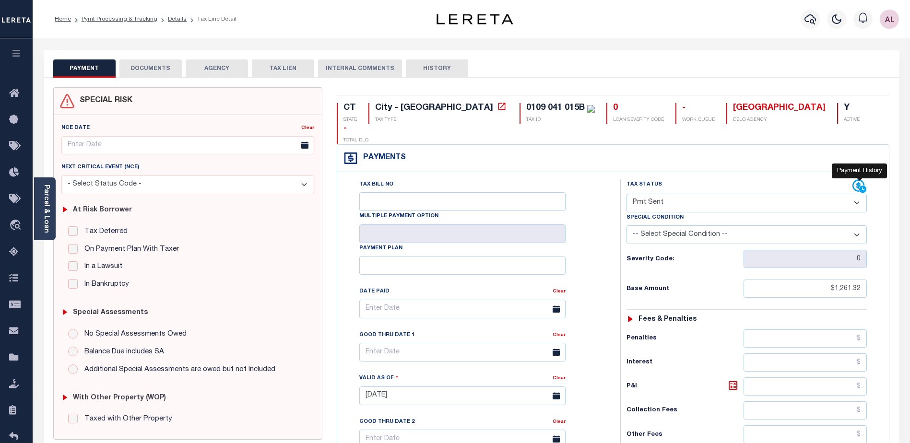
click at [859, 180] on icon at bounding box center [859, 186] width 12 height 12
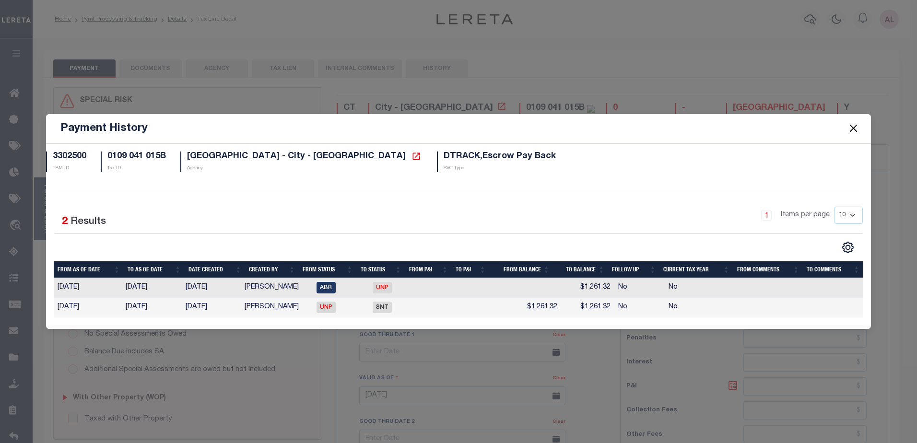
click at [856, 131] on button "Close" at bounding box center [853, 128] width 12 height 12
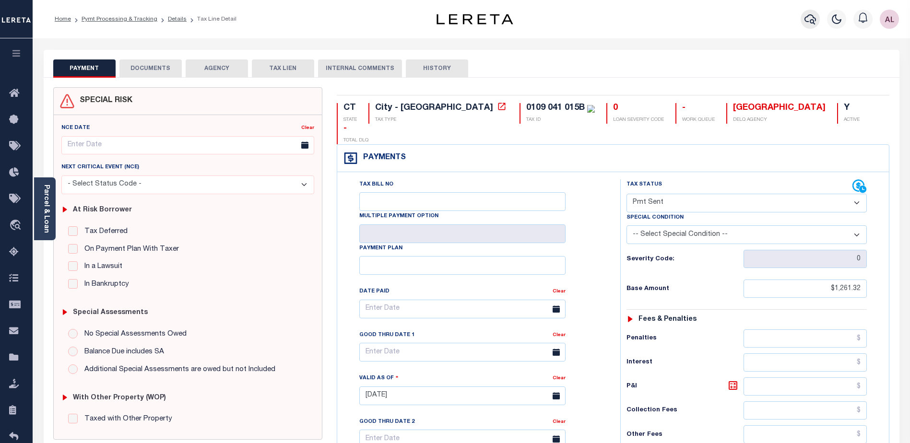
click at [813, 20] on icon "button" at bounding box center [811, 19] width 12 height 10
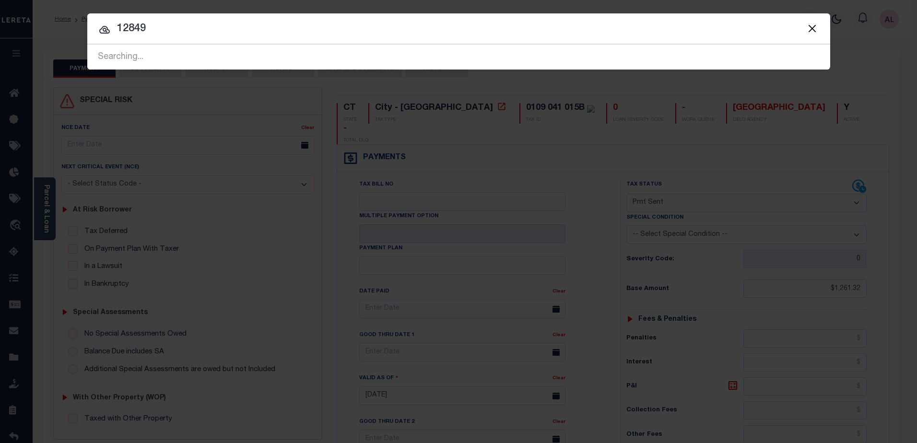
type input "12849"
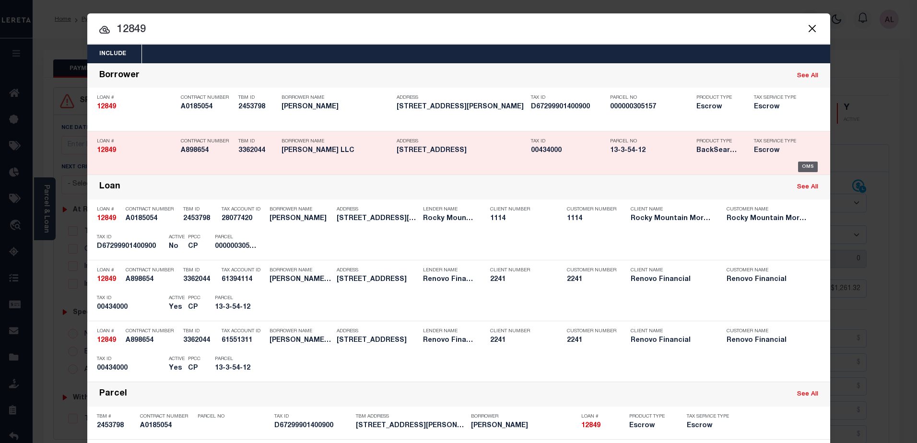
click at [806, 168] on div "OMS" at bounding box center [808, 167] width 20 height 11
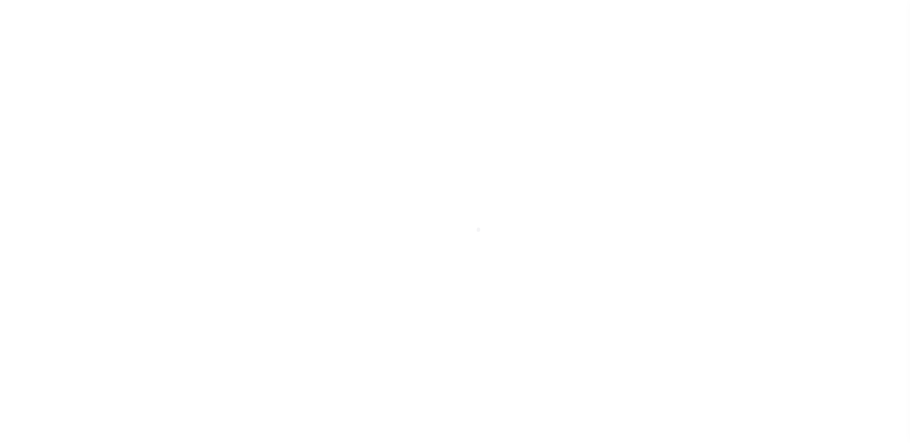
select select "10"
select select "Escrow"
type input "[STREET_ADDRESS]"
type input "Willimantic, CT 06226"
type input "a0kUS0000035PSH"
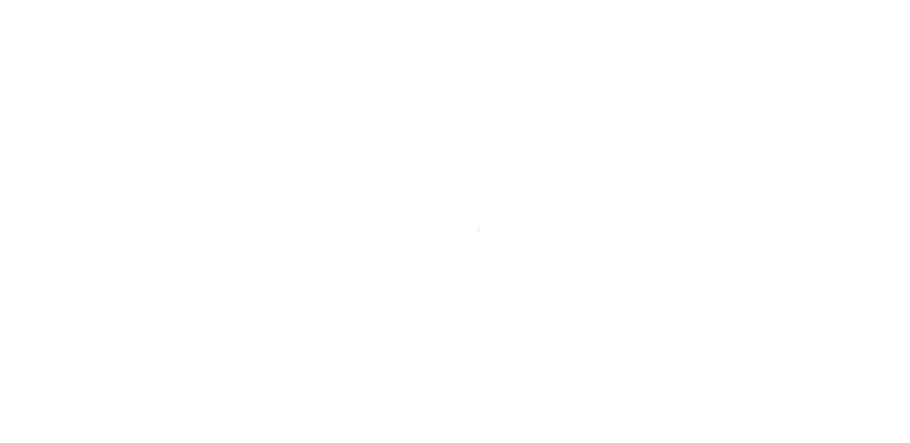
type input "CT"
select select
type textarea "LEGAL REQUIRED"
select select "14701"
select select "25066"
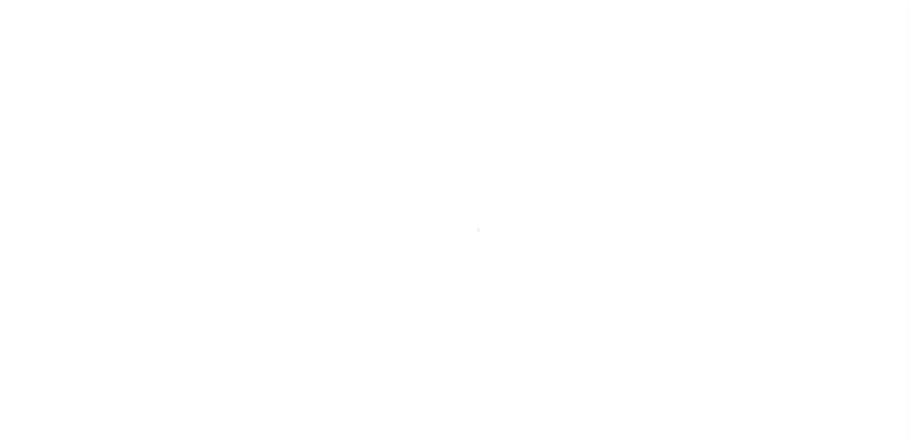
select select
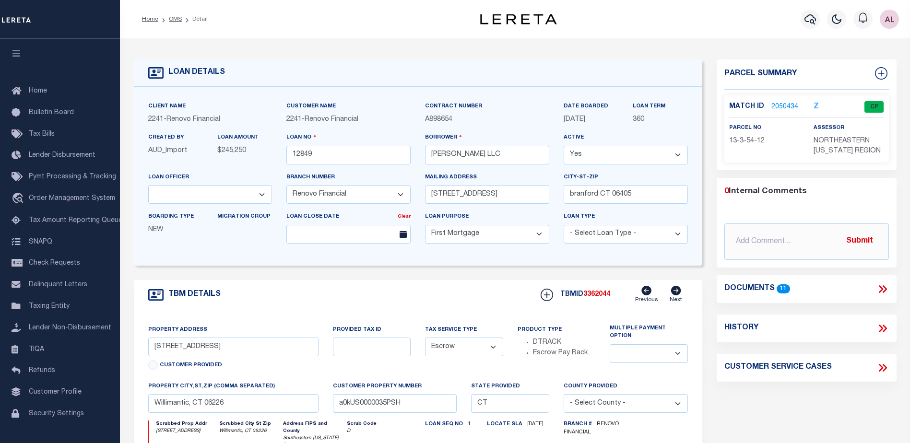
click at [788, 107] on link "2050434" at bounding box center [785, 107] width 27 height 10
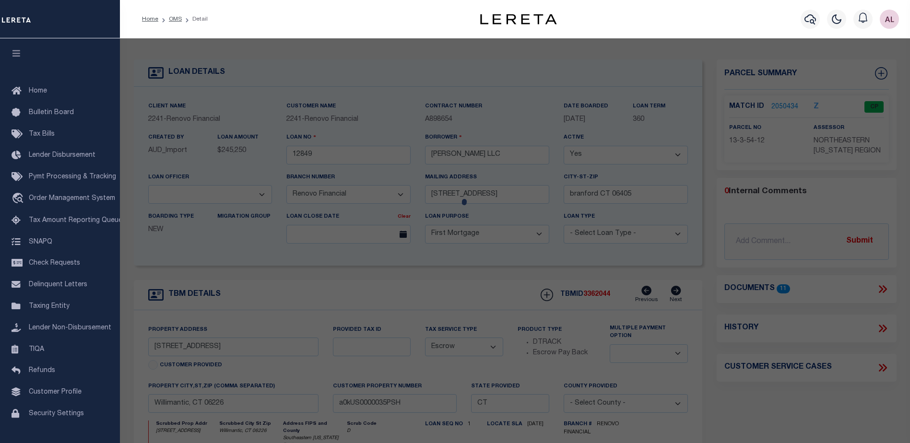
checkbox input "false"
select select "CP"
type input "[PERSON_NAME] LLC"
select select "AGF"
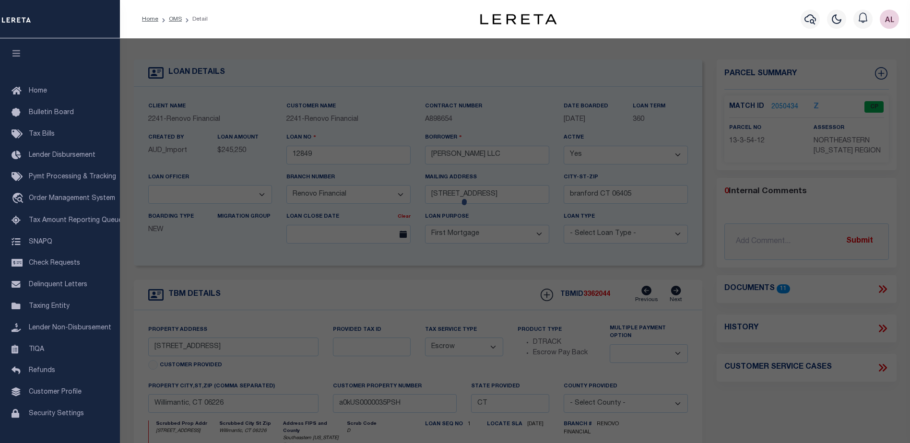
select select "ADD"
type input "[STREET_ADDRESS]"
checkbox input "false"
type input "WILLIMANTIC CT 06226"
type textarea "LOT:12 BLK:54 CITY/[GEOGRAPHIC_DATA]/TWP:[GEOGRAPHIC_DATA]"
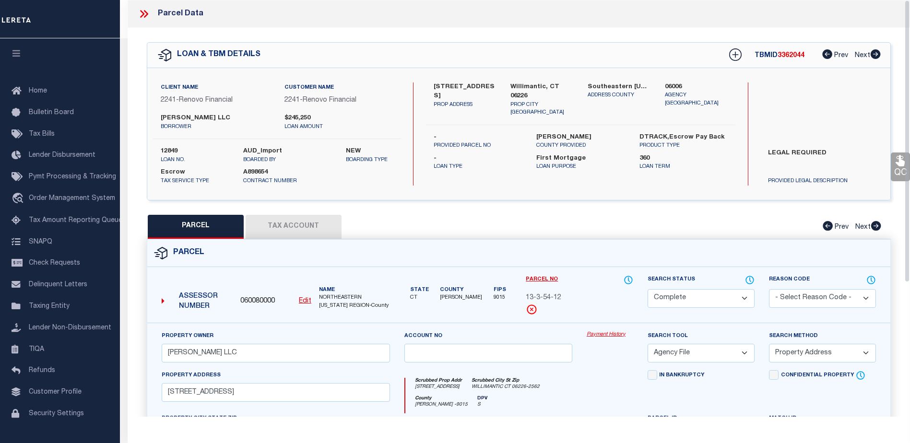
click at [602, 339] on link "Payment History" at bounding box center [610, 335] width 47 height 8
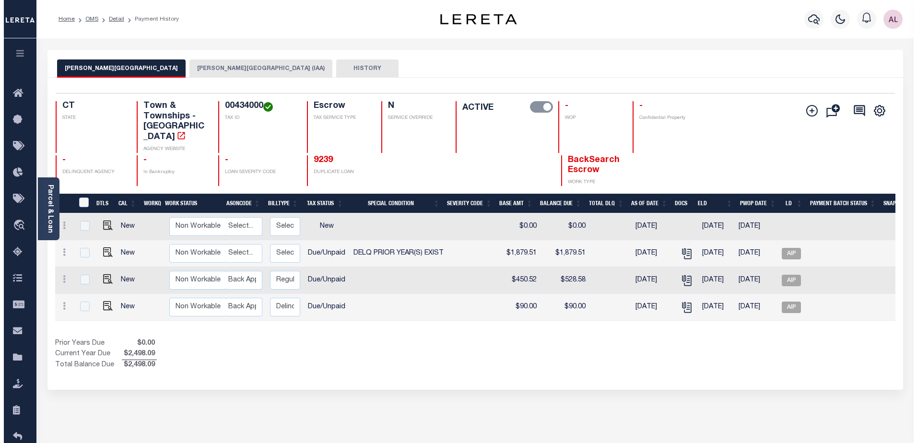
scroll to position [0, 136]
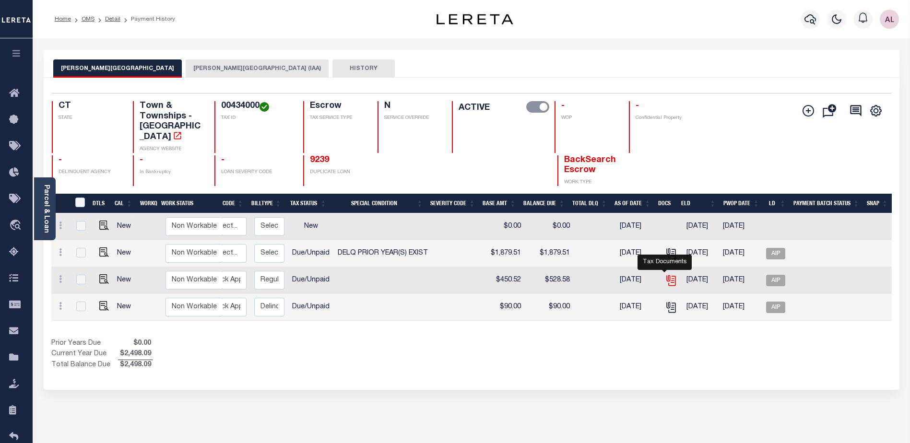
click at [665, 274] on icon "" at bounding box center [671, 280] width 12 height 12
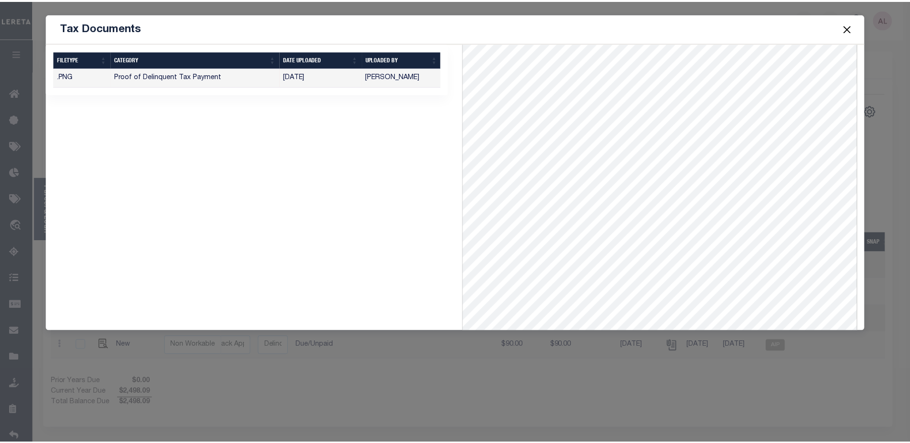
scroll to position [131, 0]
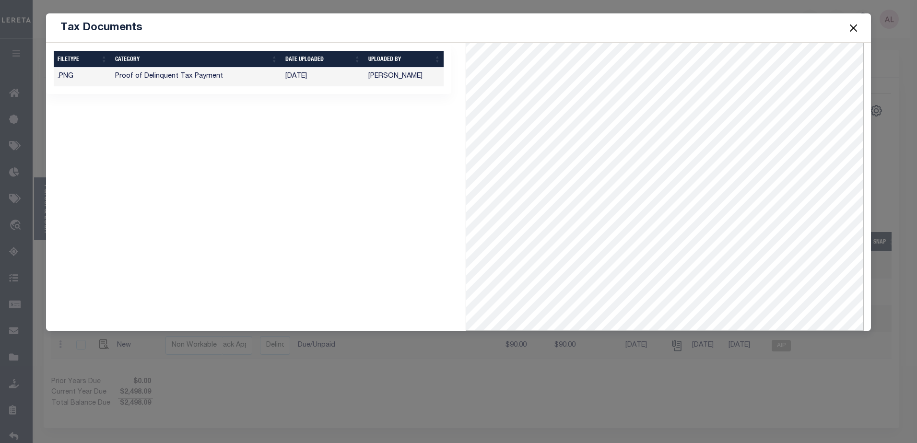
click at [856, 27] on button "Close" at bounding box center [853, 28] width 12 height 12
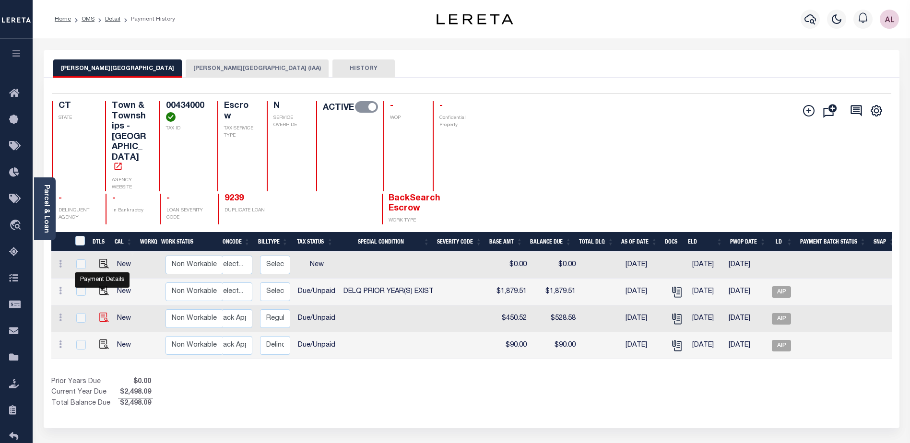
click at [102, 313] on img "" at bounding box center [104, 318] width 10 height 10
checkbox input "true"
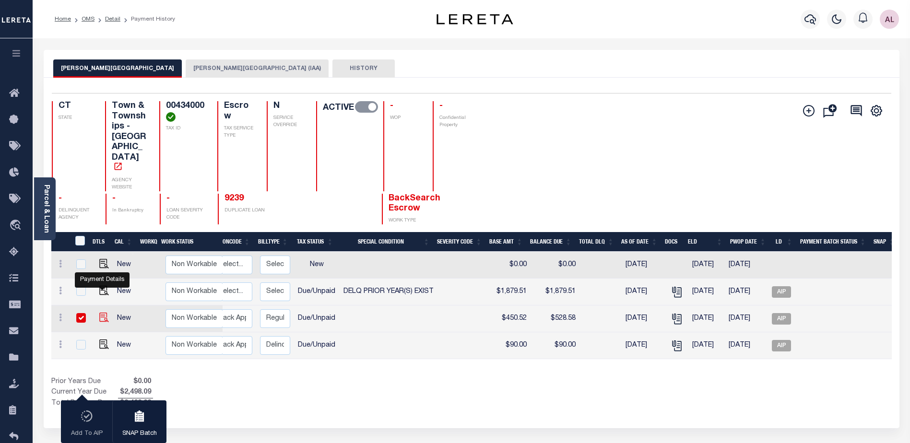
click at [100, 313] on img "" at bounding box center [104, 318] width 10 height 10
checkbox input "false"
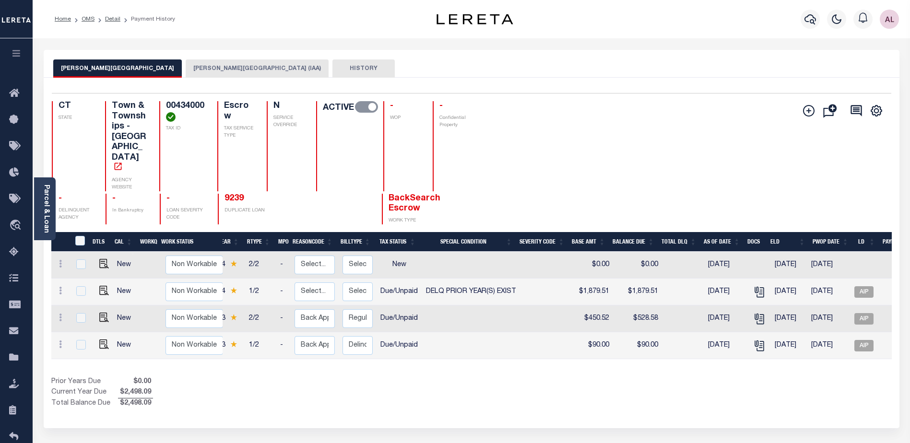
scroll to position [0, 0]
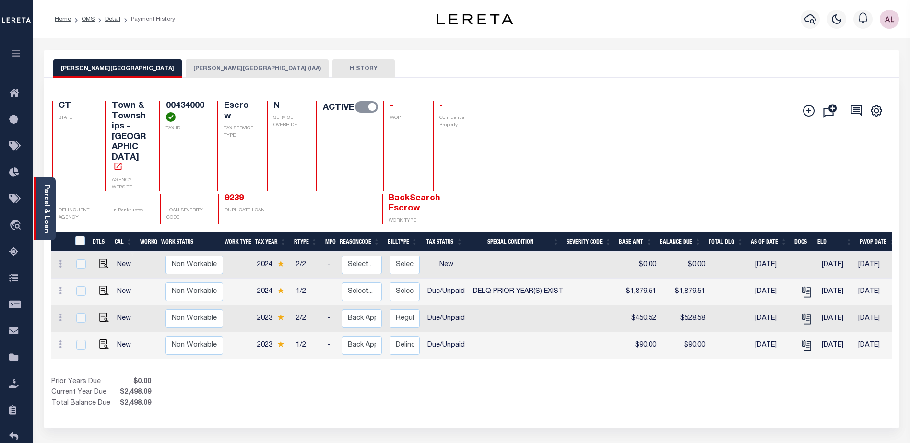
click at [41, 213] on div "Parcel & Loan" at bounding box center [45, 209] width 22 height 63
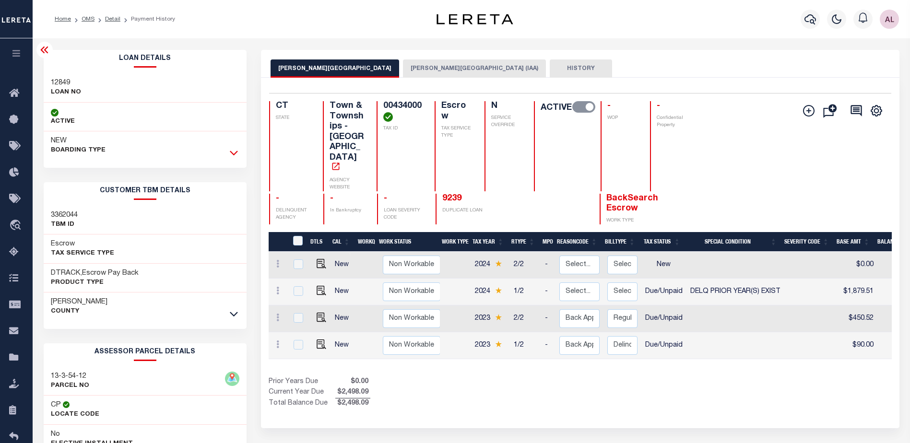
click at [234, 151] on icon at bounding box center [234, 153] width 8 height 10
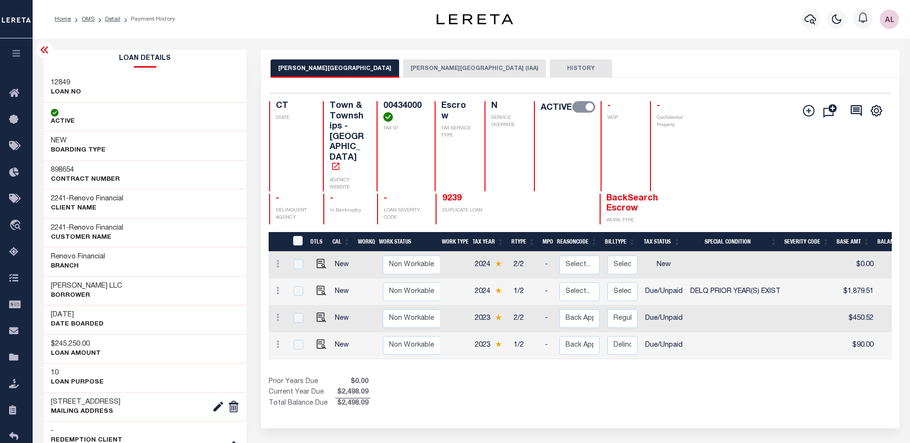
drag, startPoint x: 541, startPoint y: 339, endPoint x: 639, endPoint y: 339, distance: 97.4
click at [639, 339] on div "DTLS CAL WorkQ Work Status Work Type Tax Year RType MPO ReasonCode BillType Tax…" at bounding box center [580, 320] width 623 height 177
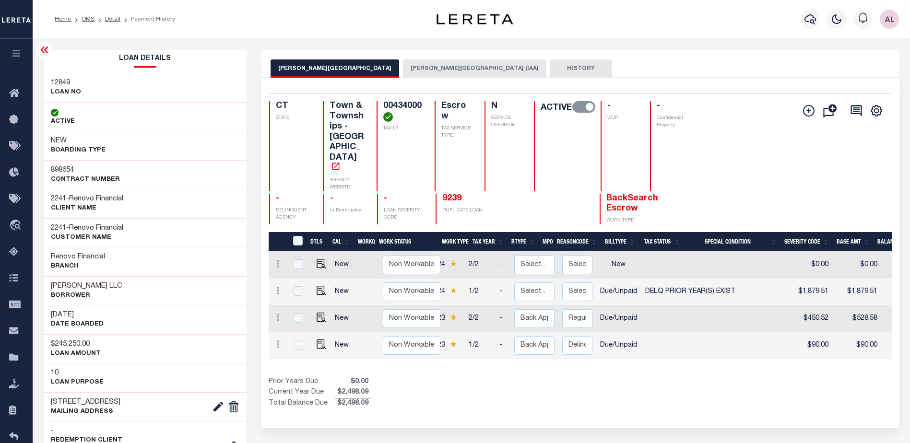
scroll to position [0, 45]
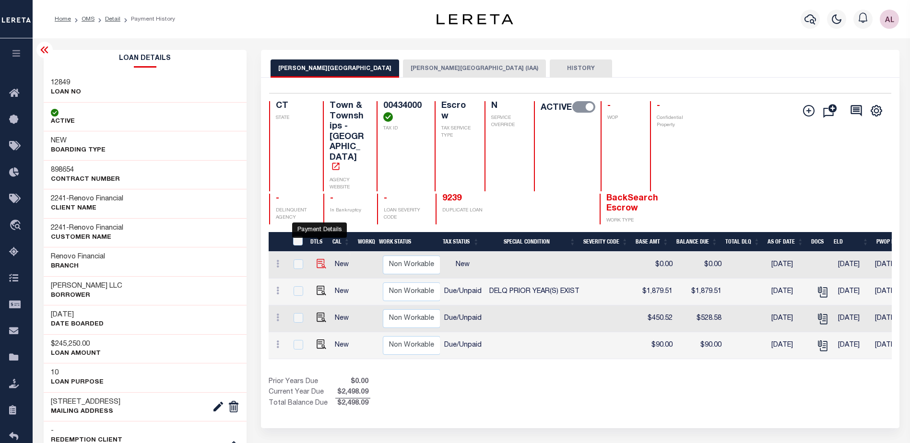
click at [320, 259] on img "" at bounding box center [322, 264] width 10 height 10
checkbox input "true"
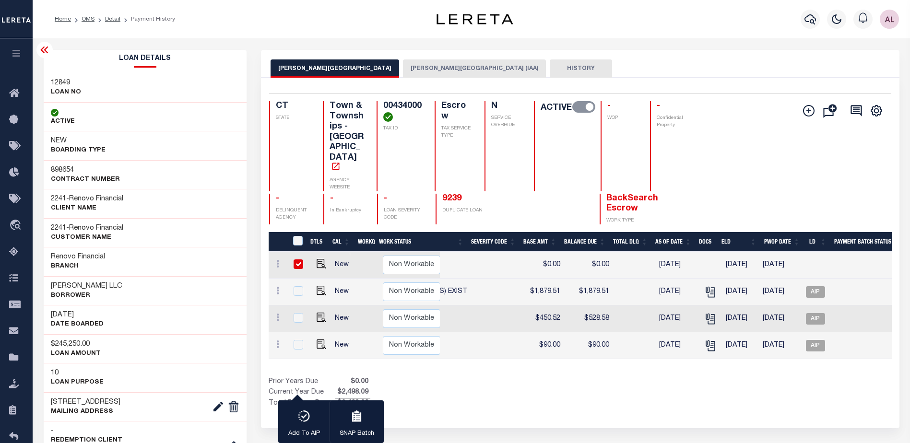
scroll to position [0, 322]
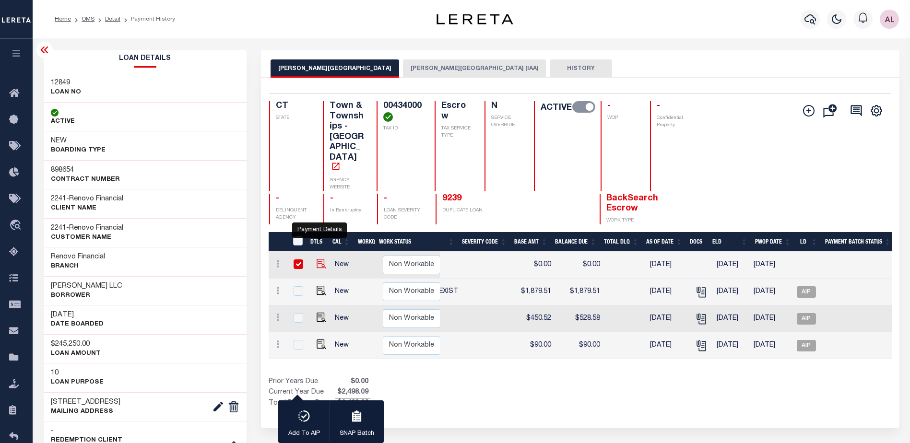
click at [320, 259] on img "" at bounding box center [322, 264] width 10 height 10
checkbox input "false"
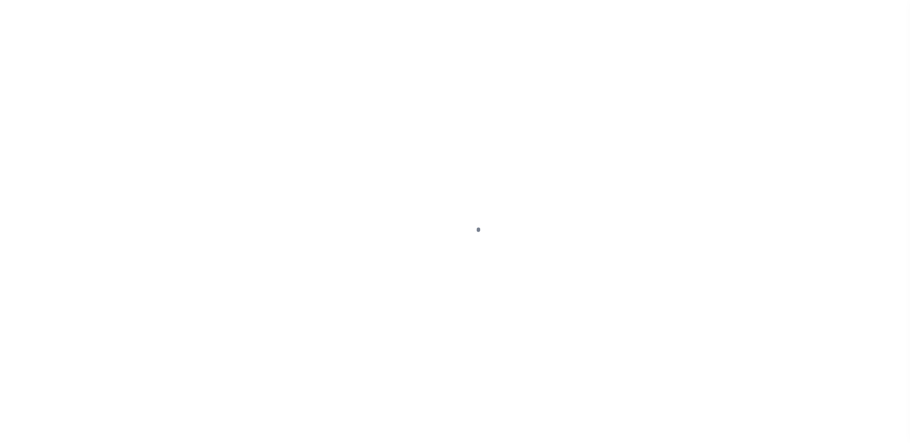
select select "DUE"
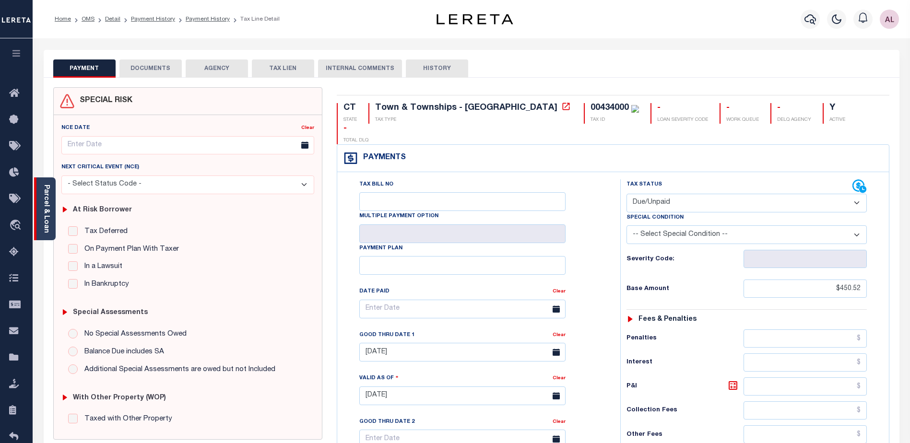
click at [44, 221] on link "Parcel & Loan" at bounding box center [46, 209] width 7 height 48
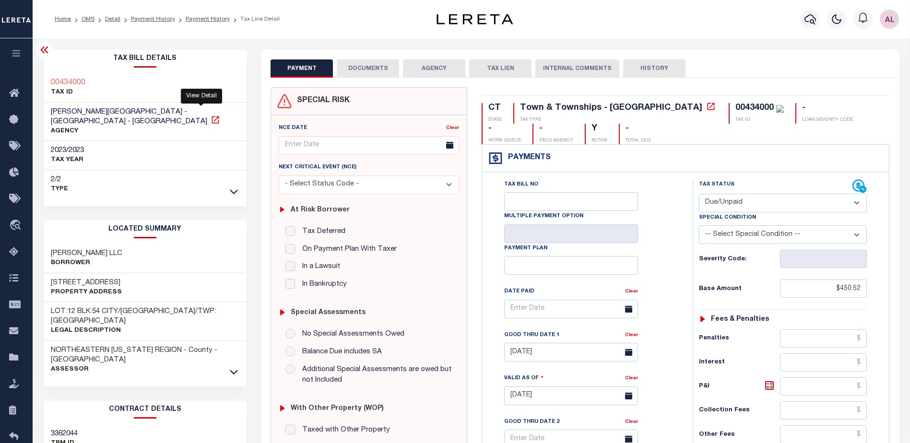
click at [211, 115] on icon at bounding box center [216, 120] width 10 height 10
drag, startPoint x: 84, startPoint y: 85, endPoint x: 51, endPoint y: 86, distance: 33.1
click at [51, 86] on div "00434000 TAX ID" at bounding box center [145, 87] width 203 height 29
copy h3 "00434000"
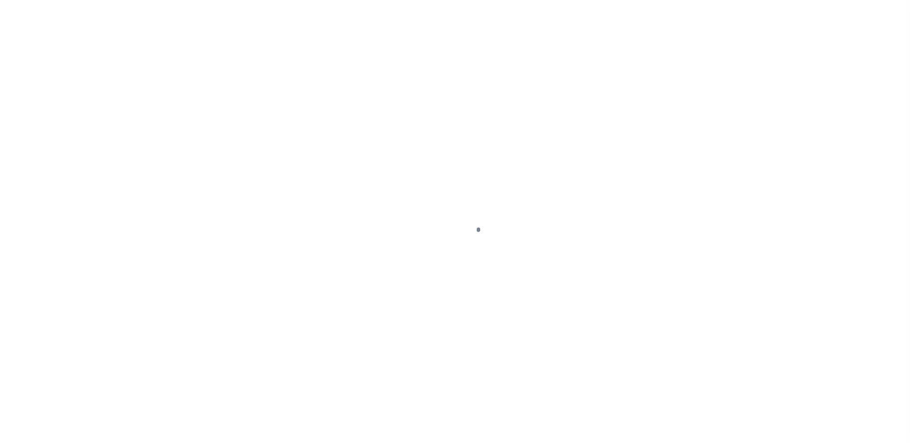
select select "DUE"
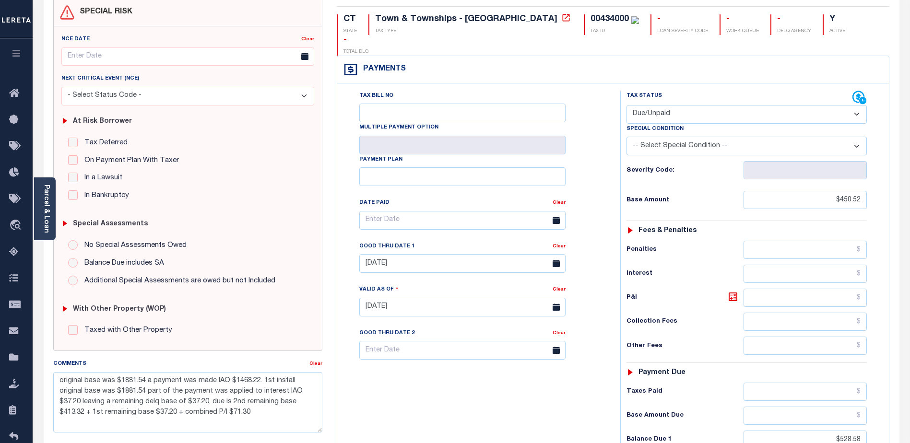
scroll to position [144, 0]
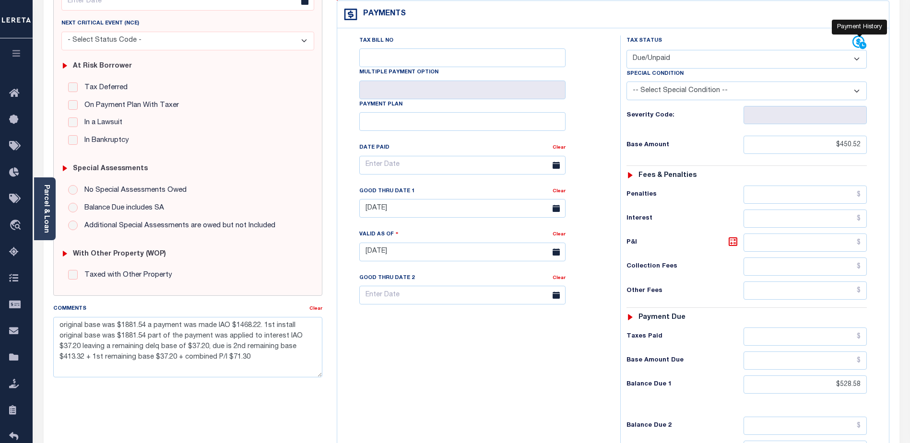
click at [858, 36] on icon at bounding box center [859, 42] width 12 height 12
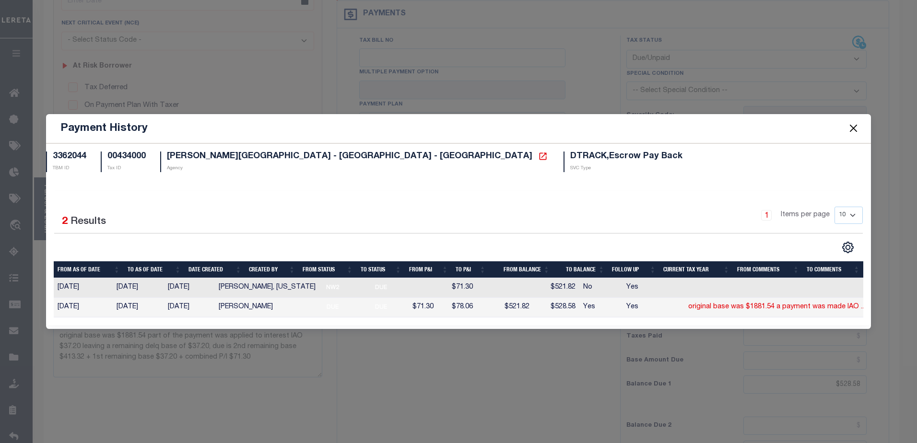
click at [856, 122] on button "Close" at bounding box center [853, 128] width 12 height 12
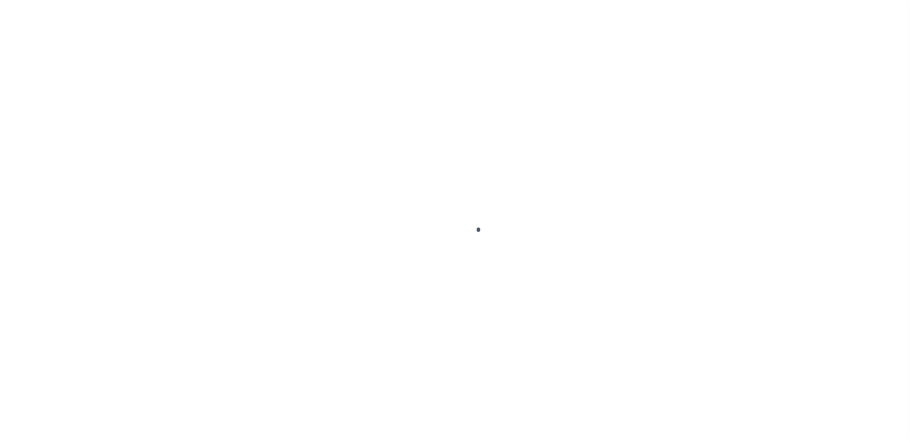
select select "NW2"
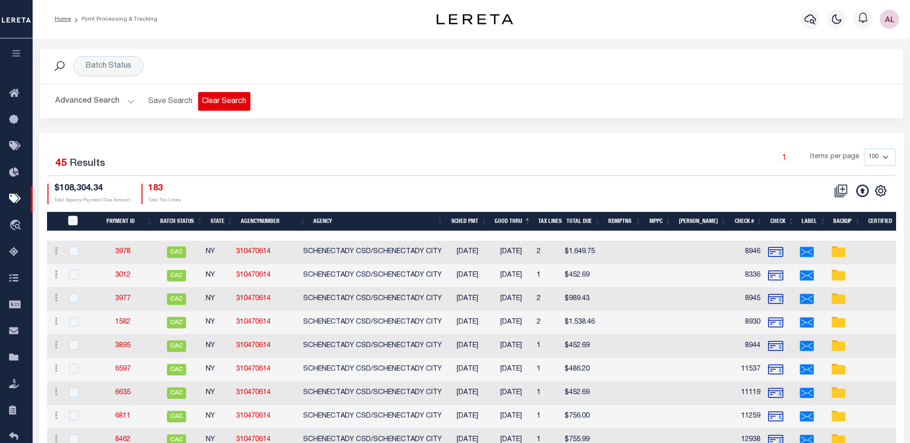
click at [211, 105] on button "Clear Search" at bounding box center [224, 101] width 52 height 19
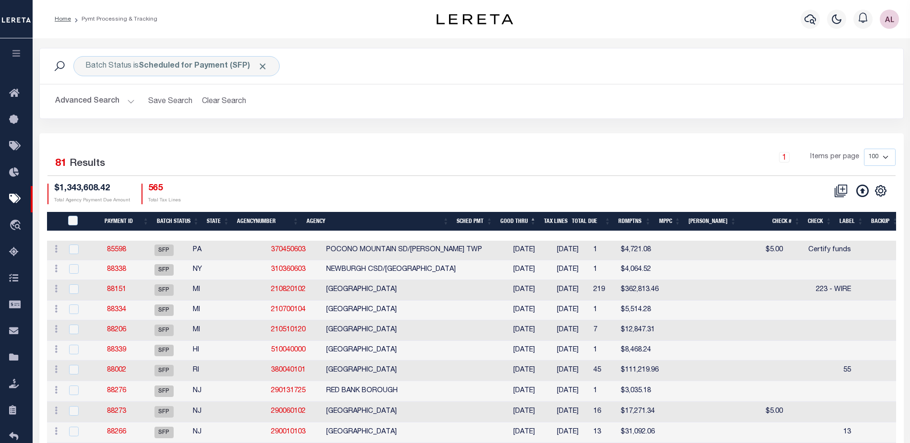
click at [217, 222] on th "State" at bounding box center [218, 222] width 30 height 20
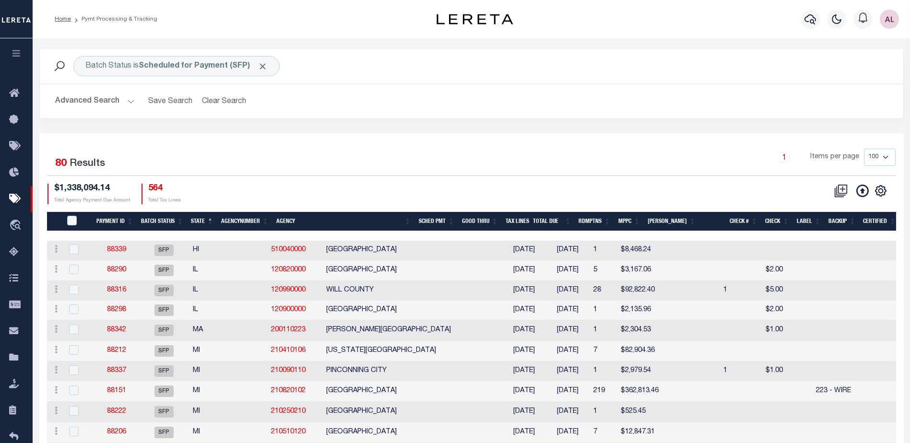
drag, startPoint x: 475, startPoint y: 232, endPoint x: 661, endPoint y: 232, distance: 186.2
click at [661, 232] on div at bounding box center [686, 236] width 1279 height 10
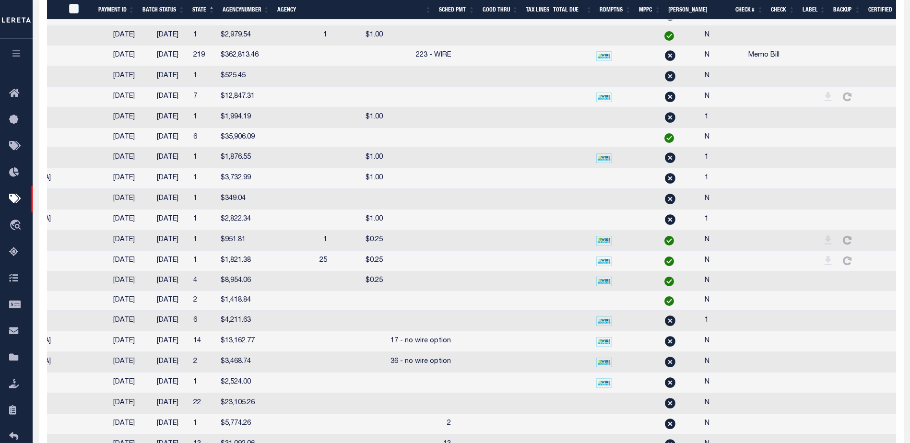
scroll to position [0, 400]
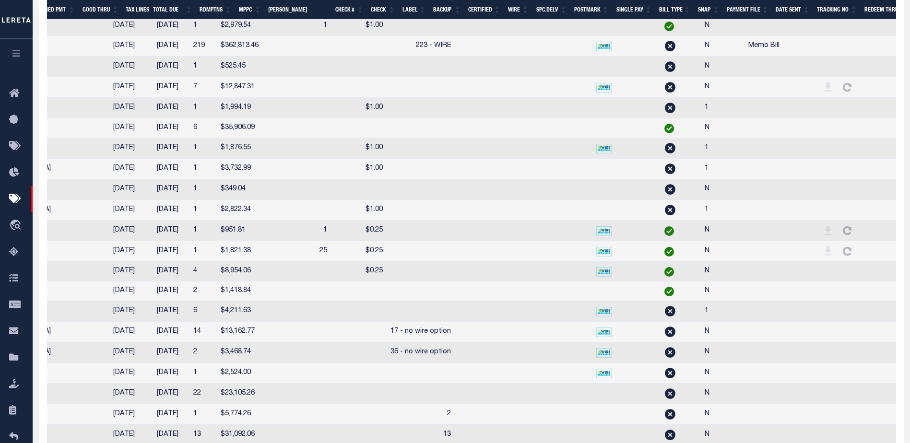
drag, startPoint x: 571, startPoint y: 23, endPoint x: 509, endPoint y: 28, distance: 62.1
click at [509, 28] on div at bounding box center [471, 25] width 849 height 10
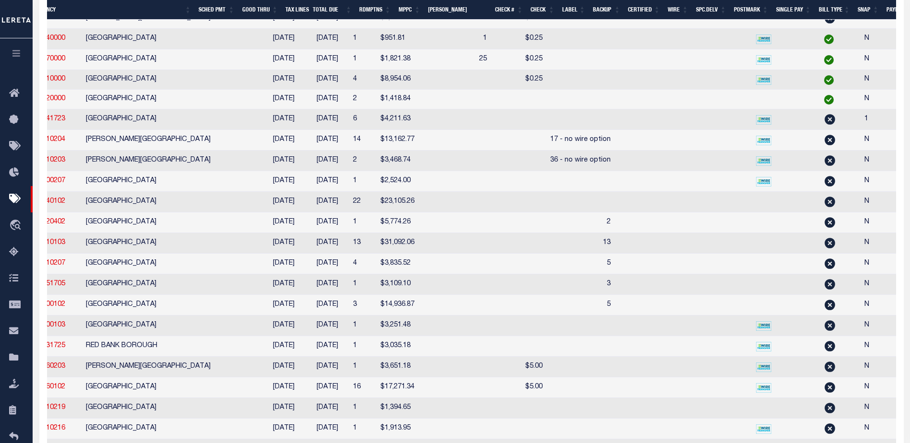
scroll to position [0, 212]
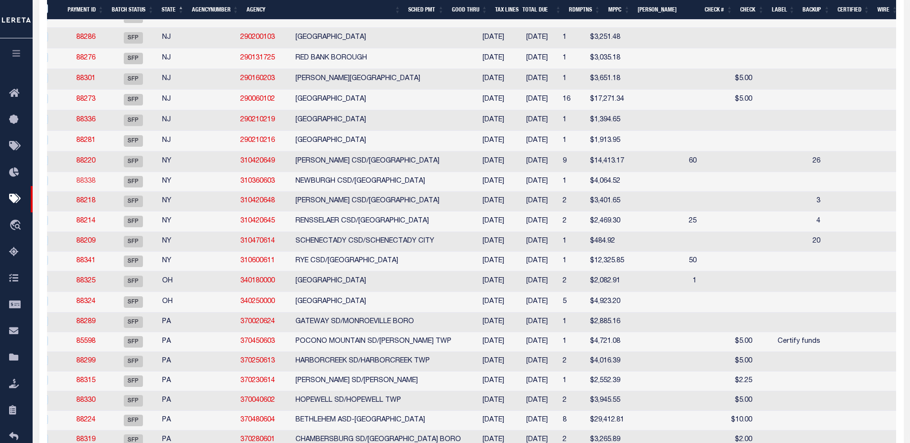
click at [84, 185] on link "88338" at bounding box center [85, 181] width 19 height 7
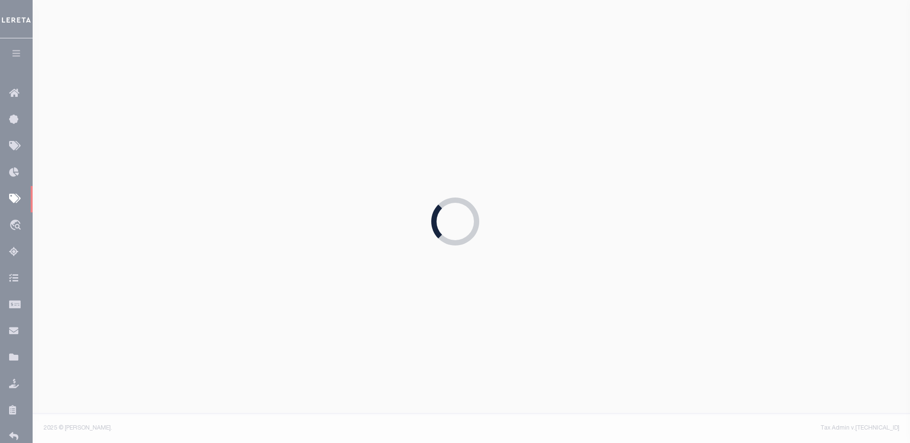
type input "02/23/2025"
type input "N"
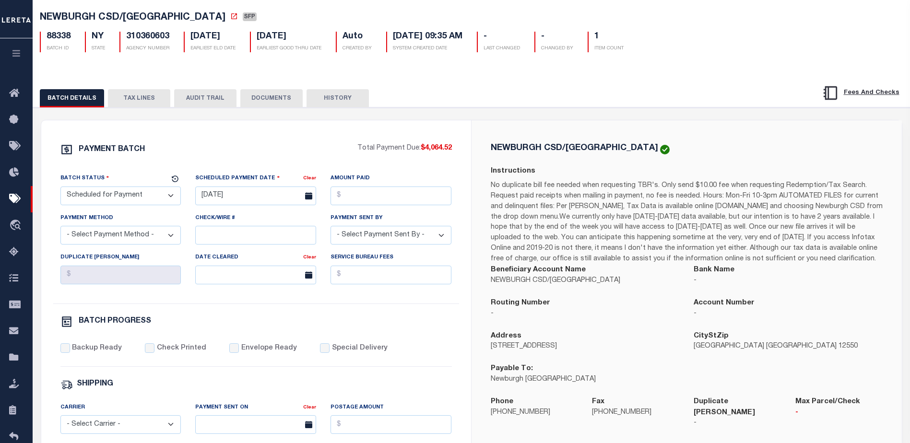
click at [132, 96] on button "TAX LINES" at bounding box center [139, 98] width 62 height 18
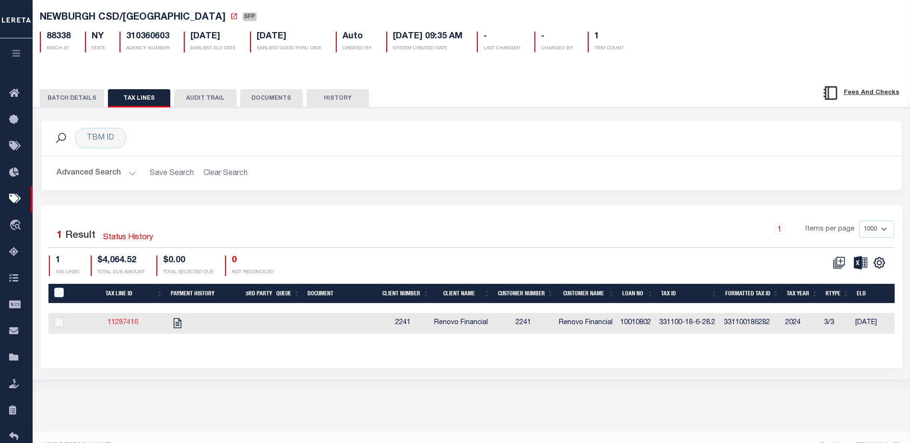
click at [124, 322] on link "11287416" at bounding box center [122, 323] width 31 height 7
checkbox input "true"
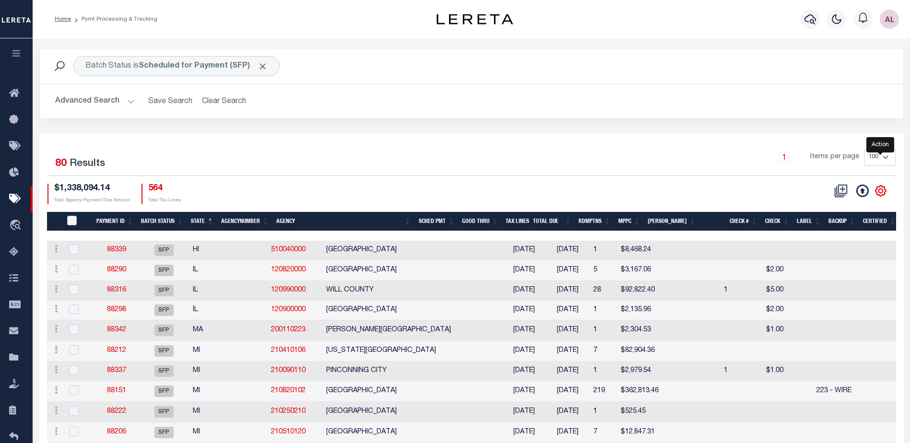
click at [884, 190] on icon "" at bounding box center [881, 191] width 12 height 12
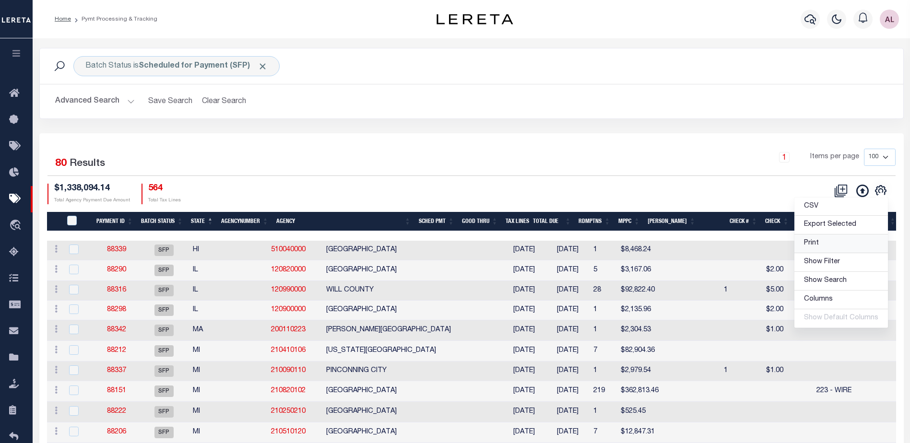
click at [816, 245] on span "Print" at bounding box center [811, 243] width 15 height 7
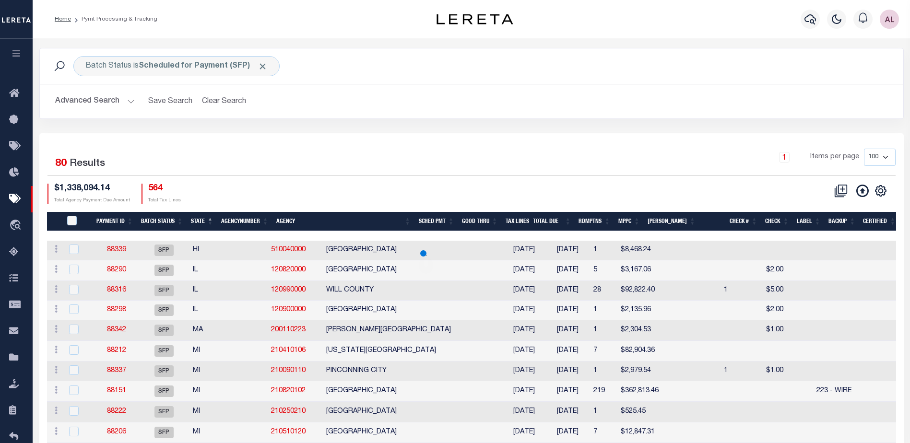
select select
click at [882, 191] on icon "" at bounding box center [881, 191] width 12 height 12
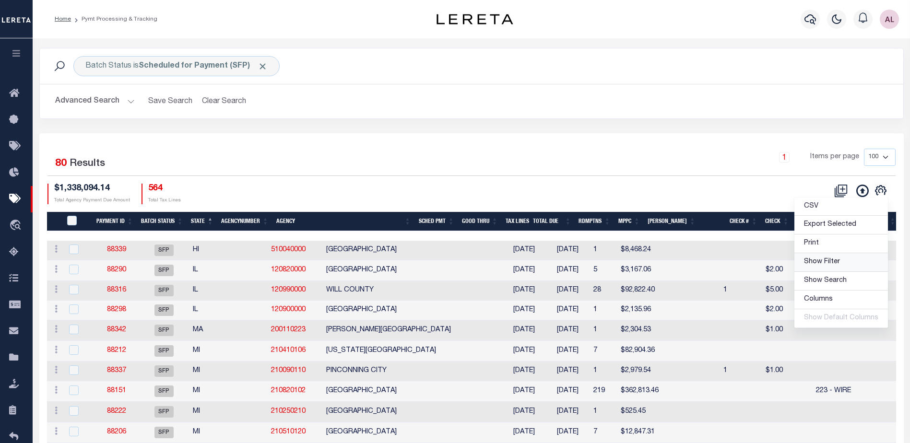
click at [823, 262] on span "Show Filter" at bounding box center [822, 262] width 36 height 7
select select
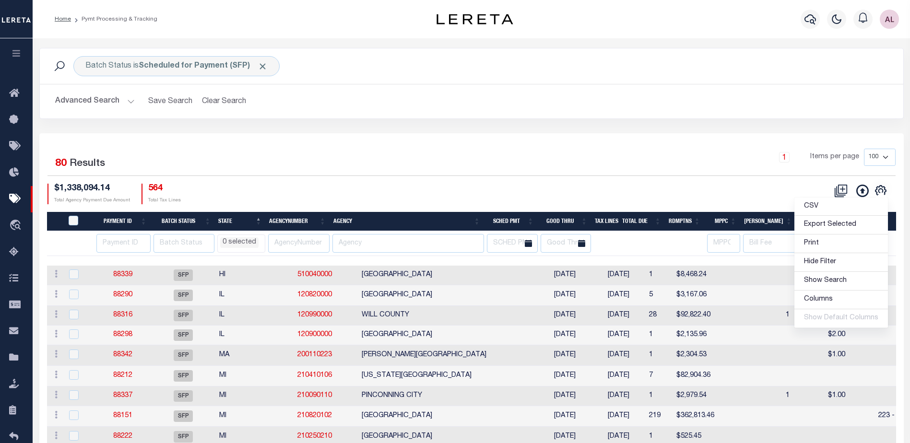
click at [239, 240] on li "0 selected" at bounding box center [239, 243] width 38 height 11
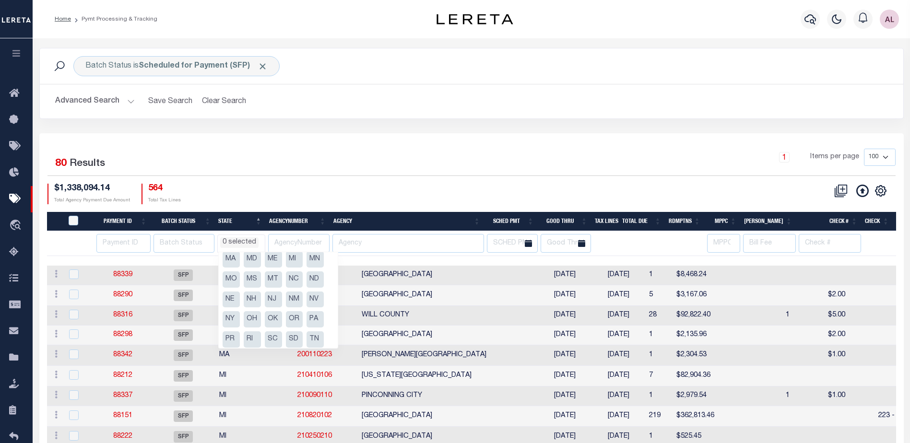
scroll to position [96, 0]
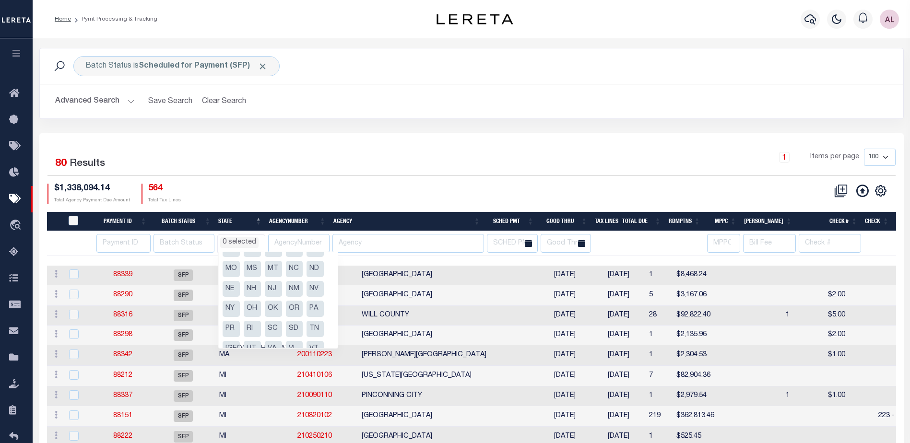
click at [316, 309] on li "PA" at bounding box center [315, 309] width 17 height 16
select select "PA"
click at [360, 192] on div "$1,338,094.14 Total Agency Payment Due Amount 564 Total Tax Lines" at bounding box center [260, 194] width 424 height 21
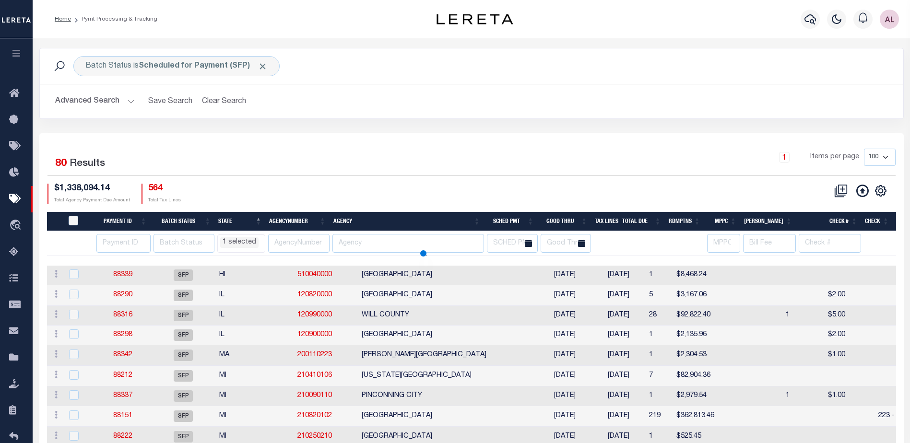
select select "PA"
select select
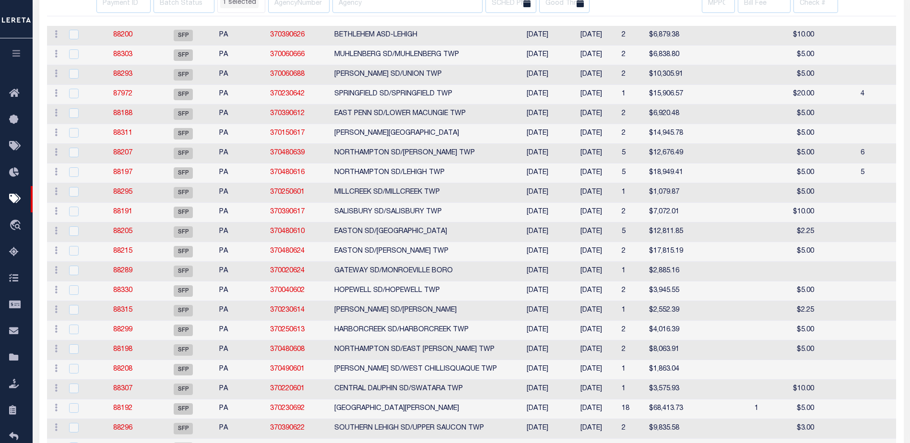
select select "PA"
select select
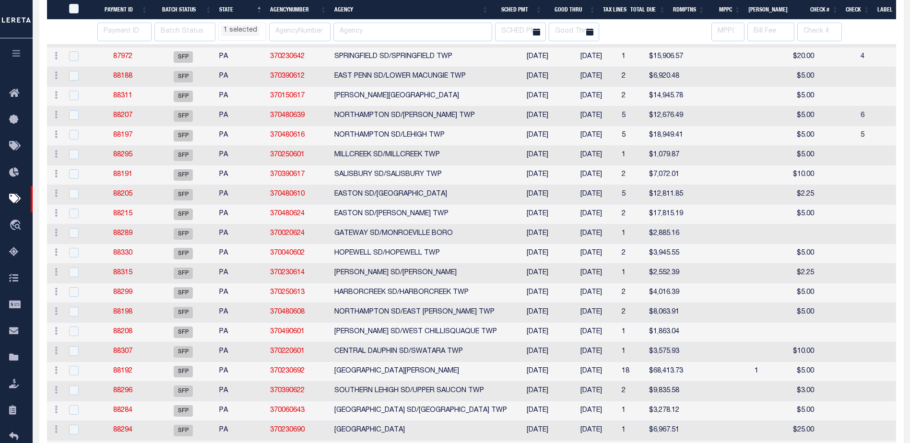
select select "PA"
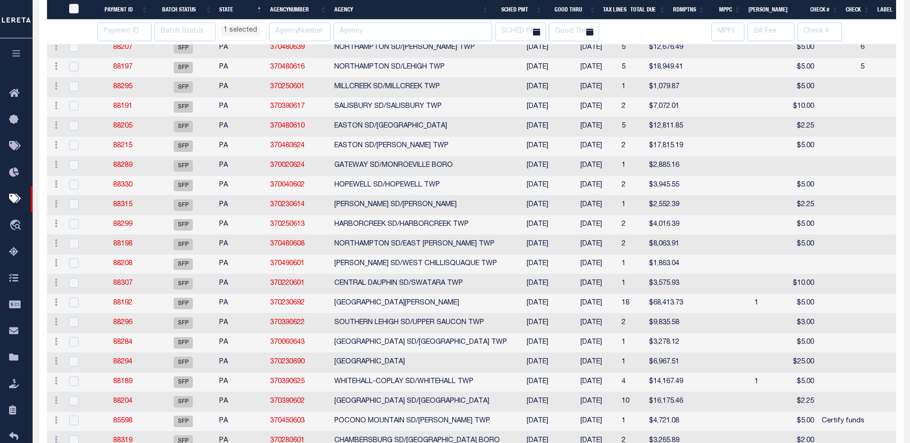
select select "PA"
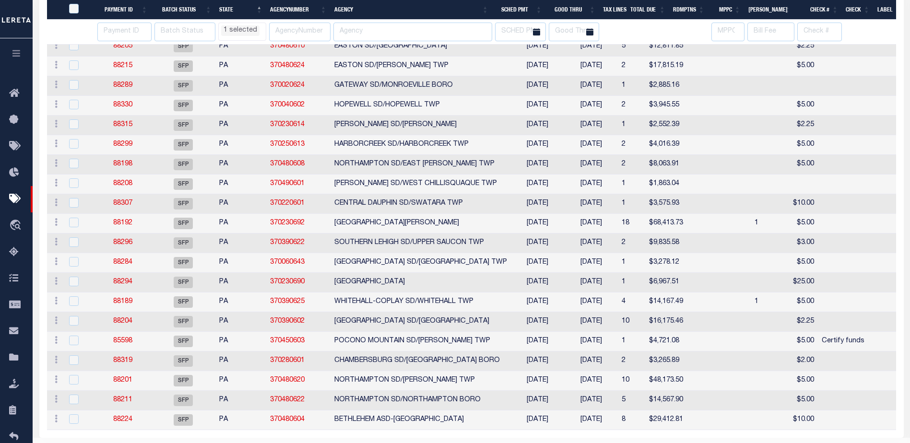
select select "PA"
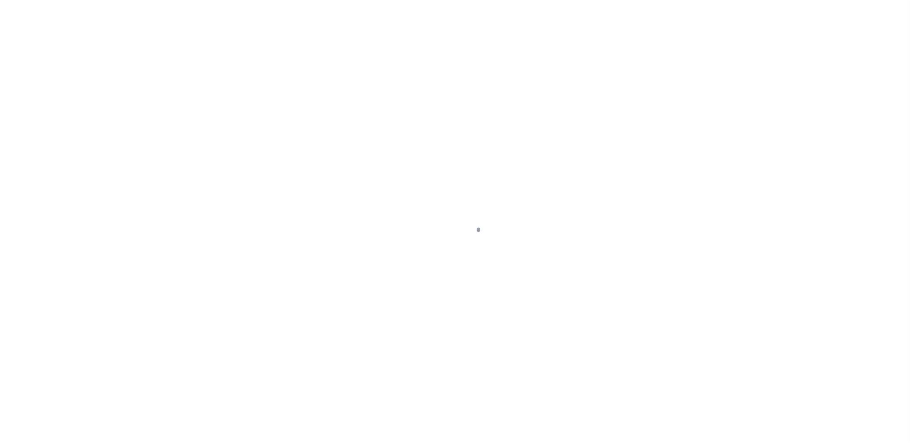
select select "14701"
select select "10"
select select "Escrow"
select select
select select "25066"
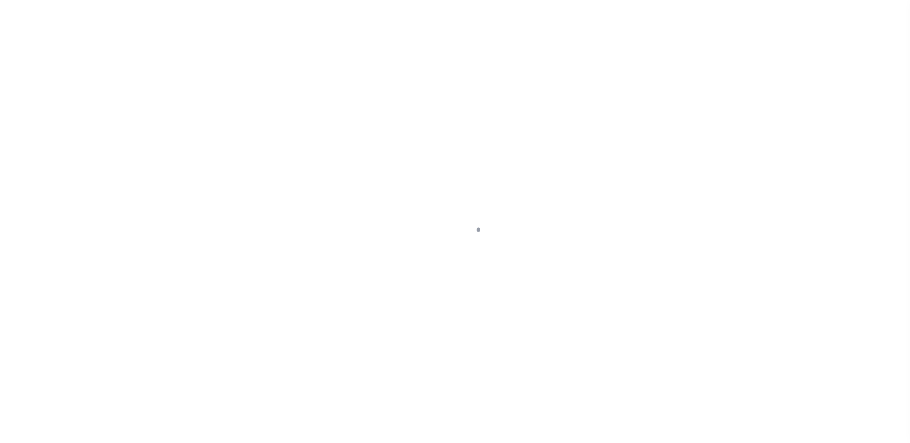
select select
select select "NW2"
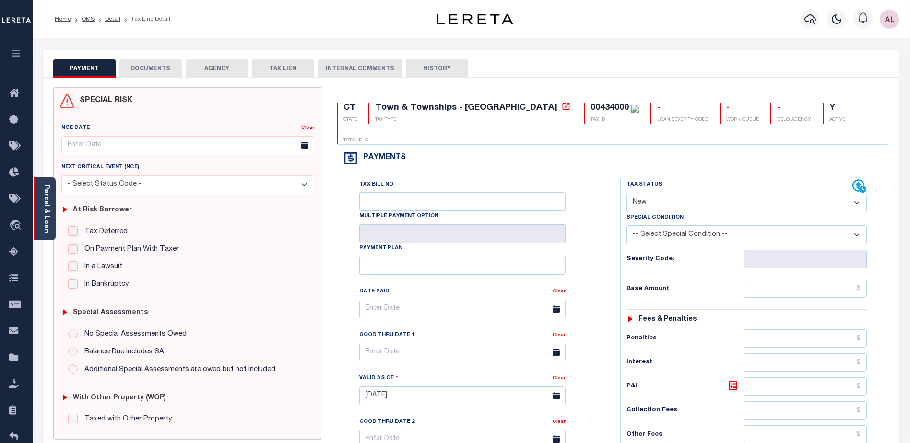
click at [43, 220] on link "Parcel & Loan" at bounding box center [46, 209] width 7 height 48
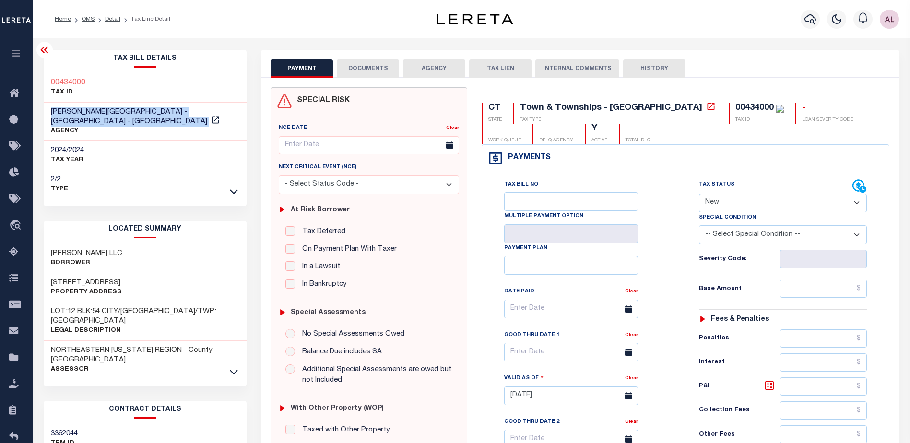
drag, startPoint x: 194, startPoint y: 113, endPoint x: 53, endPoint y: 109, distance: 141.1
click at [53, 109] on h3 "[PERSON_NAME][GEOGRAPHIC_DATA] - [GEOGRAPHIC_DATA] - [GEOGRAPHIC_DATA]" at bounding box center [145, 116] width 189 height 19
copy h3 "[PERSON_NAME][GEOGRAPHIC_DATA] - [GEOGRAPHIC_DATA] - [GEOGRAPHIC_DATA]"
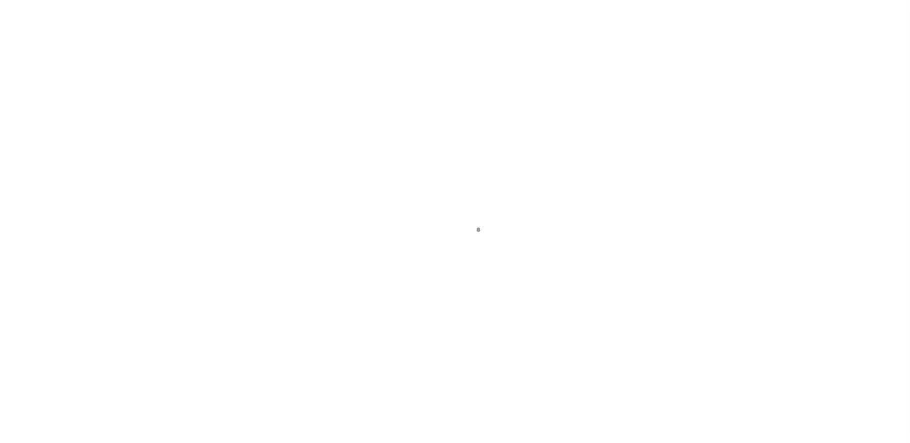
select select "DUE"
select select "17"
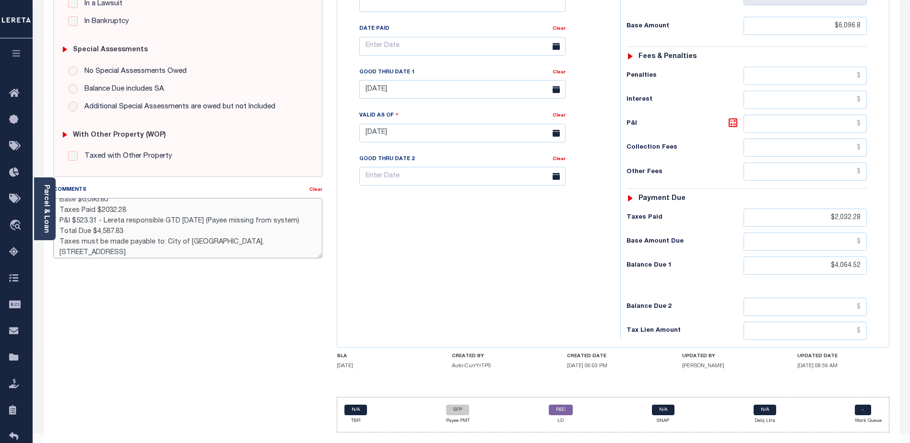
scroll to position [21, 0]
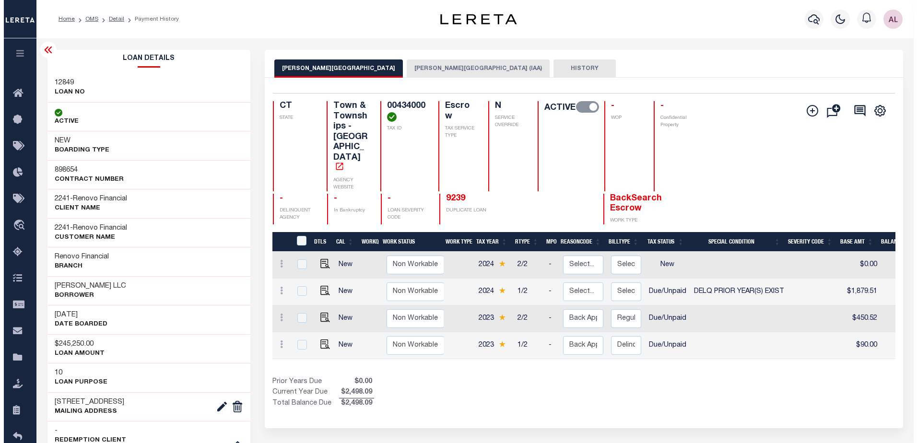
scroll to position [0, 322]
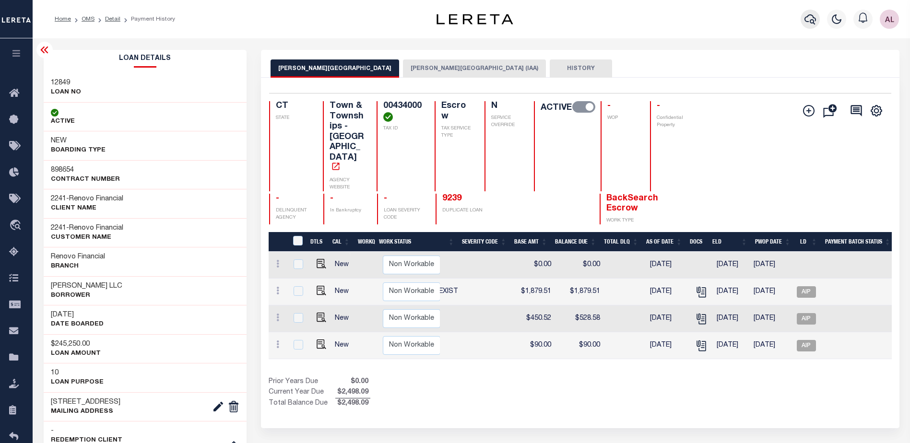
click at [813, 18] on icon "button" at bounding box center [811, 19] width 12 height 10
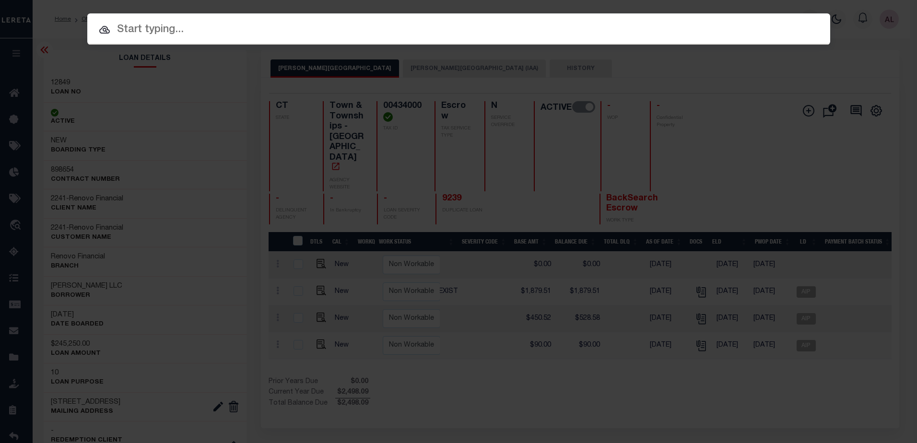
click at [141, 31] on input "text" at bounding box center [458, 30] width 743 height 17
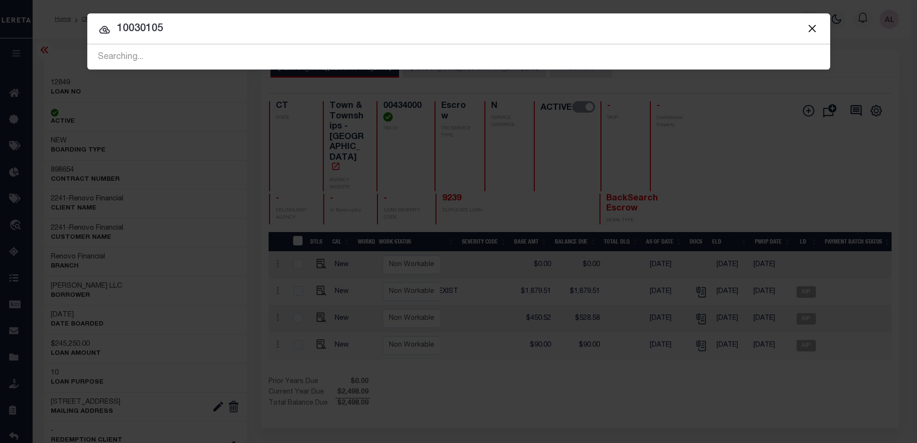
type input "10030105"
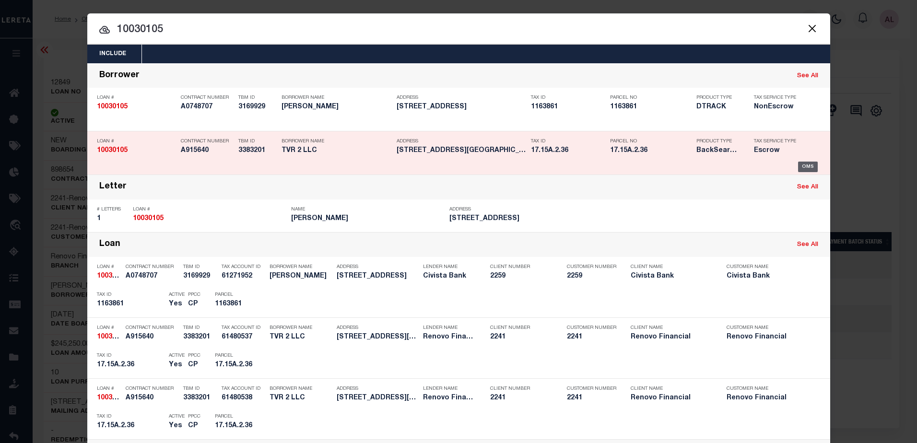
click at [801, 167] on div "OMS" at bounding box center [808, 167] width 20 height 11
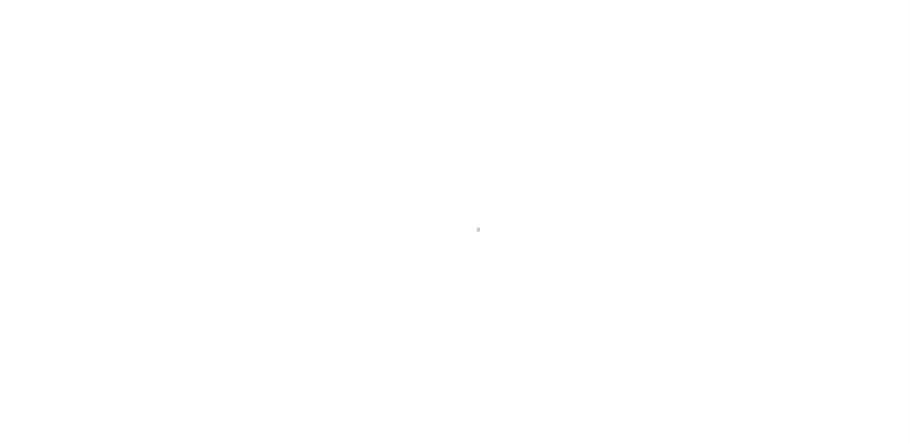
select select "10"
select select "Escrow"
type input "[STREET_ADDRESS]"
type input "17.15A.2.36"
select select
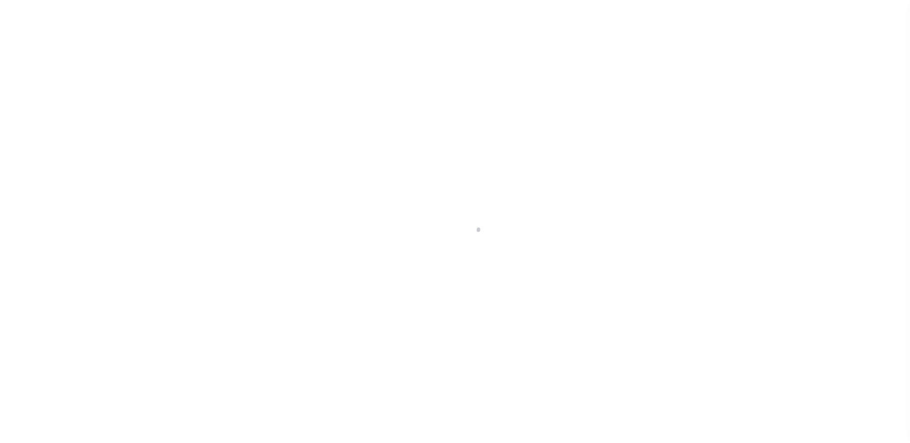
type input "[GEOGRAPHIC_DATA] 18301"
type input "a0kUS000005UbX7"
type input "PA"
select select
select select "25067"
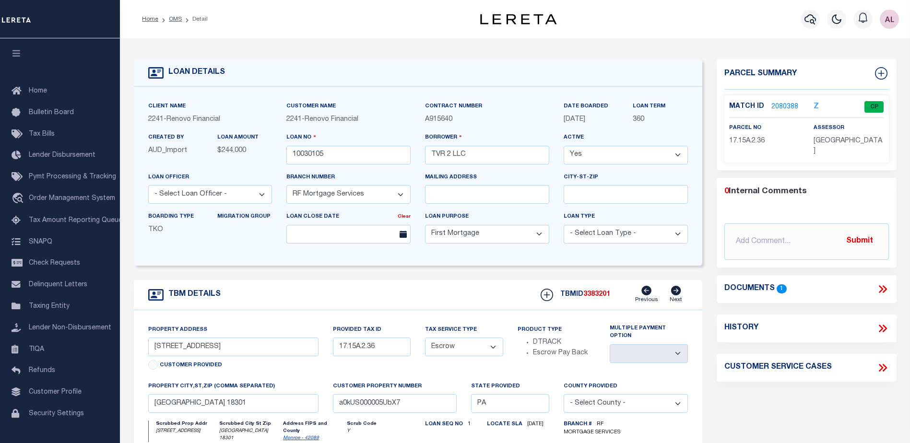
click at [785, 106] on link "2080388" at bounding box center [785, 107] width 27 height 10
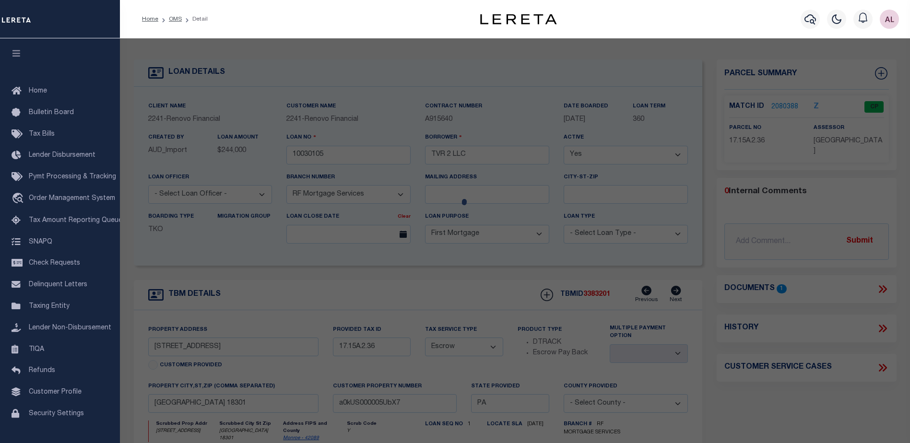
checkbox input "false"
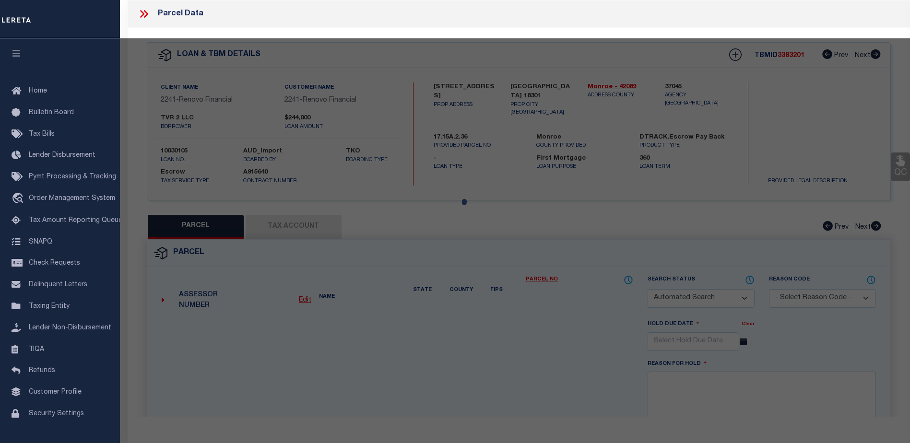
select select "CP"
type input "TVR 2 LLC"
select select
type input "[STREET_ADDRESS]"
checkbox input "false"
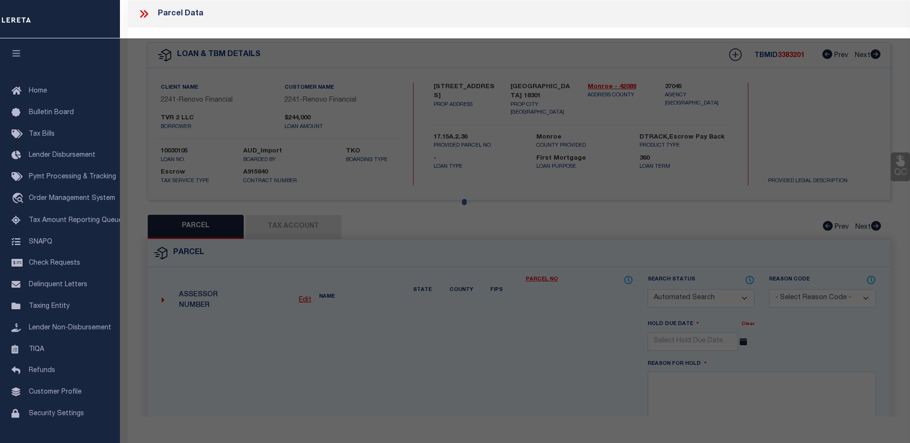
type input "[GEOGRAPHIC_DATA] 18301"
type textarea "LOT 9 SEC A"
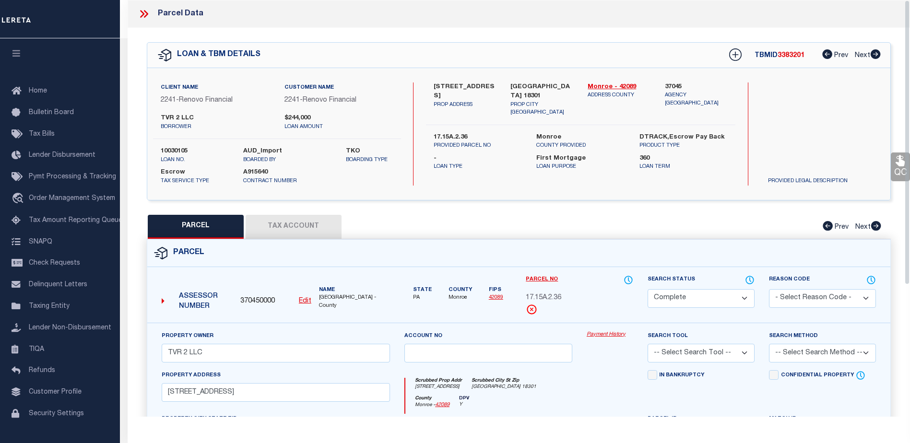
click at [599, 334] on link "Payment History" at bounding box center [610, 335] width 47 height 8
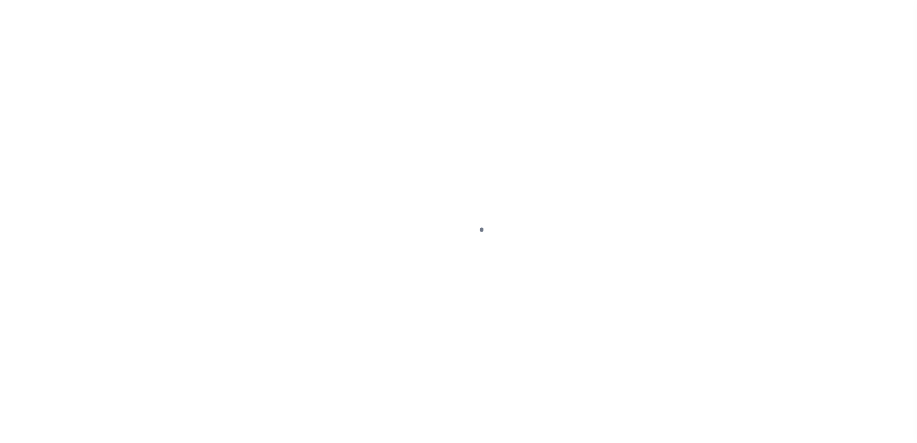
select select "CAC"
select select "CHK"
select select "[PERSON_NAME]"
select select "FDX"
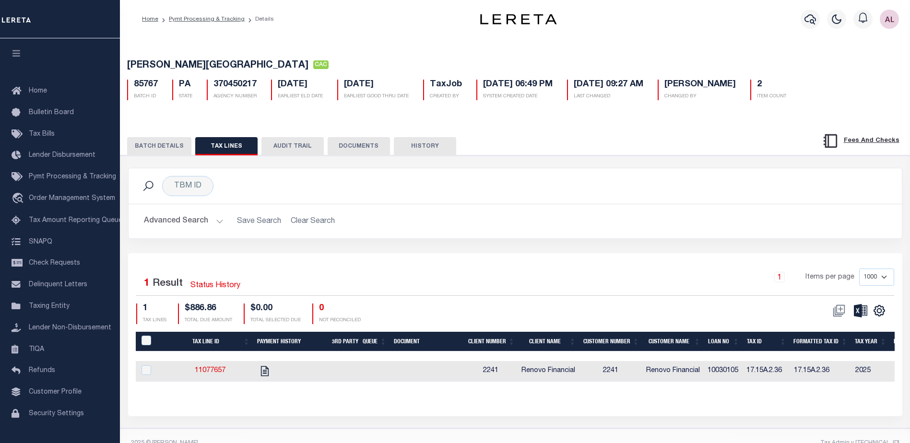
click at [150, 147] on button "BATCH DETAILS" at bounding box center [159, 146] width 64 height 18
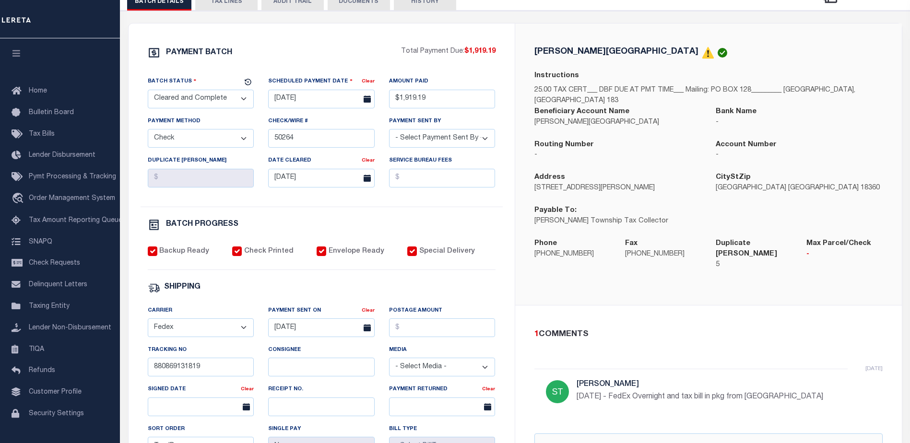
scroll to position [144, 0]
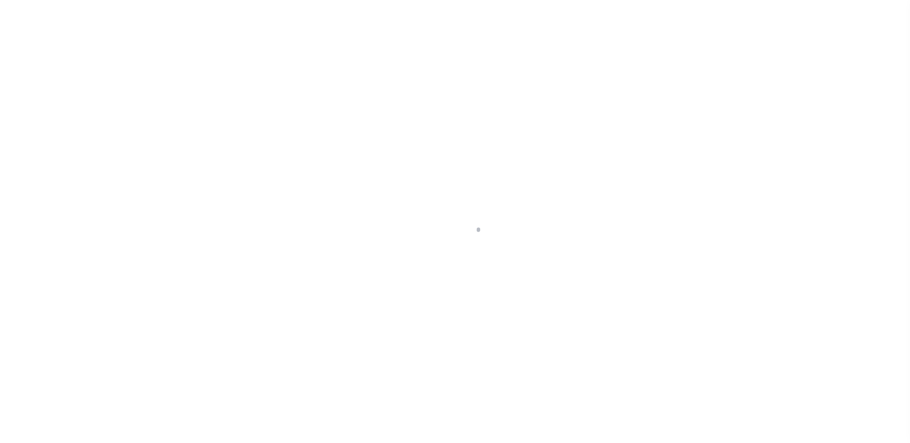
select select "DUE"
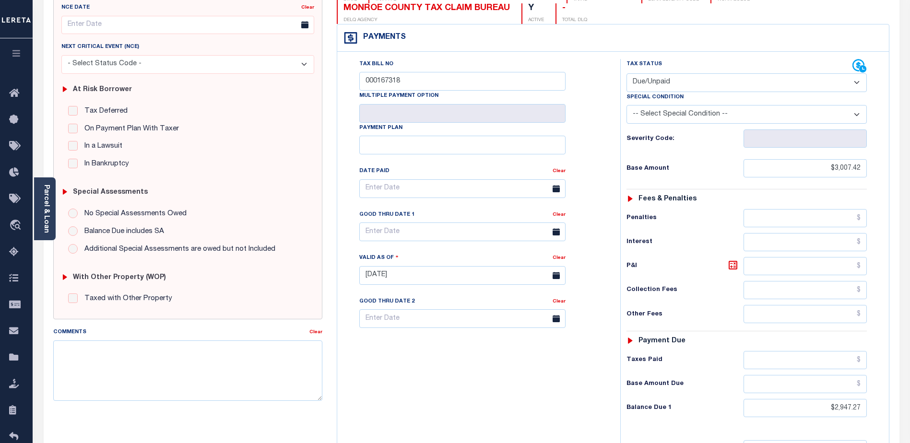
scroll to position [144, 0]
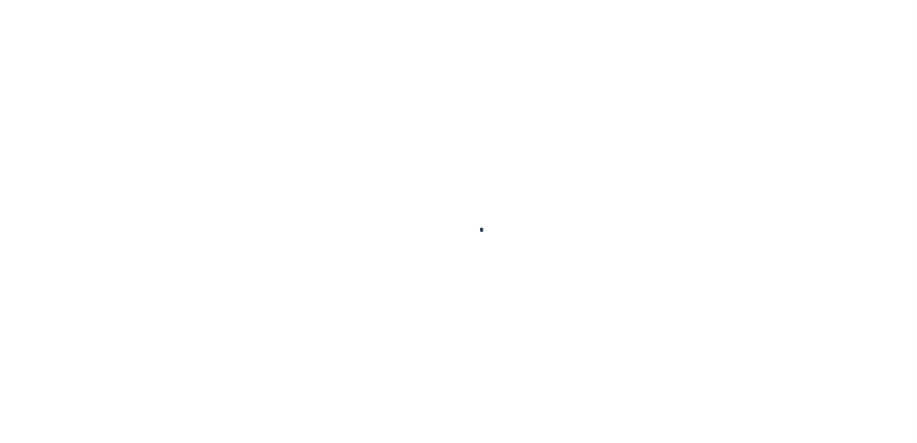
select select "CAC"
select select "CHK"
select select "[PERSON_NAME]"
select select "USS"
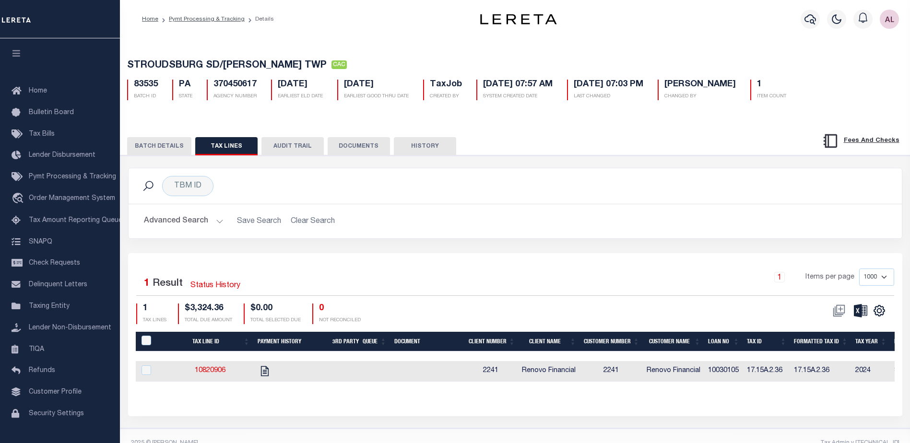
click at [167, 151] on button "BATCH DETAILS" at bounding box center [159, 146] width 64 height 18
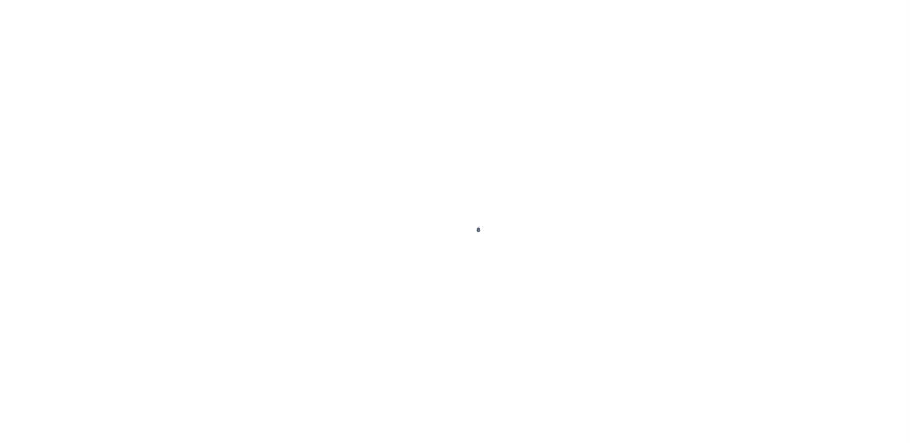
select select "PIF"
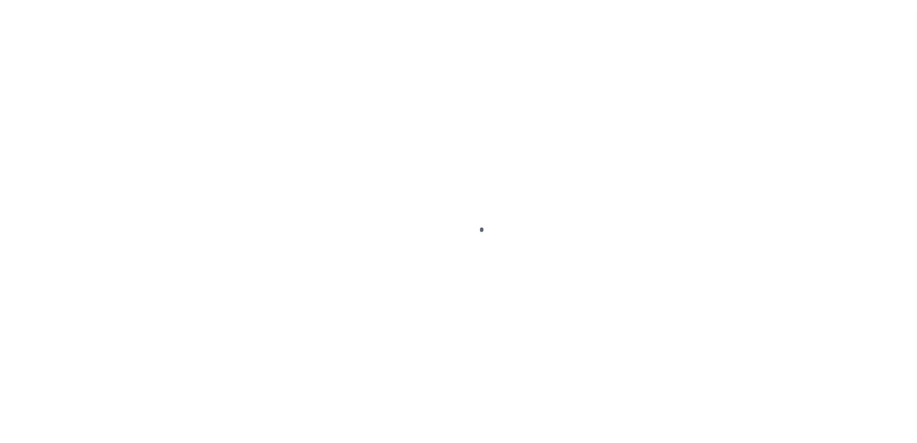
select select "CAC"
select select "CHK"
select select "Little, Audria"
select select "USS"
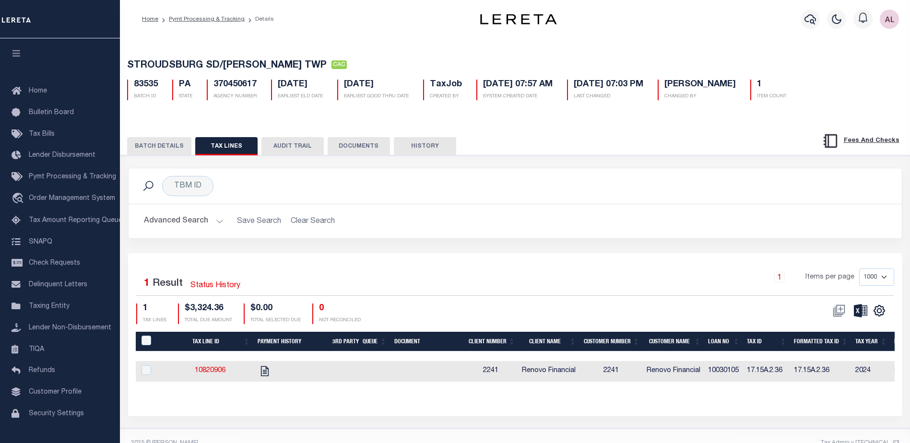
click at [143, 149] on button "BATCH DETAILS" at bounding box center [159, 146] width 64 height 18
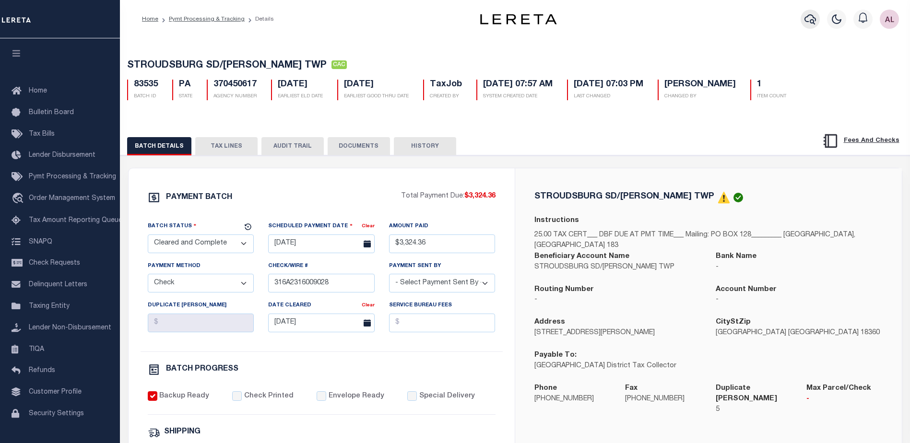
click at [809, 17] on icon "button" at bounding box center [811, 19] width 12 height 12
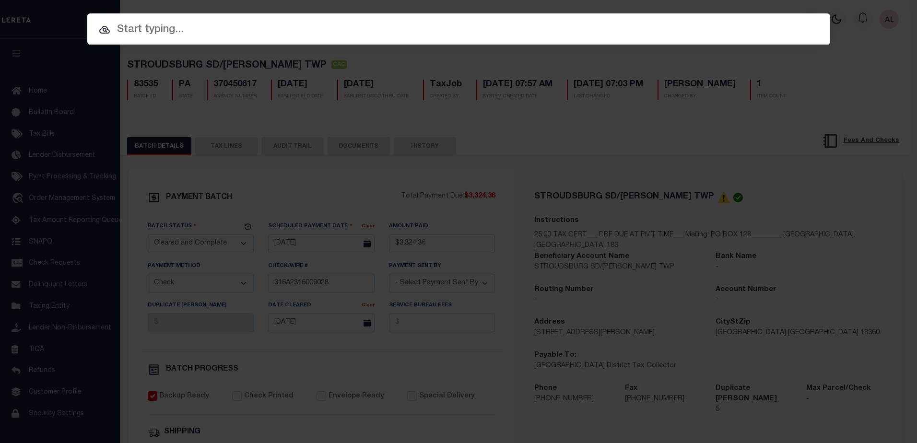
click at [156, 39] on div at bounding box center [458, 28] width 743 height 31
click at [275, 28] on input "text" at bounding box center [458, 30] width 743 height 17
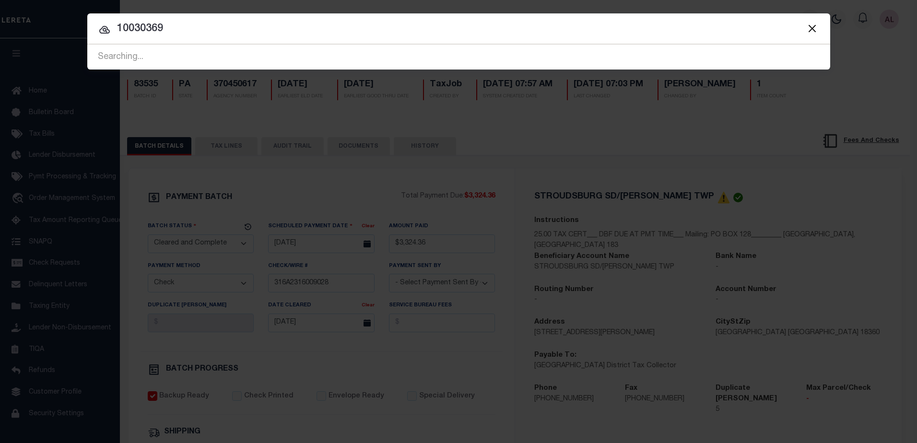
type input "10030369"
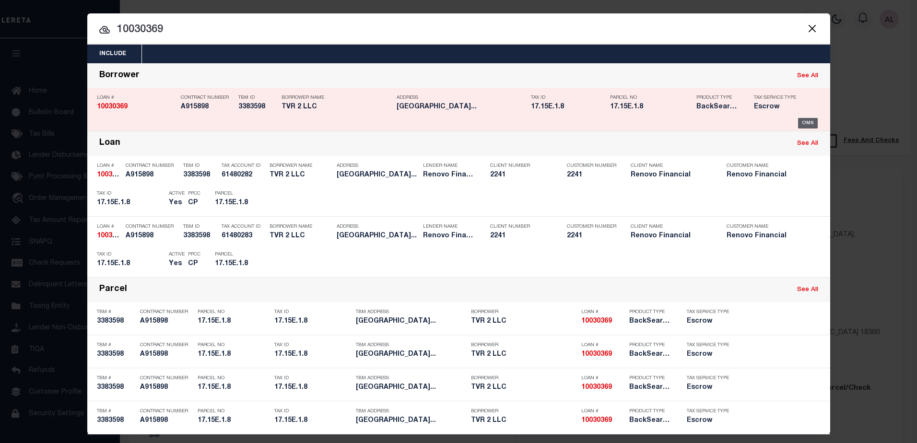
click at [803, 125] on div "OMS" at bounding box center [808, 123] width 20 height 11
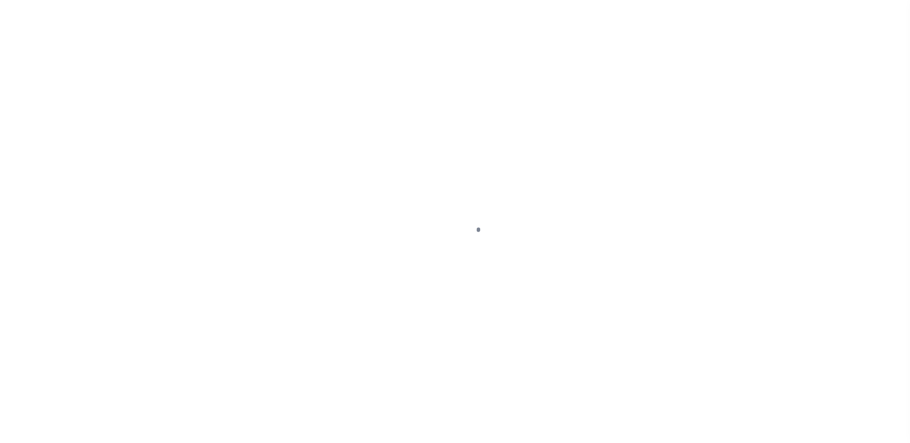
type input "10030369"
type input "TVR 2 LLC"
select select
select select "10"
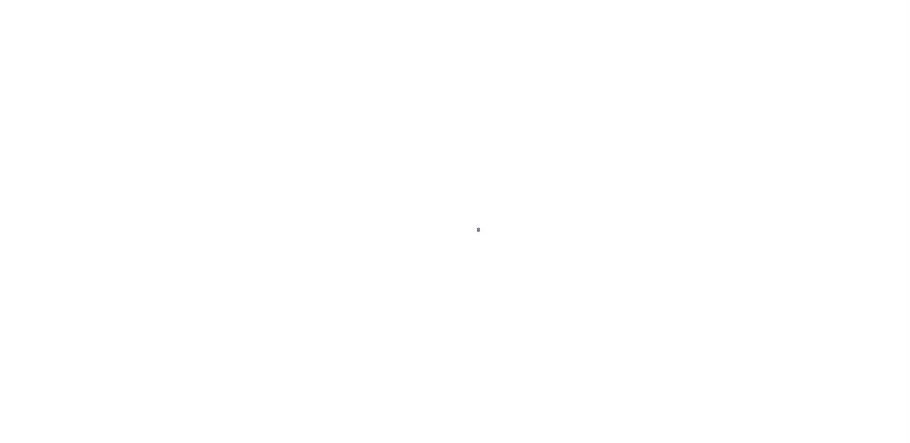
select select "Escrow"
type input "2209 MARCEL CT"
type input "17.15E.1.8"
select select
type input "EAST STROUDSBURG PA 18301"
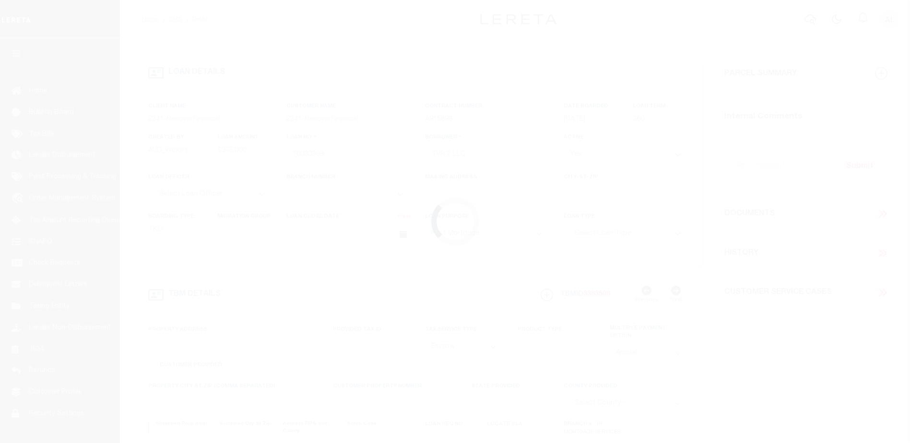
type input "a0kUS000005Uc09"
type input "PA"
select select
select select "25067"
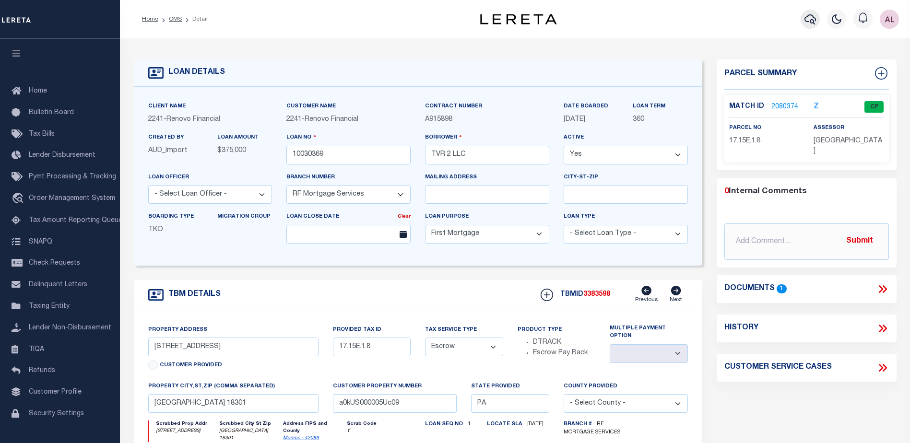
click at [811, 23] on icon "button" at bounding box center [811, 19] width 12 height 12
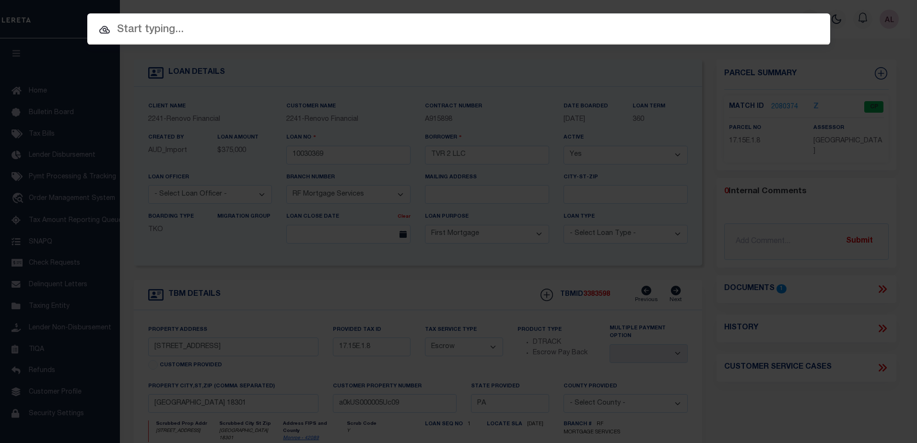
click at [170, 28] on input "text" at bounding box center [458, 30] width 743 height 17
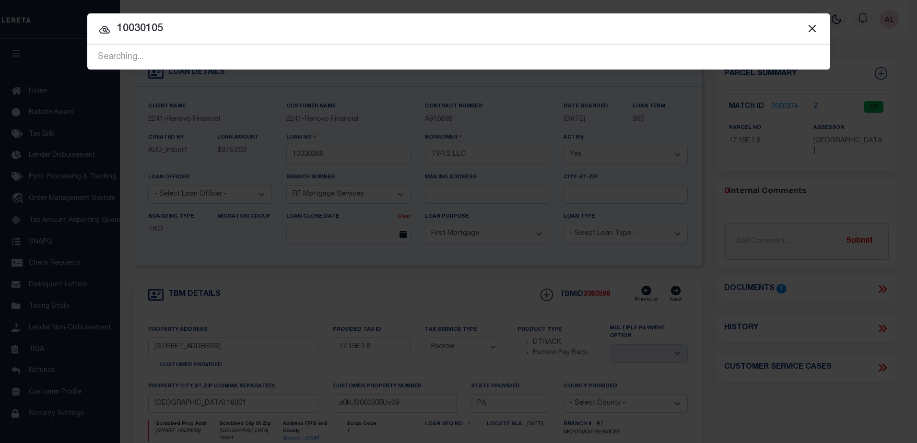
type input "10030105"
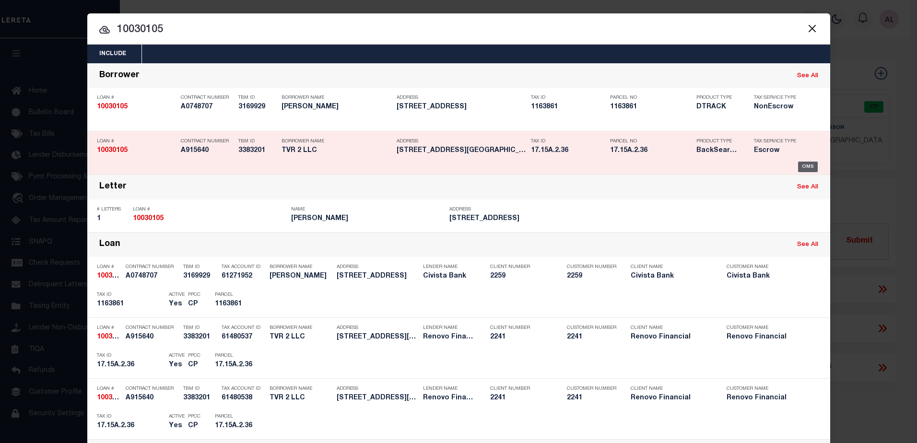
click at [807, 167] on div "OMS" at bounding box center [808, 167] width 20 height 11
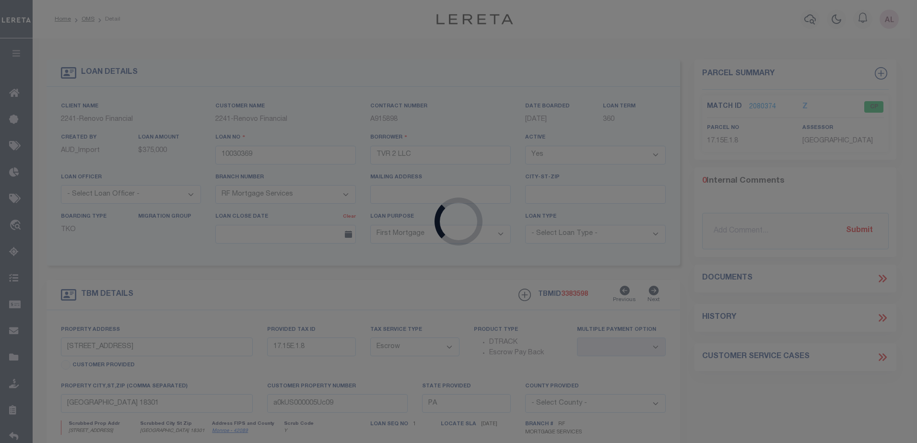
type input "10030105"
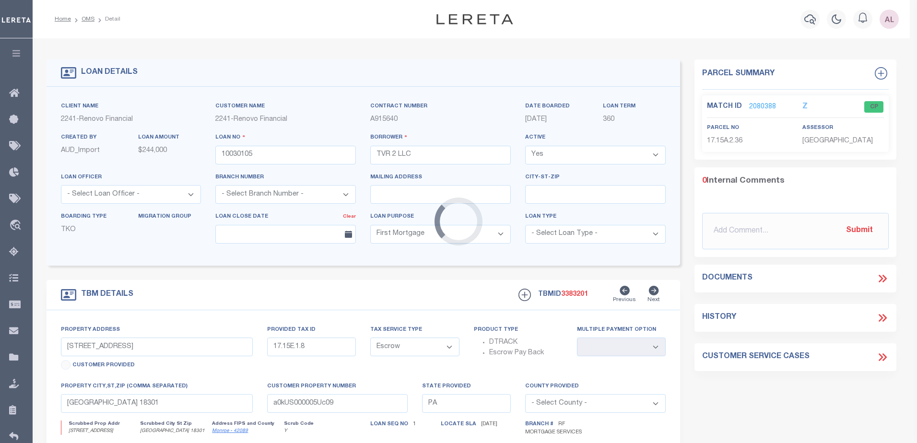
type input "109 CLOVER LN"
type input "17.15A.2.36"
select select
type input "a0kUS000005UbX7"
select select
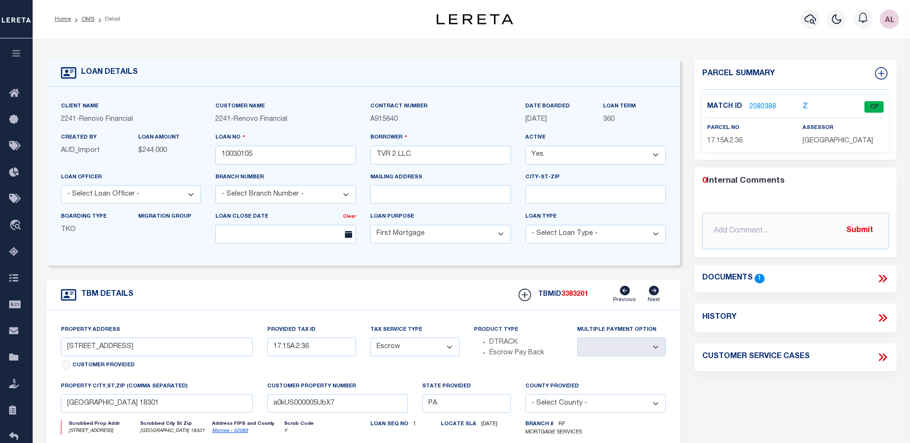
click at [761, 106] on link "2080388" at bounding box center [763, 107] width 27 height 10
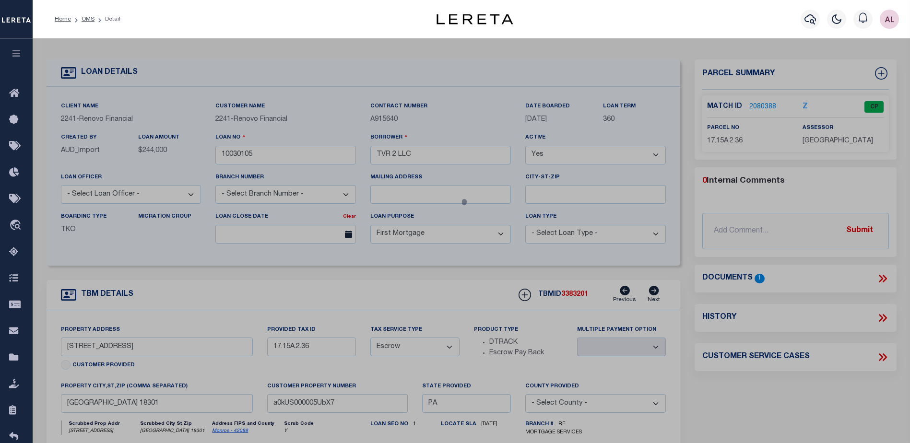
checkbox input "false"
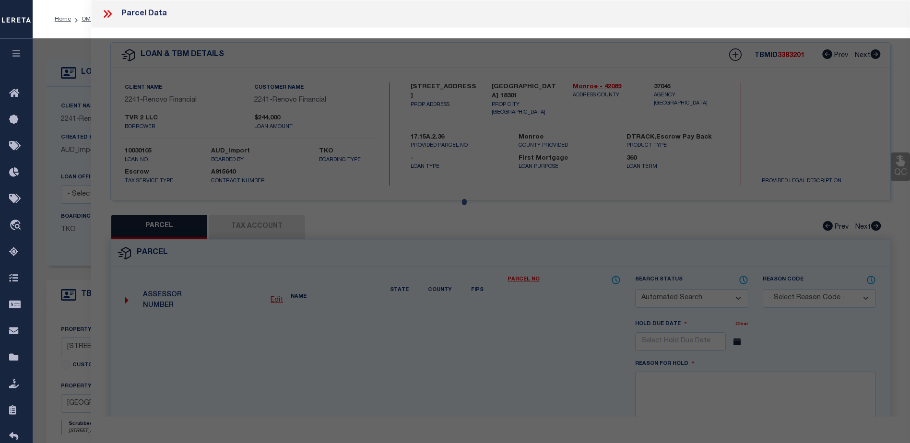
select select "CP"
type input "TVR 2 LLC"
select select
type input "109 CLOVER LN"
checkbox input "false"
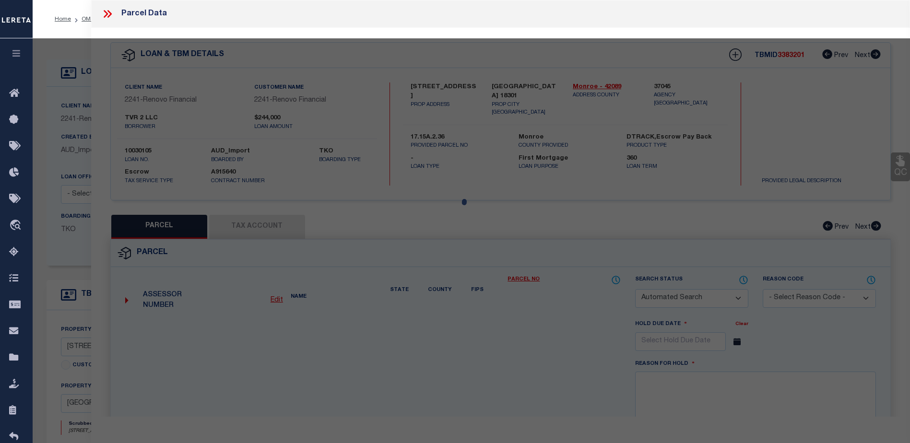
type input "EAST STROUDSBURG PA 18301"
type textarea "LOT 9 SEC A"
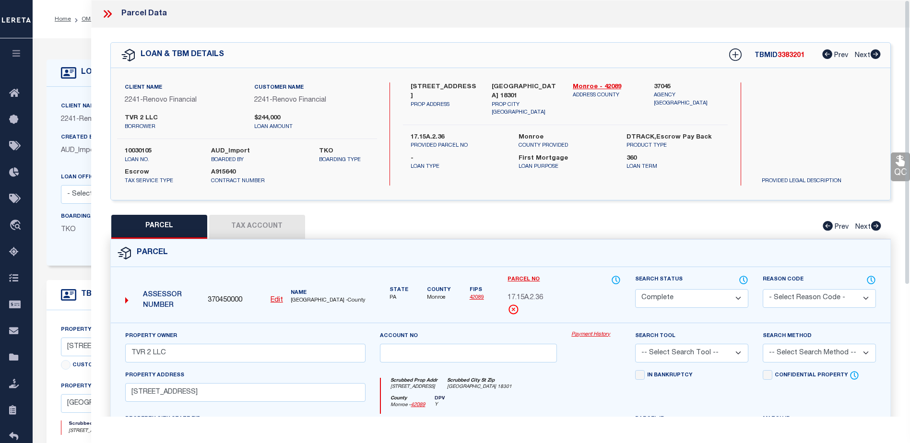
click at [592, 333] on link "Payment History" at bounding box center [595, 335] width 49 height 8
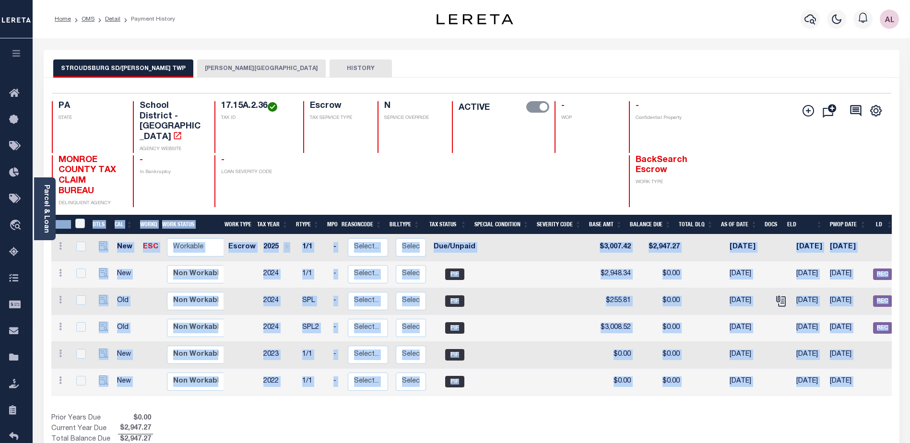
drag, startPoint x: 777, startPoint y: 382, endPoint x: 839, endPoint y: 379, distance: 62.0
click at [840, 379] on div "DTLS CAL WorkQ Work Status Work Type Tax Year RType MPO ReasonCode BillType Tax…" at bounding box center [471, 330] width 841 height 231
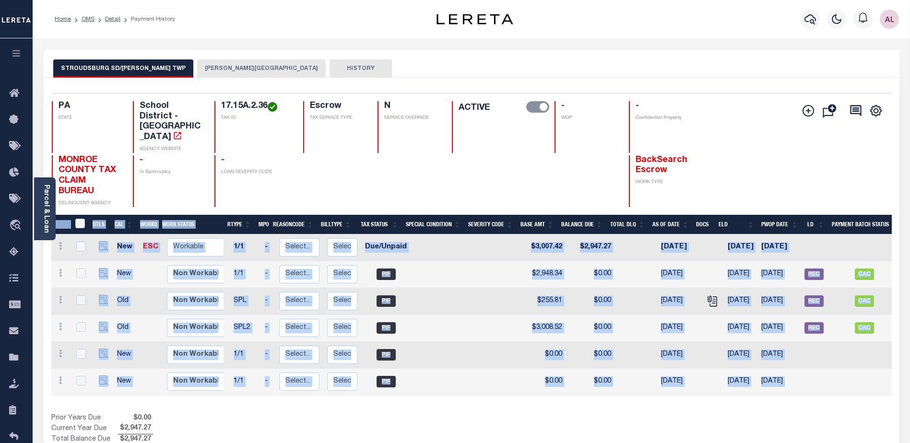
scroll to position [0, 94]
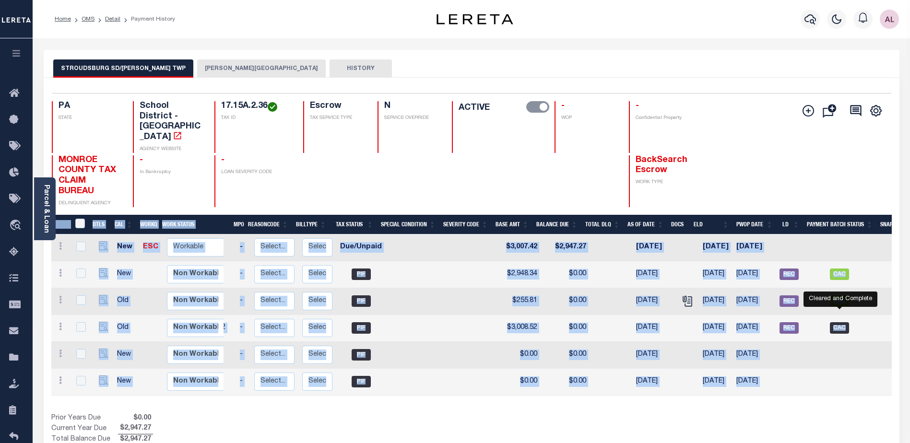
click at [839, 322] on span "CAC" at bounding box center [839, 328] width 19 height 12
checkbox input "true"
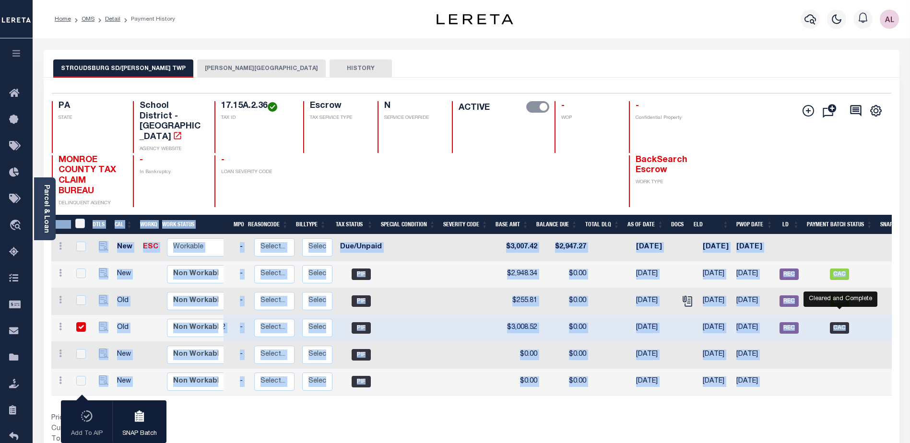
click at [838, 322] on span "CAC" at bounding box center [839, 328] width 19 height 12
checkbox input "false"
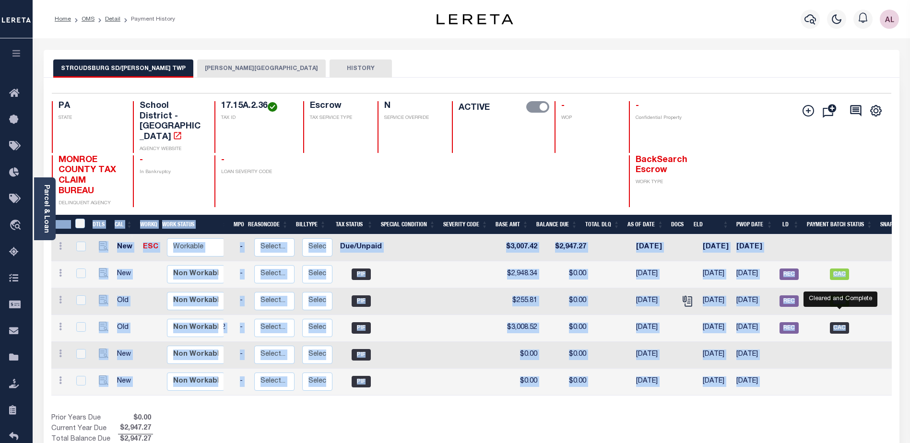
click at [838, 322] on span "CAC" at bounding box center [839, 328] width 19 height 12
checkbox input "true"
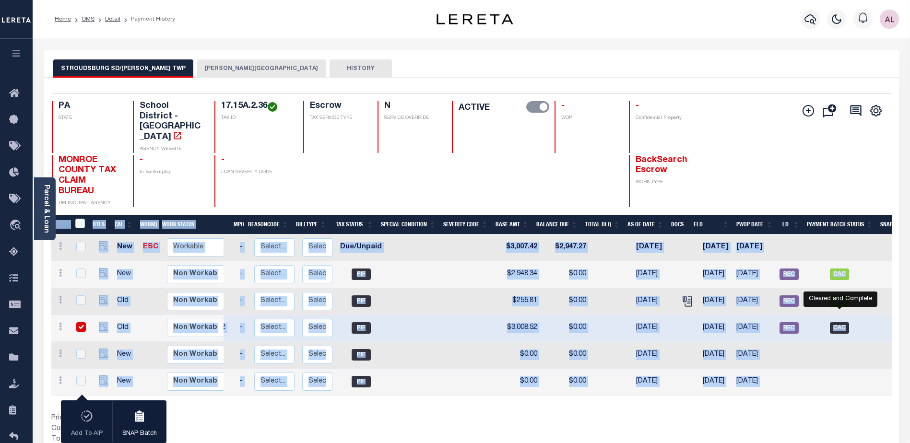
click at [839, 322] on span "CAC" at bounding box center [839, 328] width 19 height 12
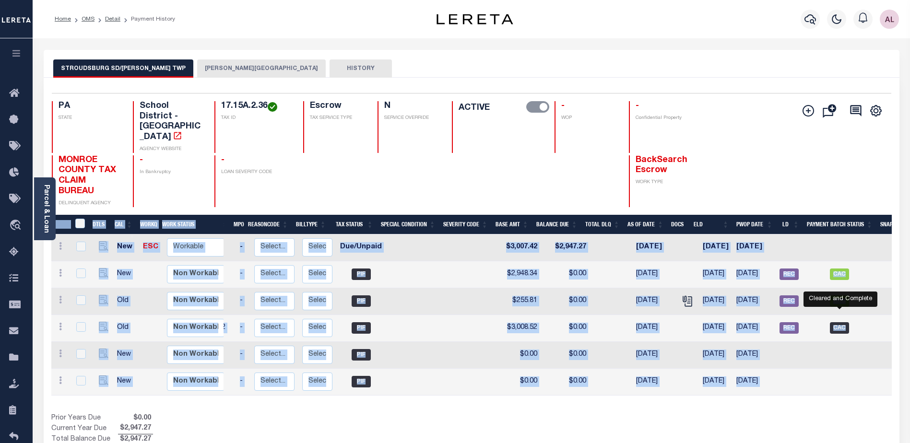
checkbox input "false"
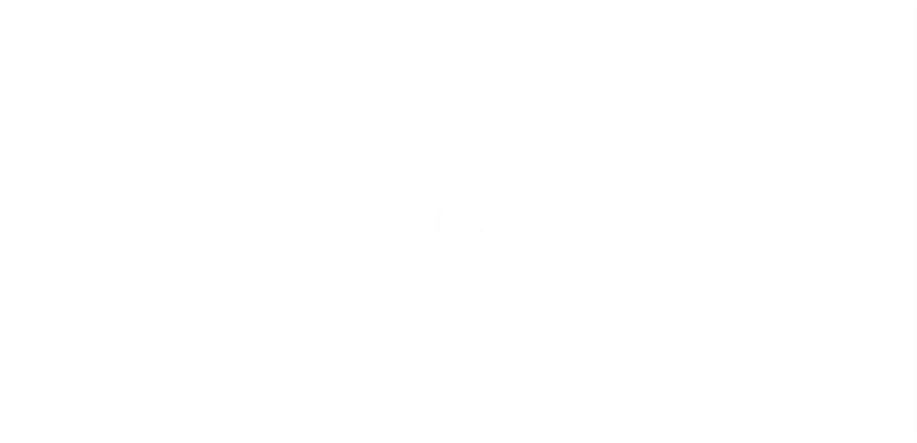
select select "CAC"
select select "CHK"
select select "[PERSON_NAME]"
select select "USS"
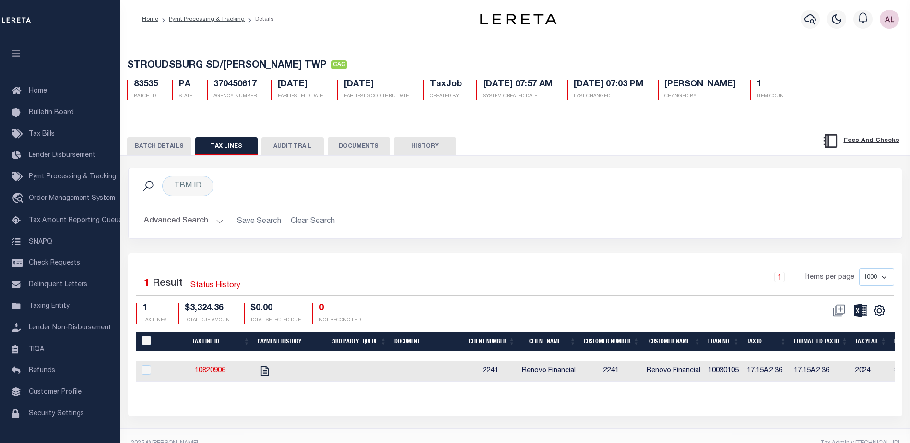
click at [174, 149] on button "BATCH DETAILS" at bounding box center [159, 146] width 64 height 18
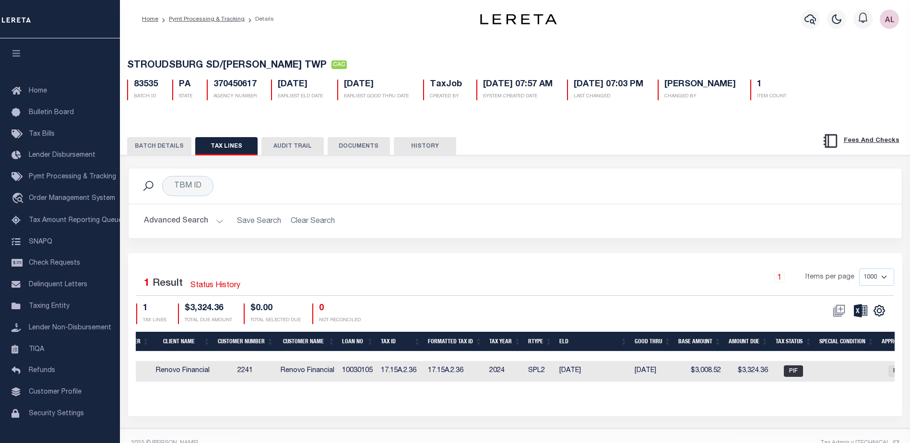
scroll to position [0, 358]
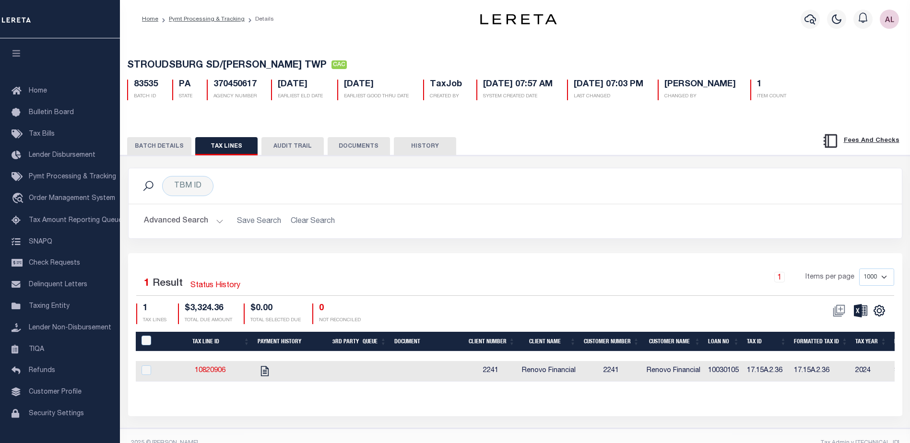
click at [171, 144] on button "BATCH DETAILS" at bounding box center [159, 146] width 64 height 18
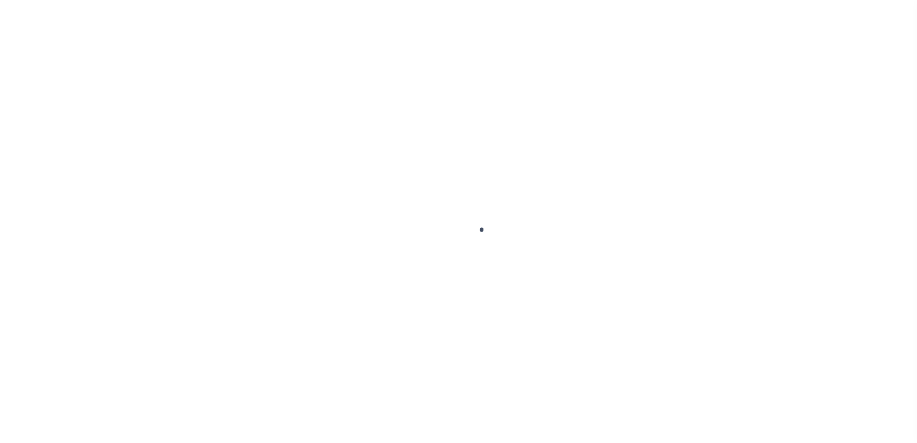
select select "CAC"
select select "CHK"
select select "[PERSON_NAME]"
select select "USS"
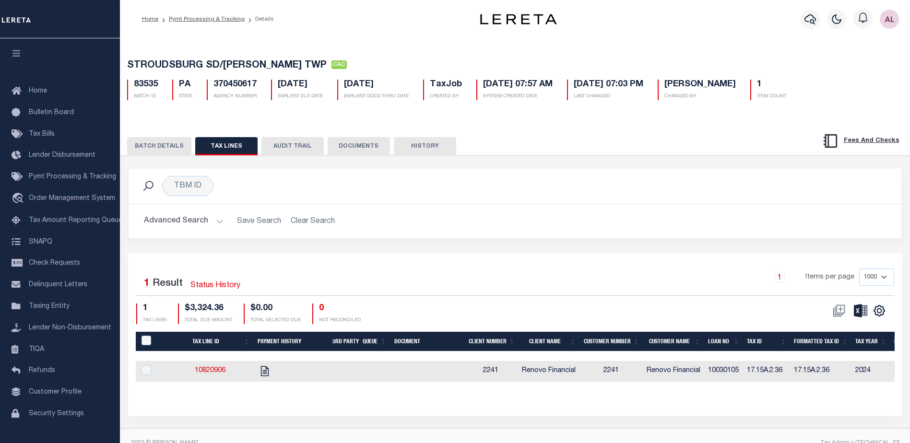
click at [162, 147] on button "BATCH DETAILS" at bounding box center [159, 146] width 64 height 18
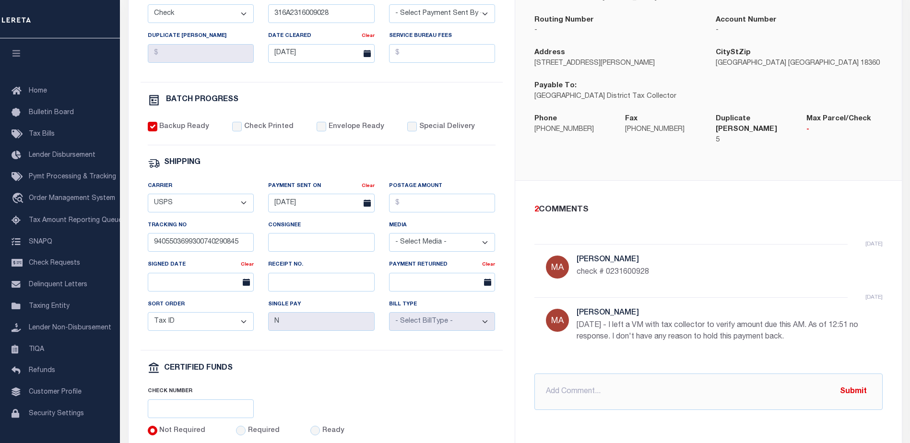
scroll to position [225, 0]
